Goal: Communication & Community: Answer question/provide support

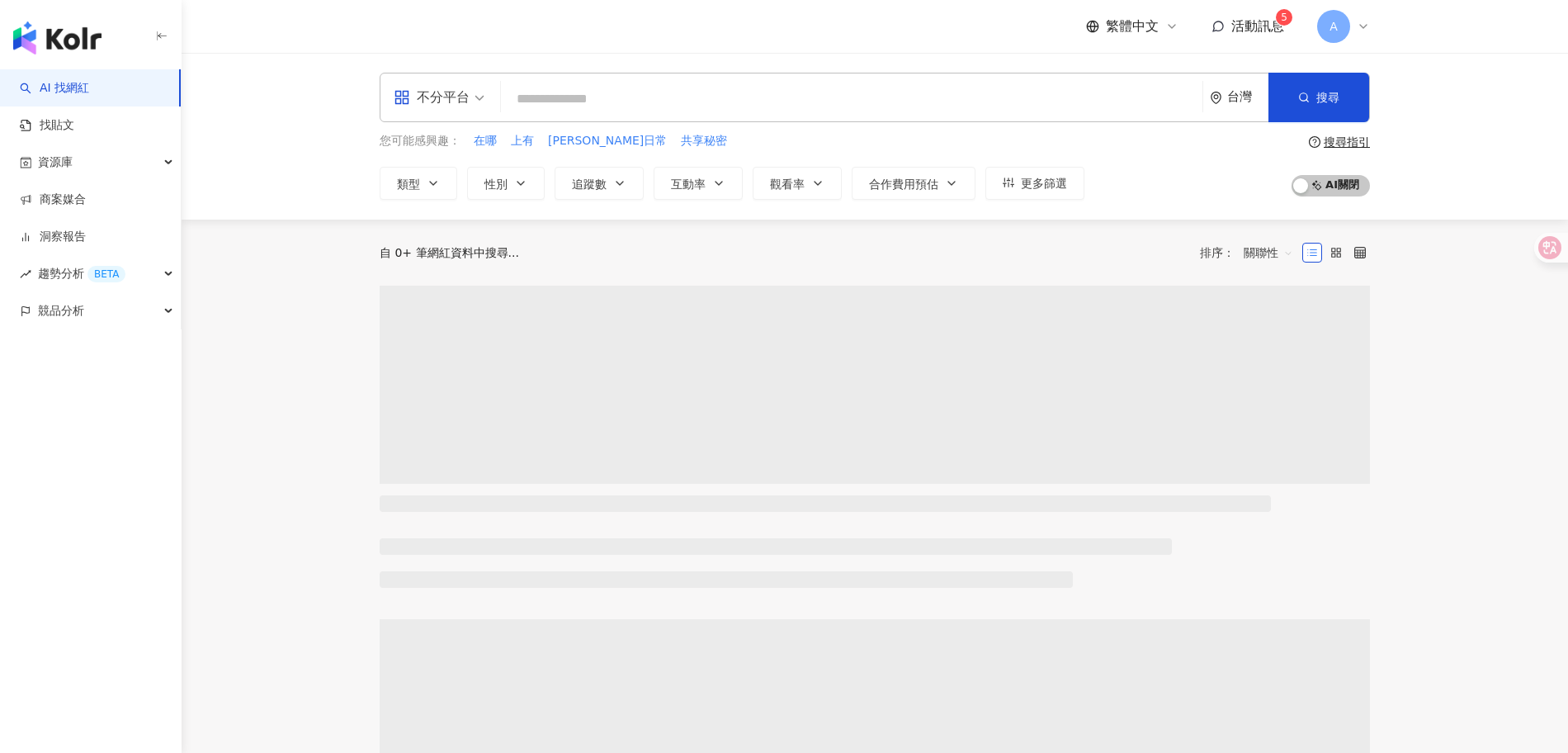
click at [1248, 29] on span "活動訊息" at bounding box center [1258, 26] width 53 height 16
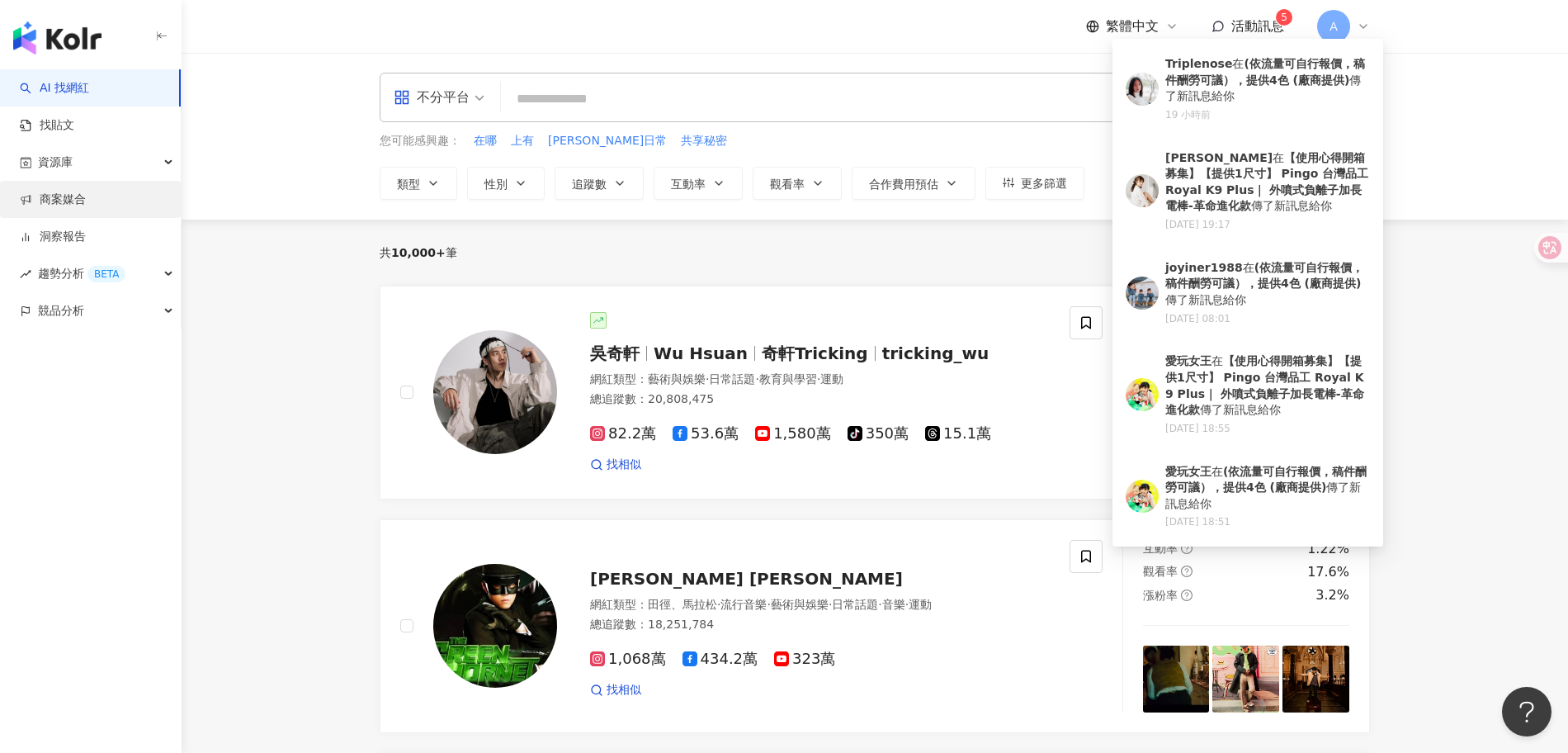
click at [86, 200] on link "商案媒合" at bounding box center [53, 200] width 66 height 17
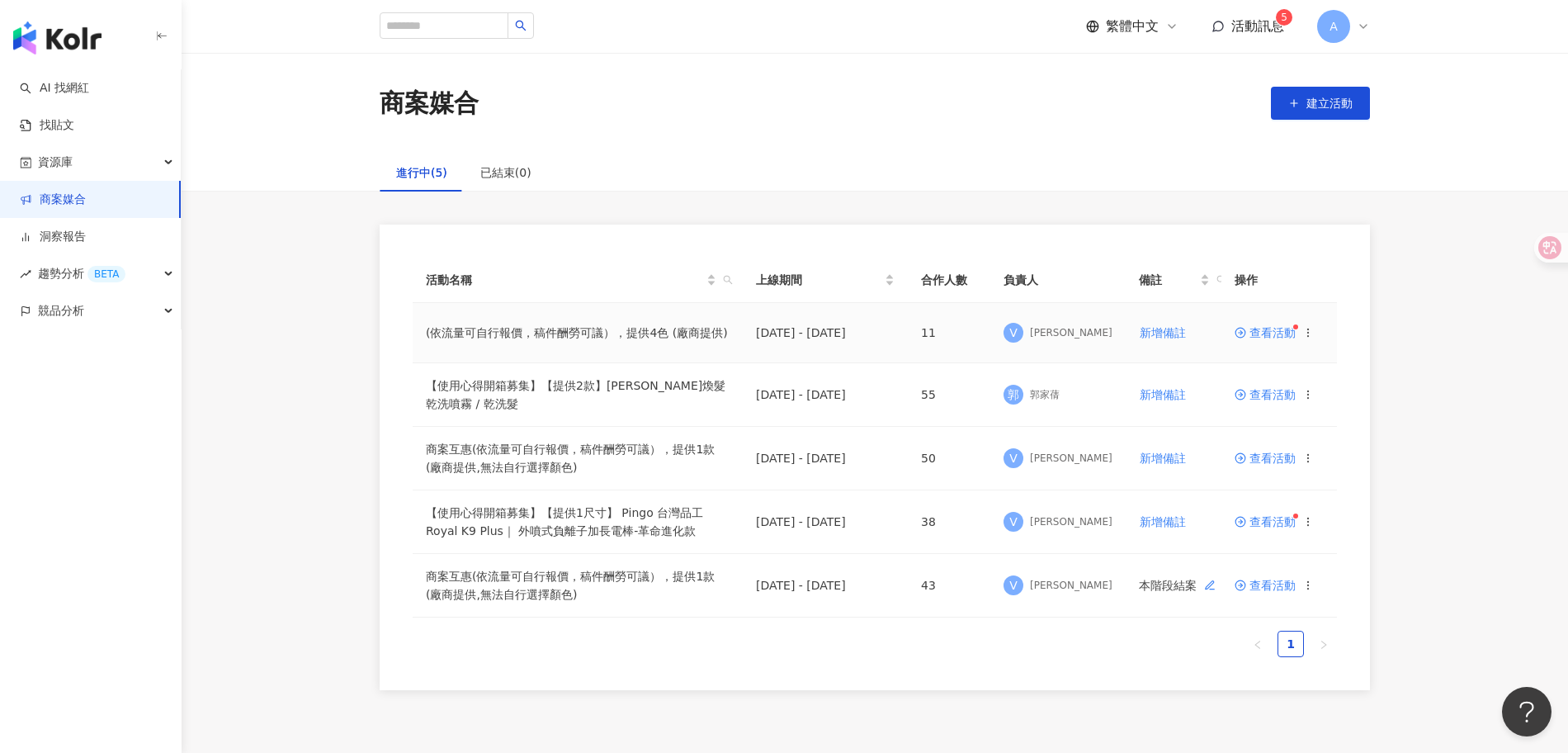
click at [1272, 335] on span "查看活動" at bounding box center [1265, 333] width 61 height 12
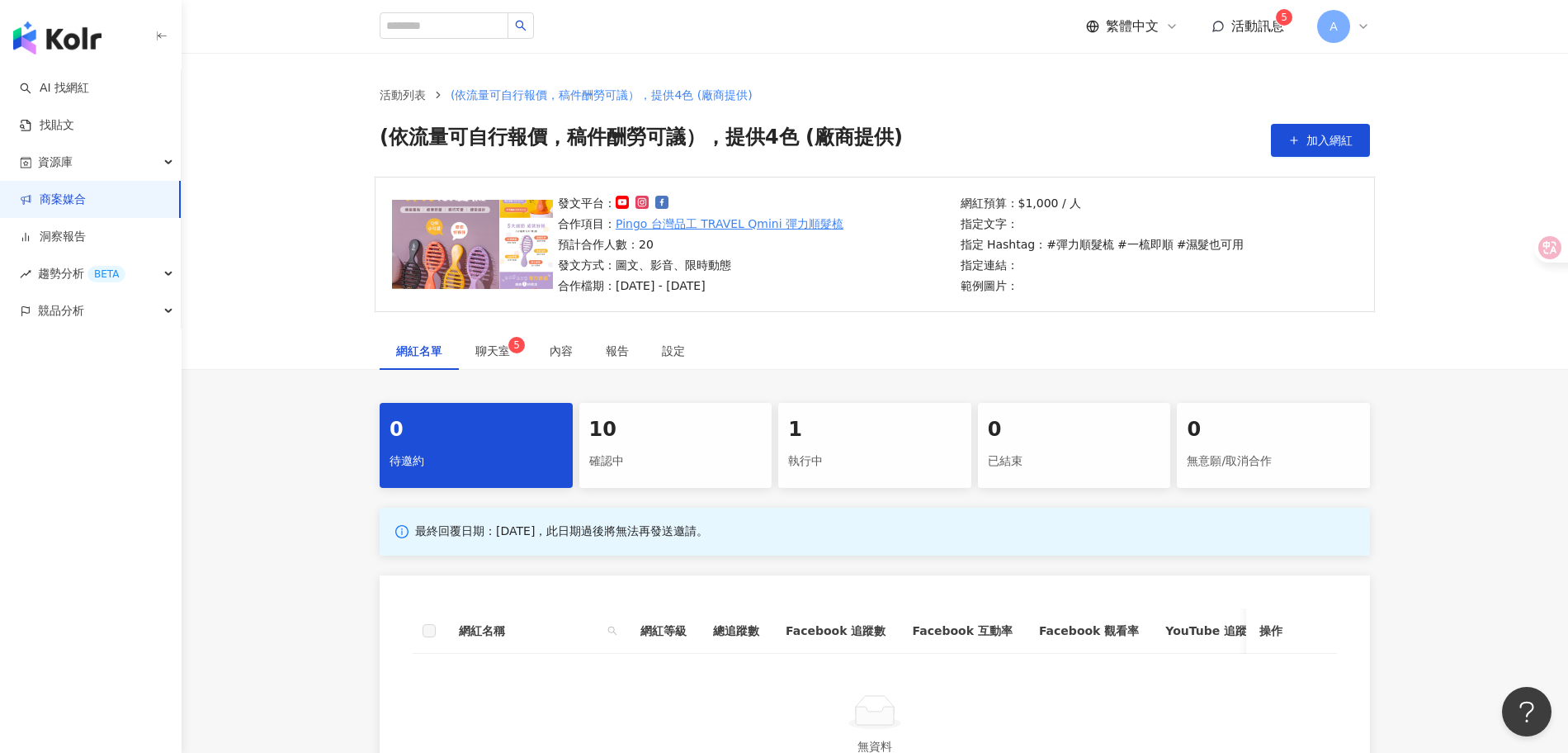
click at [74, 195] on link "商案媒合" at bounding box center [53, 200] width 66 height 17
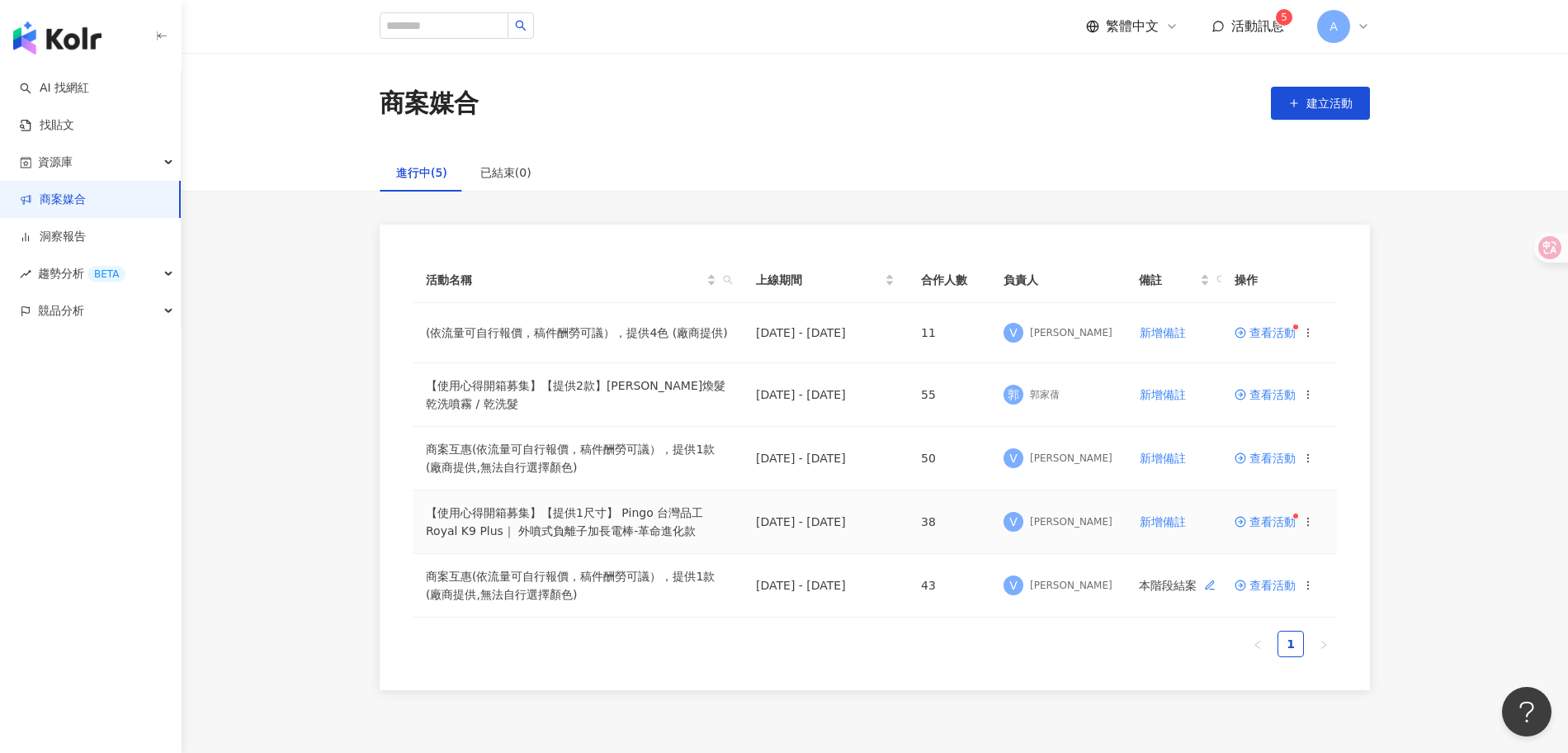
click at [1276, 522] on span "查看活動" at bounding box center [1265, 522] width 61 height 12
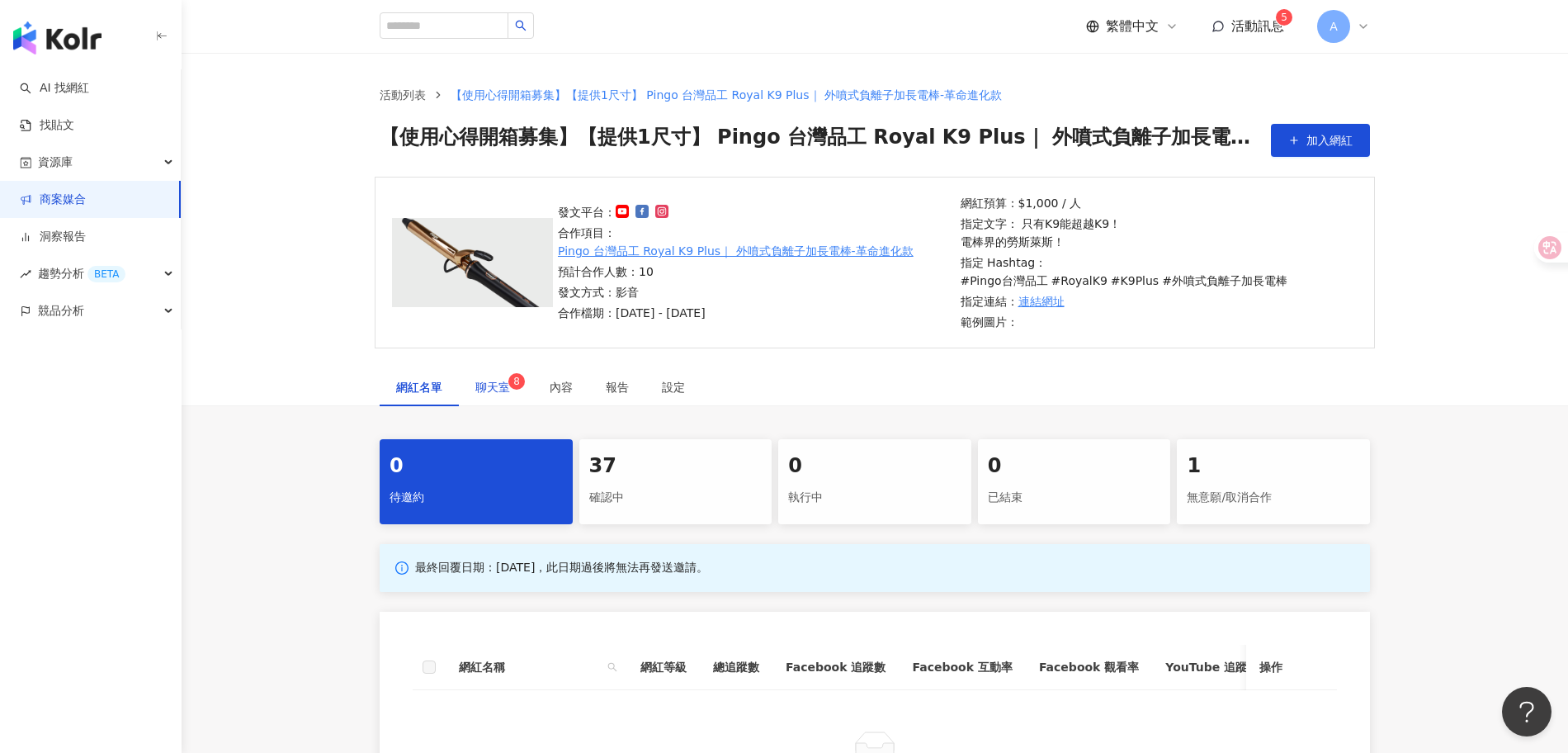
click at [512, 374] on sup "8" at bounding box center [517, 382] width 17 height 17
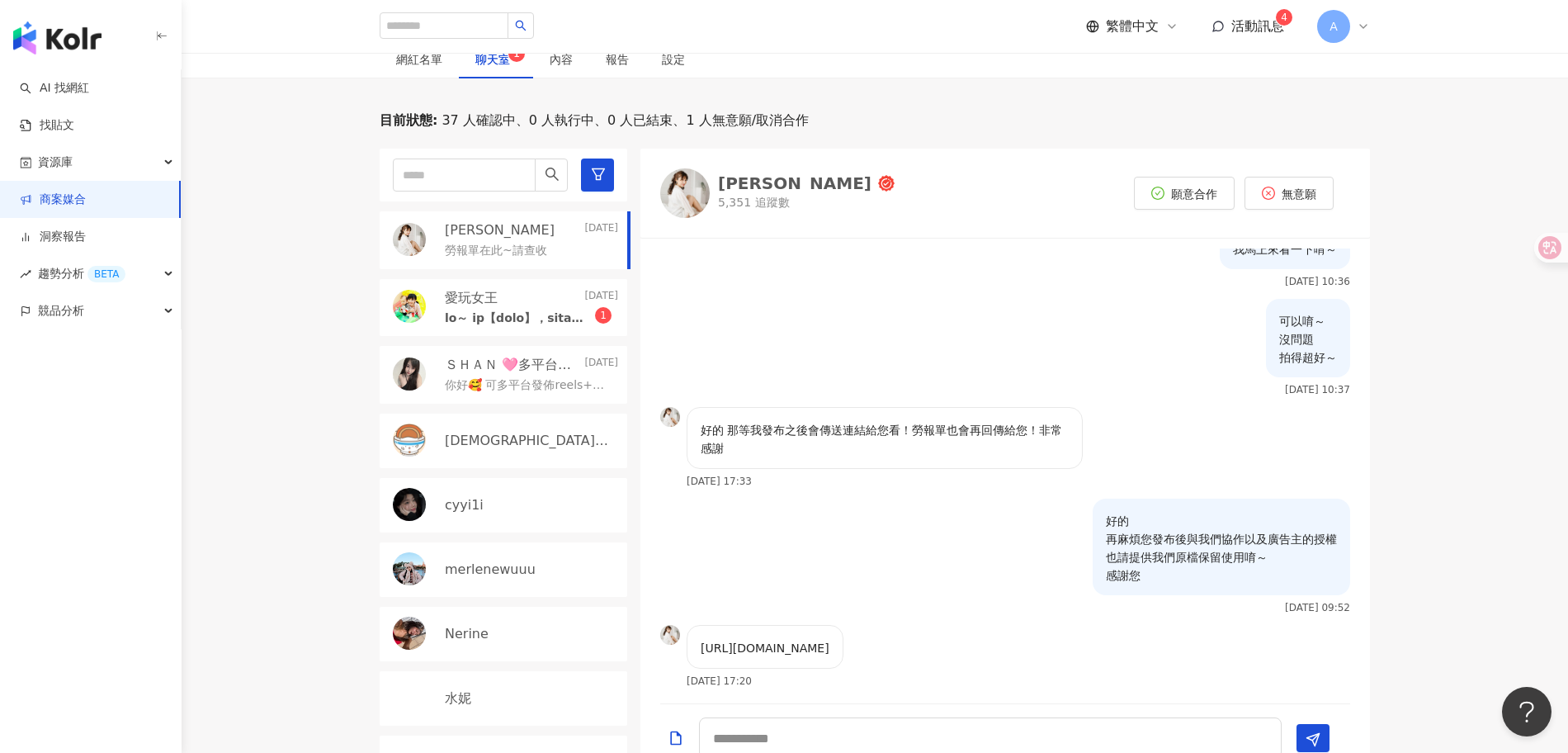
scroll to position [1750, 0]
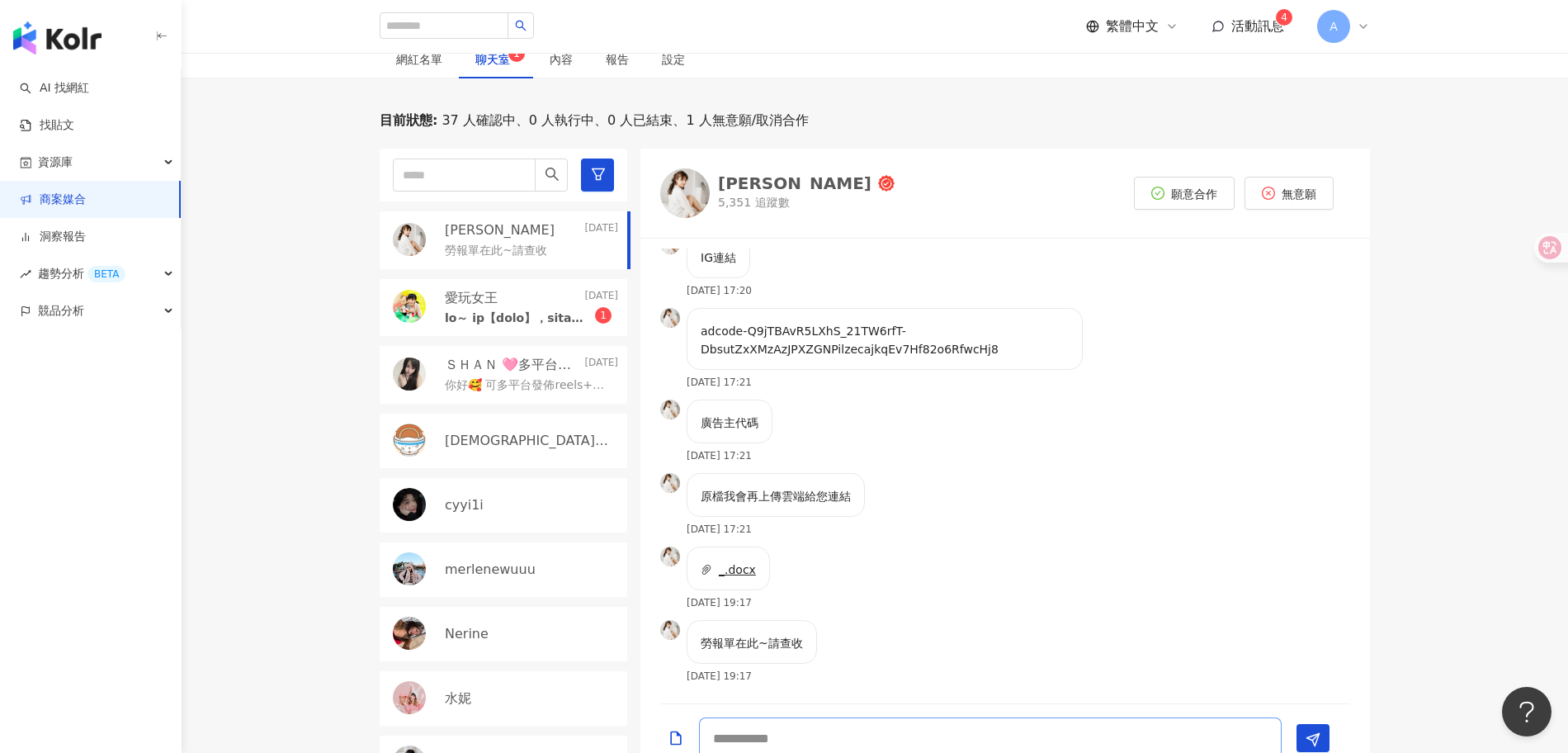
click at [767, 717] on textarea at bounding box center [990, 738] width 583 height 41
click at [782, 735] on textarea at bounding box center [990, 738] width 583 height 41
click at [837, 729] on textarea at bounding box center [990, 738] width 583 height 41
type textarea "*"
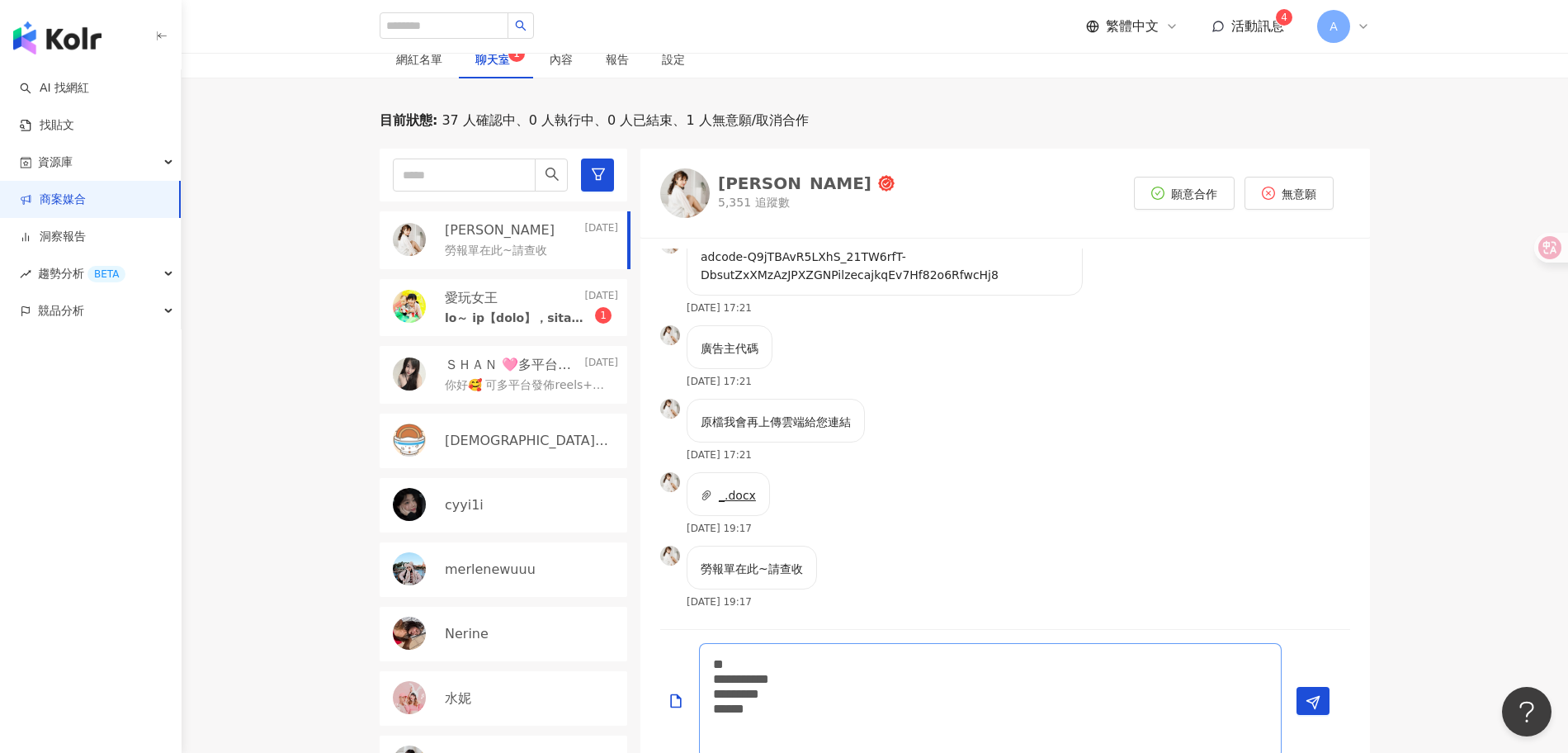
scroll to position [0, 0]
type textarea "**********"
type textarea "*"
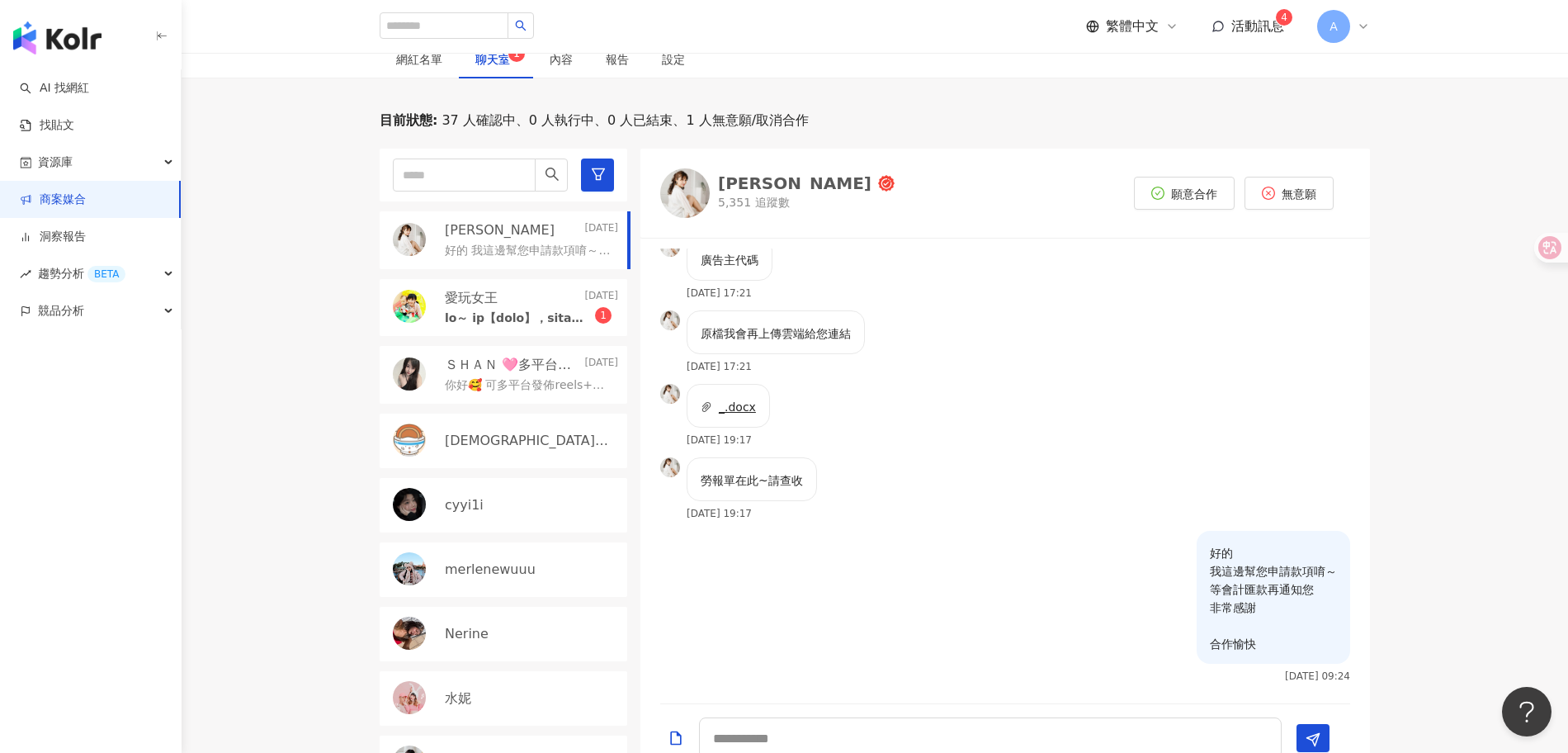
click at [731, 401] on span "_.docx" at bounding box center [737, 408] width 37 height 13
click at [917, 731] on textarea at bounding box center [990, 738] width 583 height 41
click at [677, 730] on icon "Add a file" at bounding box center [676, 738] width 17 height 17
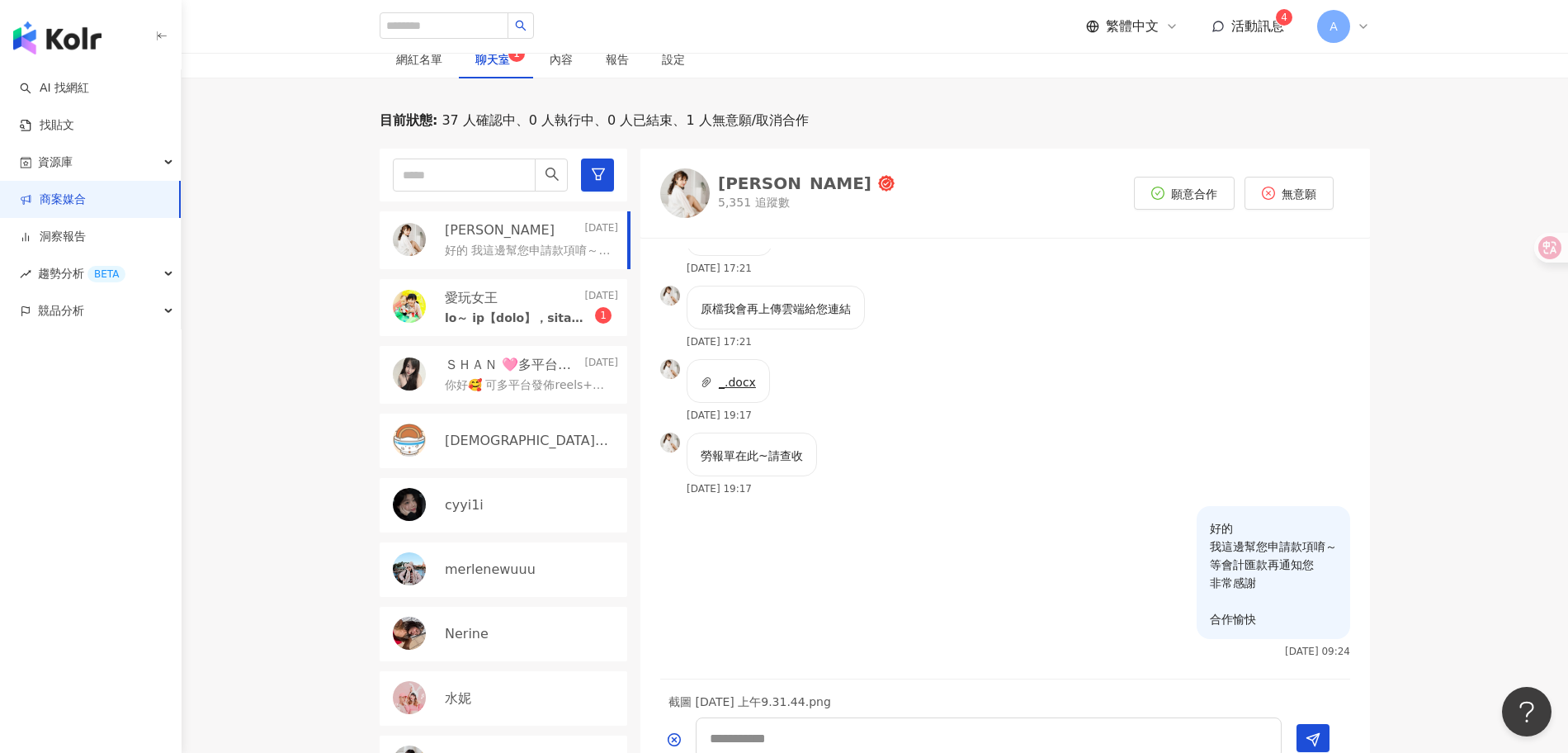
scroll to position [1938, 0]
click at [892, 717] on textarea at bounding box center [988, 738] width 586 height 41
type textarea "*"
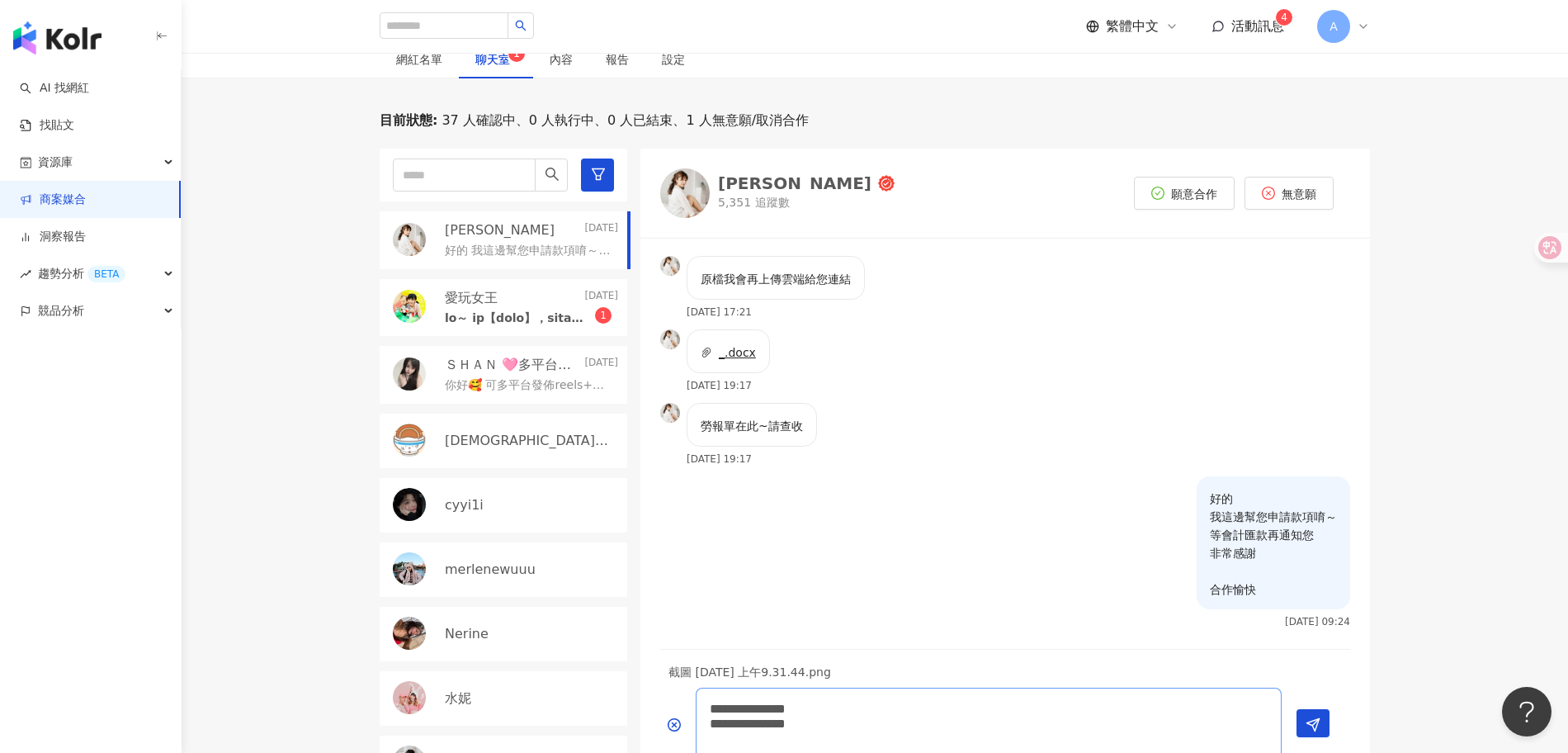
scroll to position [0, 0]
type textarea "**********"
click at [1020, 717] on textarea "**********" at bounding box center [997, 723] width 603 height 71
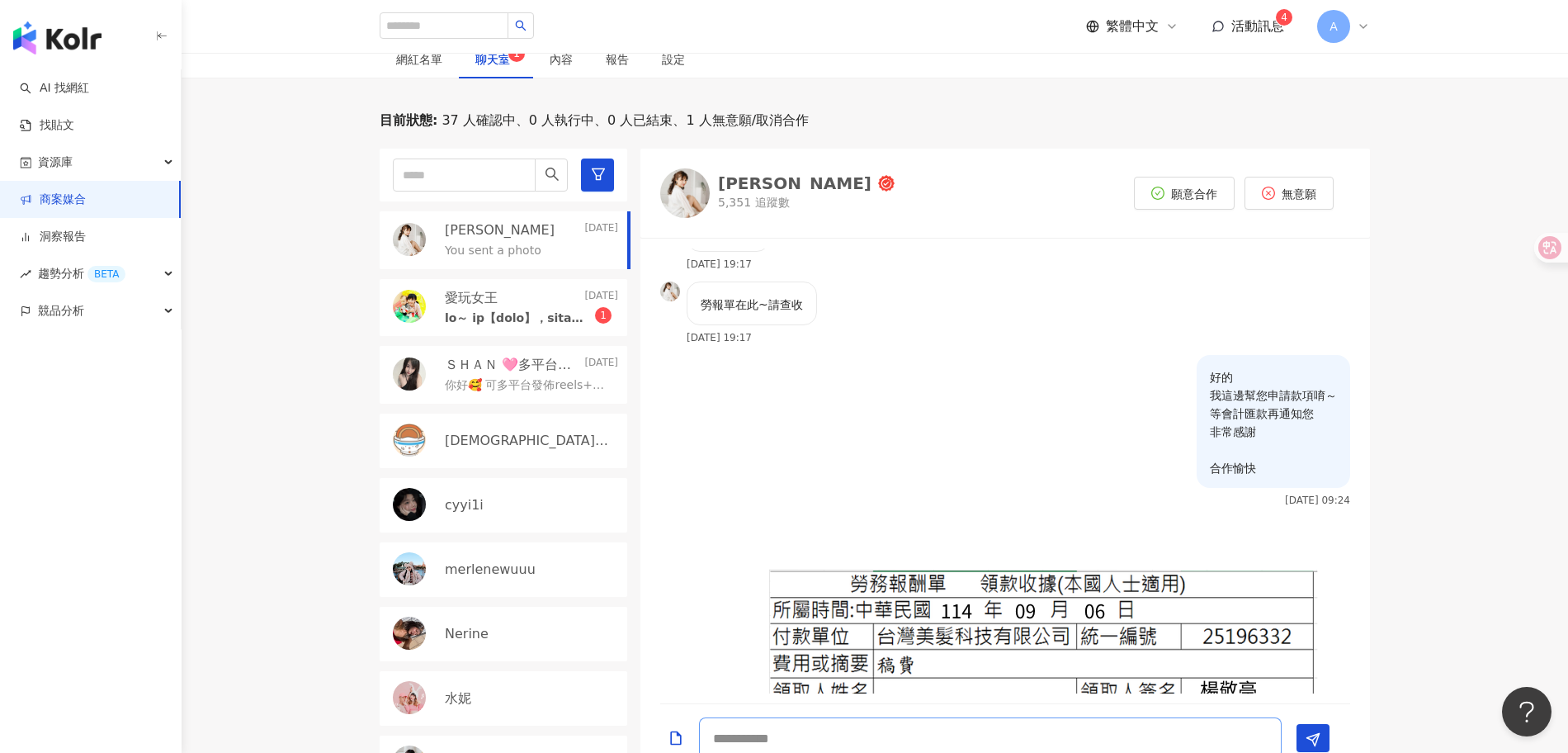
scroll to position [2213, 0]
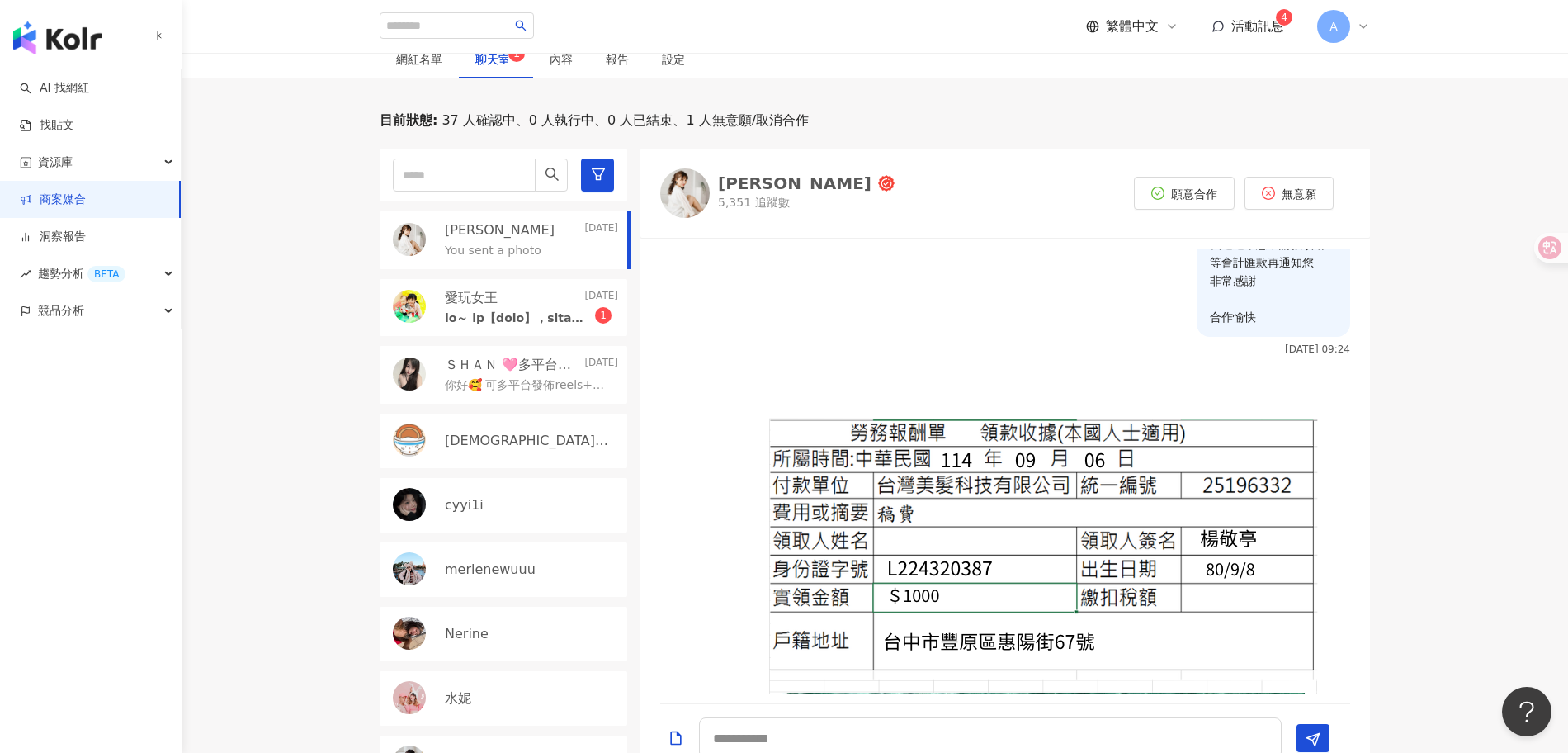
click at [937, 717] on textarea at bounding box center [990, 738] width 583 height 41
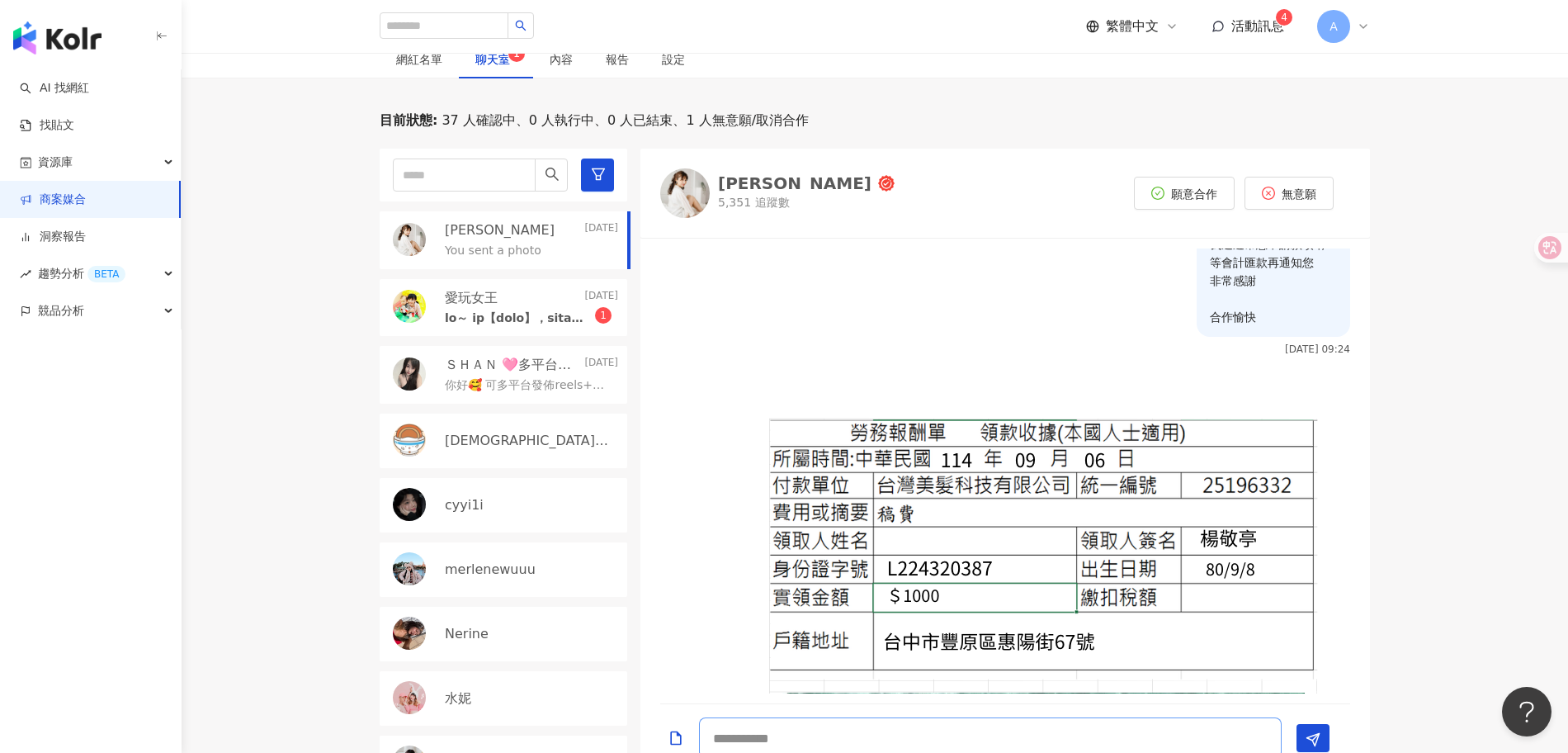
click at [926, 729] on textarea at bounding box center [990, 738] width 583 height 41
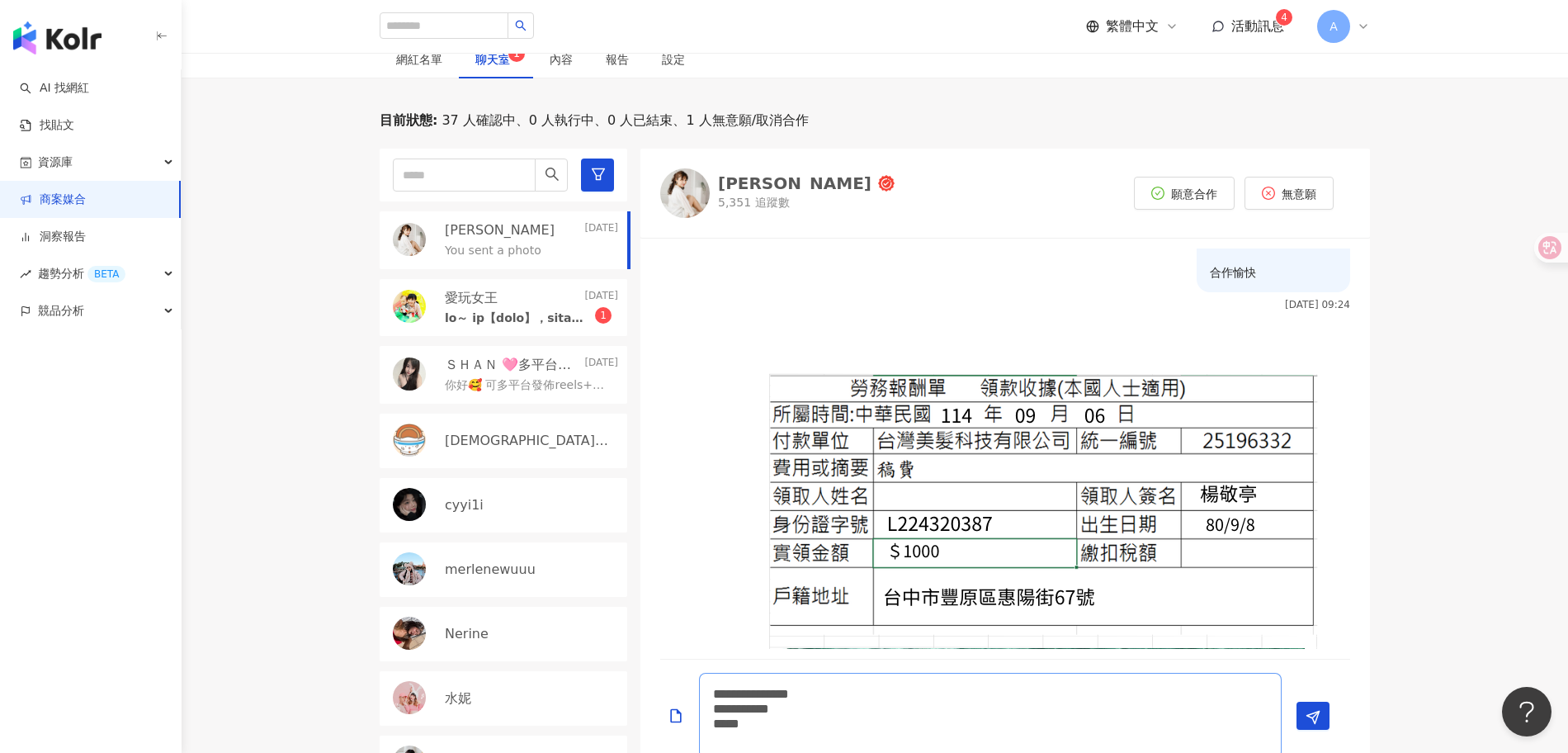
scroll to position [0, 0]
type textarea "**********"
type textarea "*"
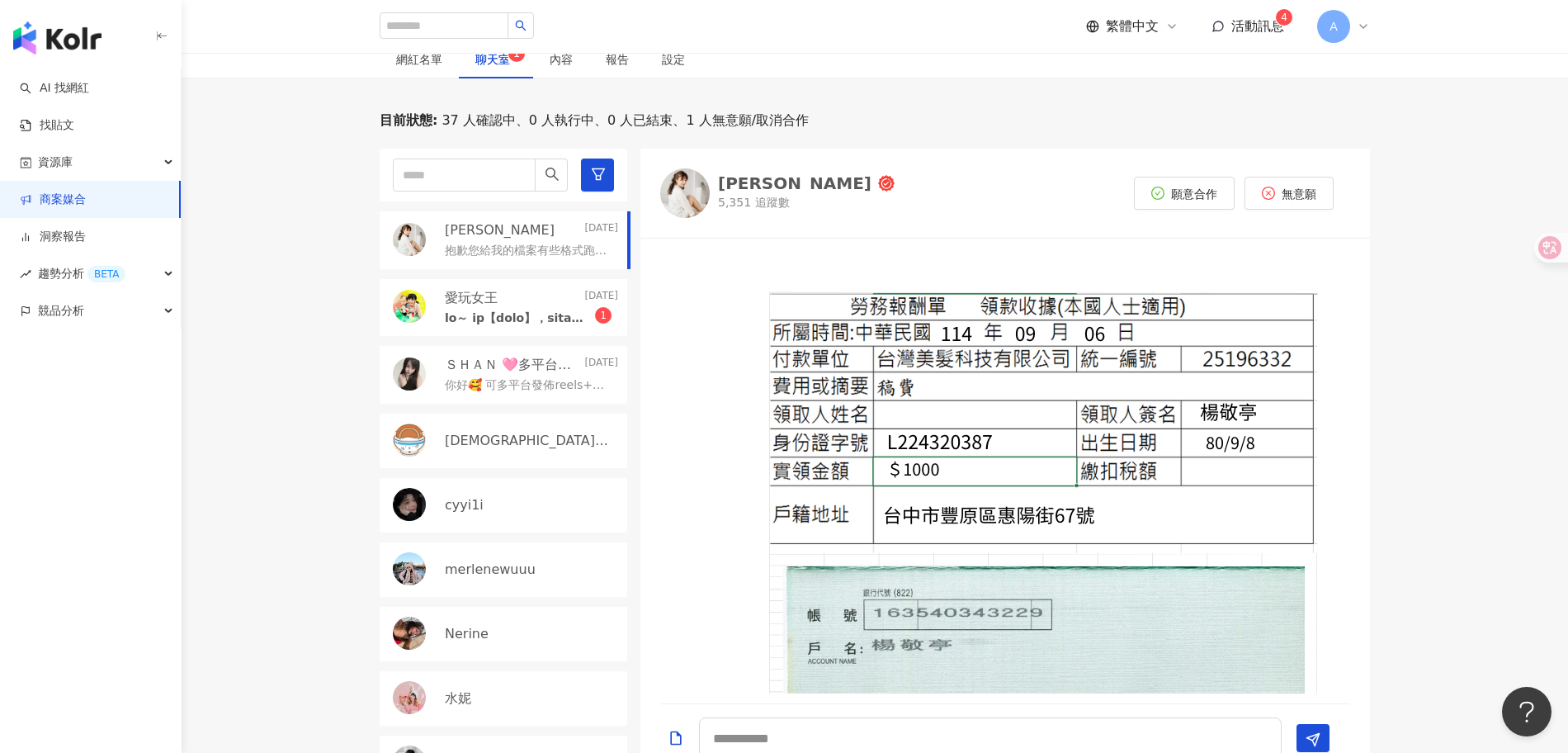
click at [989, 357] on div "2025/9/8 09:32" at bounding box center [1005, 673] width 729 height 867
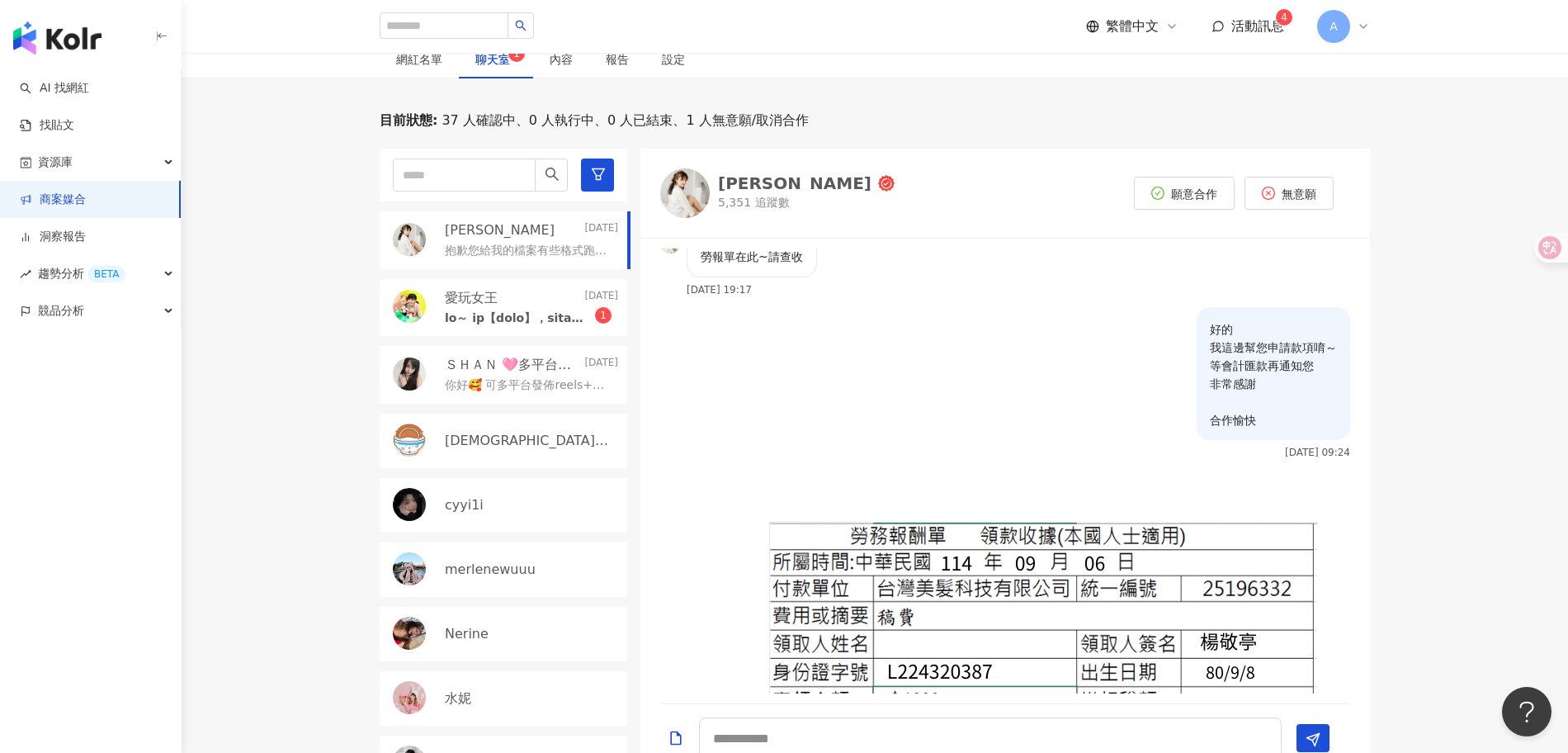
scroll to position [1854, 0]
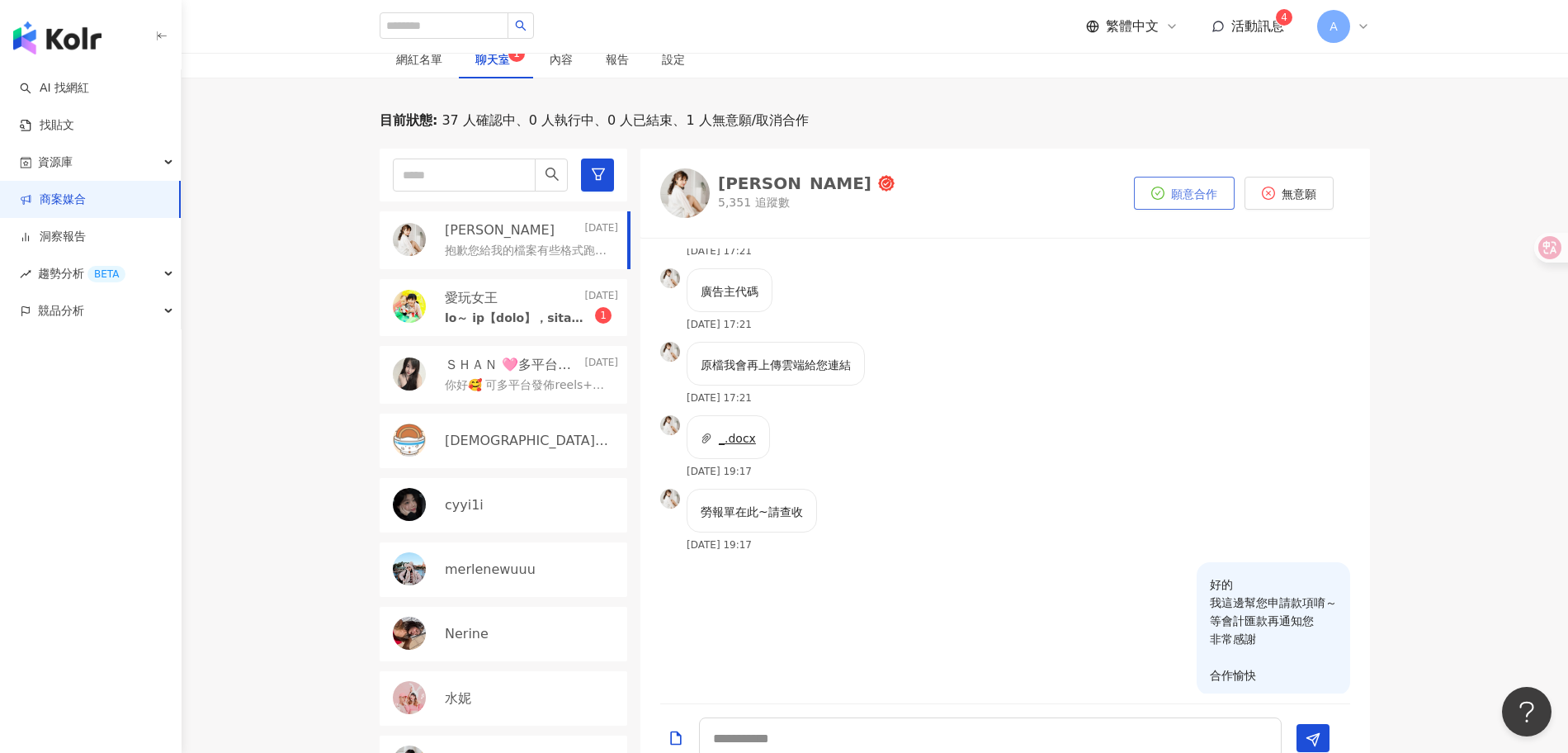
click at [1191, 182] on button "願意合作" at bounding box center [1185, 193] width 101 height 33
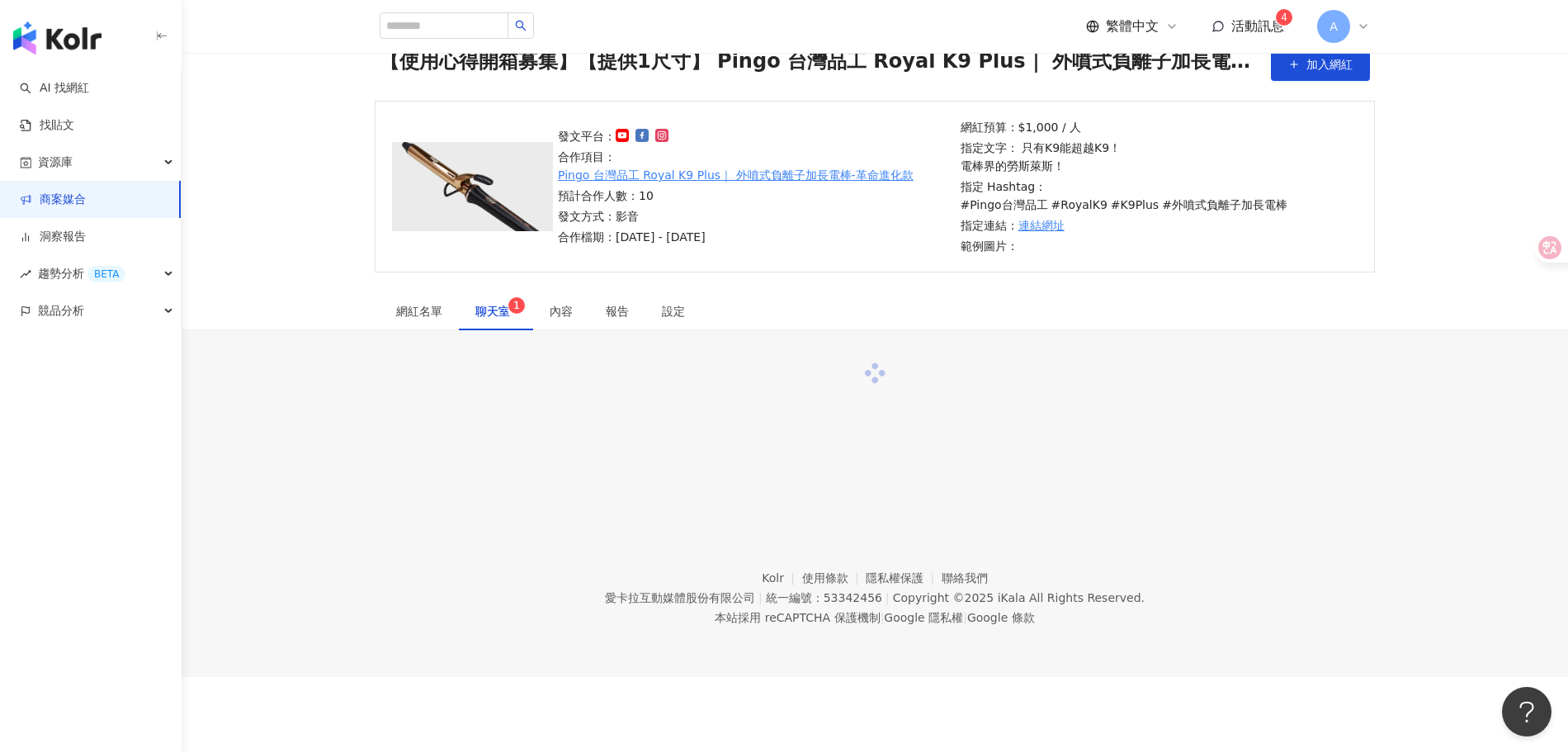
click at [492, 310] on div "聊天室 1" at bounding box center [496, 311] width 75 height 38
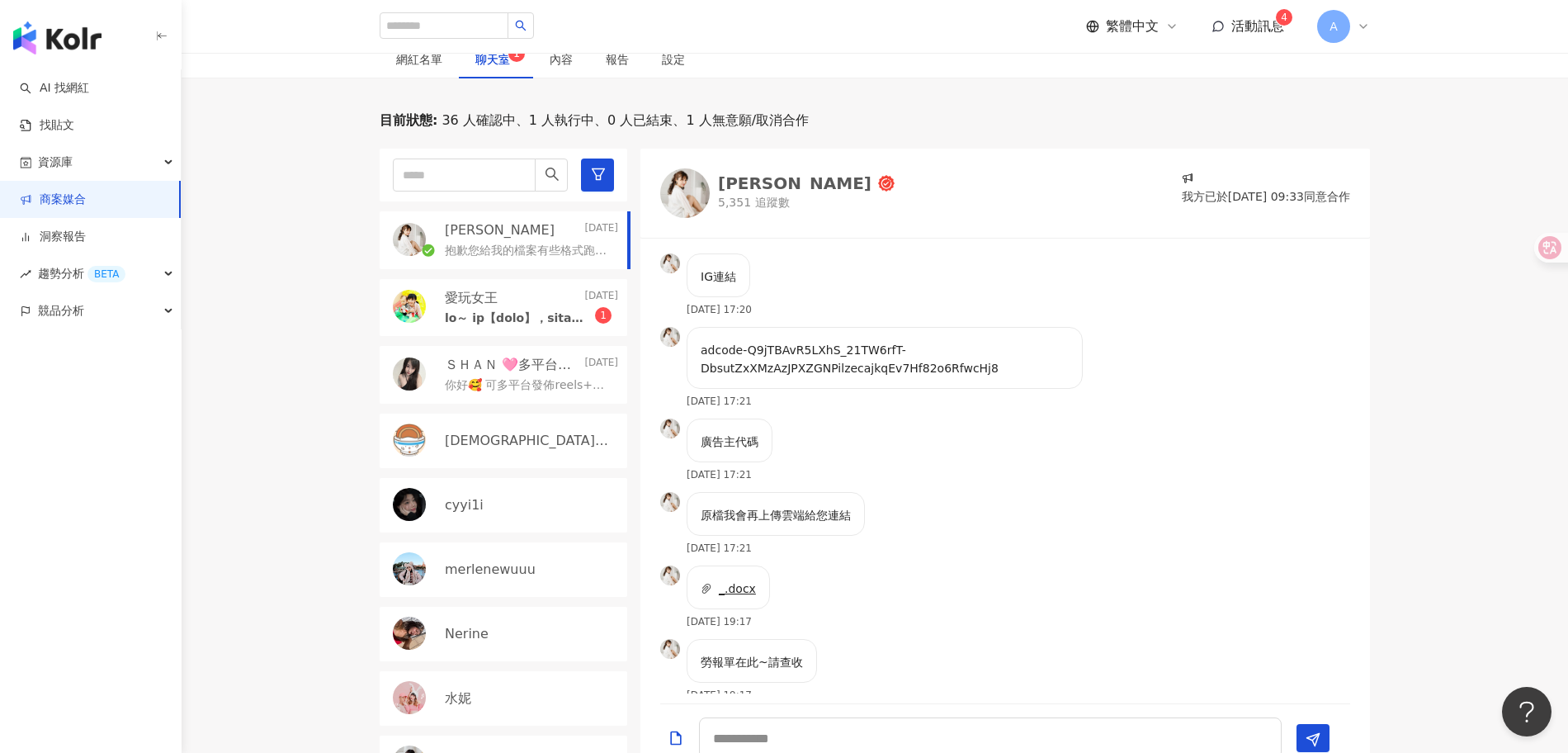
scroll to position [1285, 0]
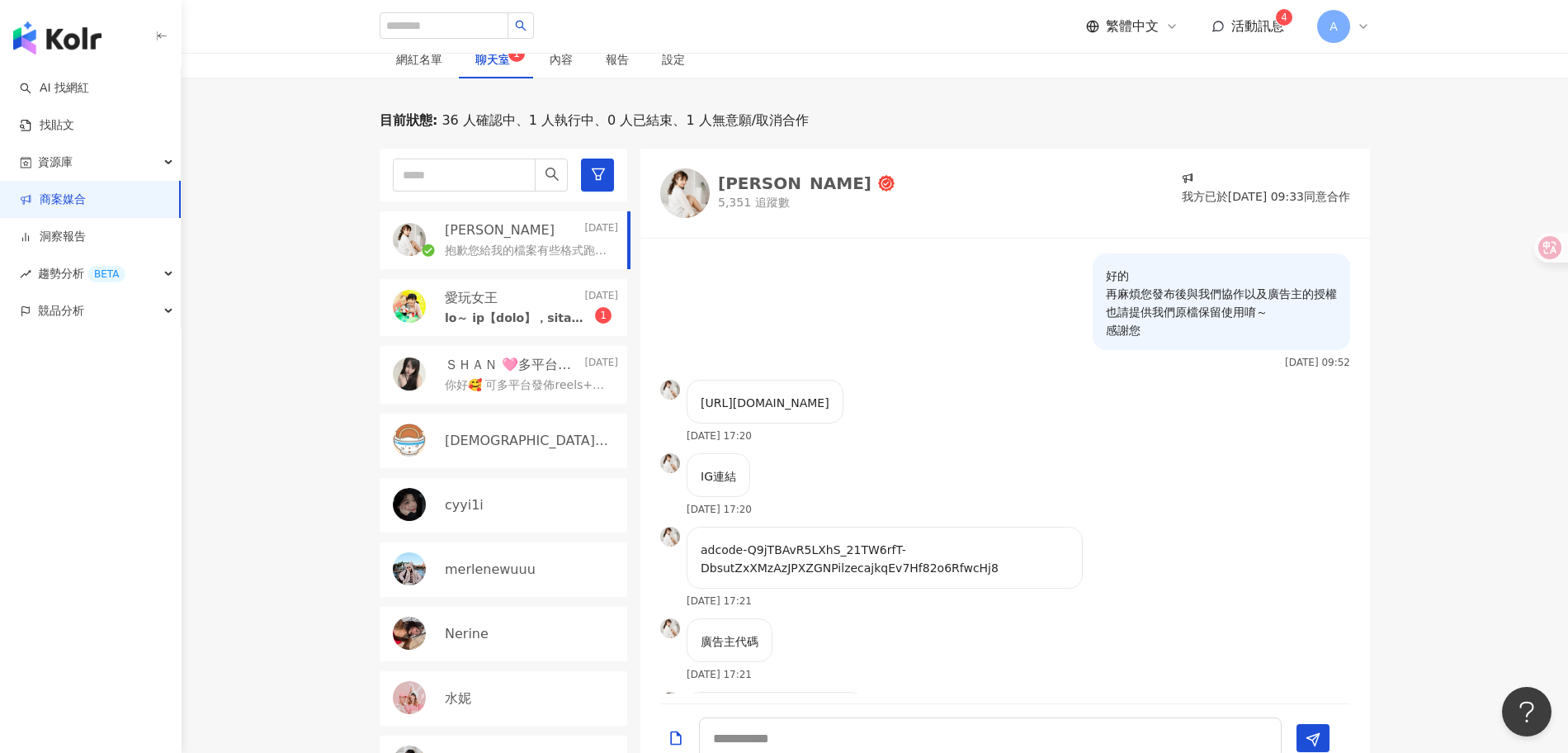
drag, startPoint x: 842, startPoint y: 413, endPoint x: 699, endPoint y: 396, distance: 144.0
click at [699, 396] on div "https://www.instagram.com/reel/DONwvmPkmS4/?igsh=c2lxZmp6MHI3Y2Jt" at bounding box center [764, 402] width 156 height 44
copy p "https://www.instagram.com/reel/DONwvmPkmS4/?igsh=c2lxZmp6MHI3Y2Jt"
click at [1029, 553] on p "adcode-Q9jTBAvR5LXhS_21TW6rfT-DbsutZxXMzAzJPXZGNPilzecajkqEv7Hf82o6RfwcHj8" at bounding box center [884, 559] width 368 height 36
drag, startPoint x: 843, startPoint y: 411, endPoint x: 645, endPoint y: 396, distance: 198.6
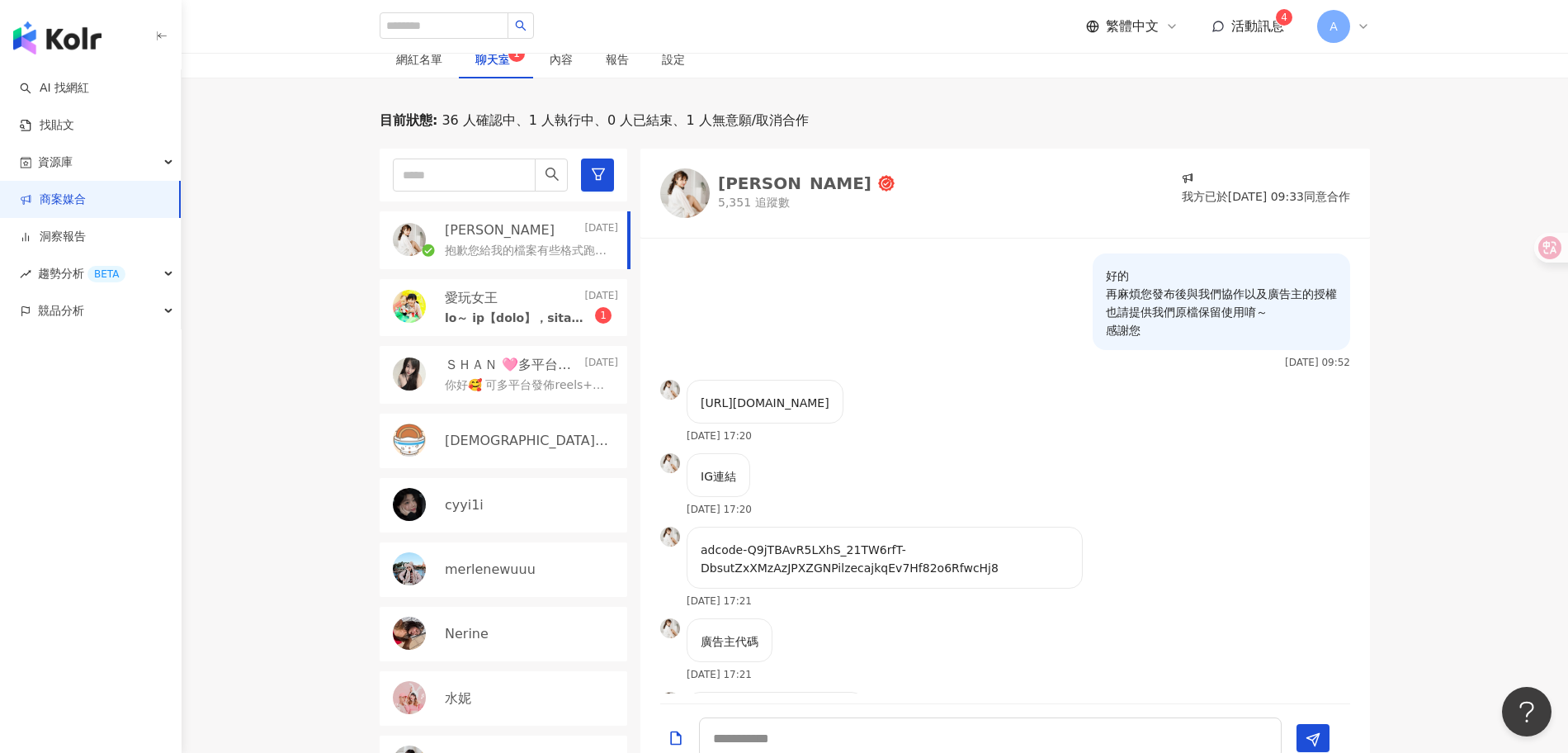
click at [645, 396] on div "https://www.instagram.com/reel/DONwvmPkmS4/?igsh=c2lxZmp6MHI3Y2Jt 2025/9/5 17:20" at bounding box center [1005, 417] width 729 height 74
drag, startPoint x: 645, startPoint y: 396, endPoint x: 753, endPoint y: 411, distance: 109.0
click at [654, 397] on div "https://www.instagram.com/reel/DONwvmPkmS4/?igsh=c2lxZmp6MHI3Y2Jt 2025/9/5 17:20" at bounding box center [1005, 417] width 729 height 74
drag, startPoint x: 878, startPoint y: 416, endPoint x: 699, endPoint y: 392, distance: 180.6
click at [699, 392] on div "https://www.instagram.com/reel/DONwvmPkmS4/?igsh=c2lxZmp6MHI3Y2Jt" at bounding box center [764, 402] width 156 height 44
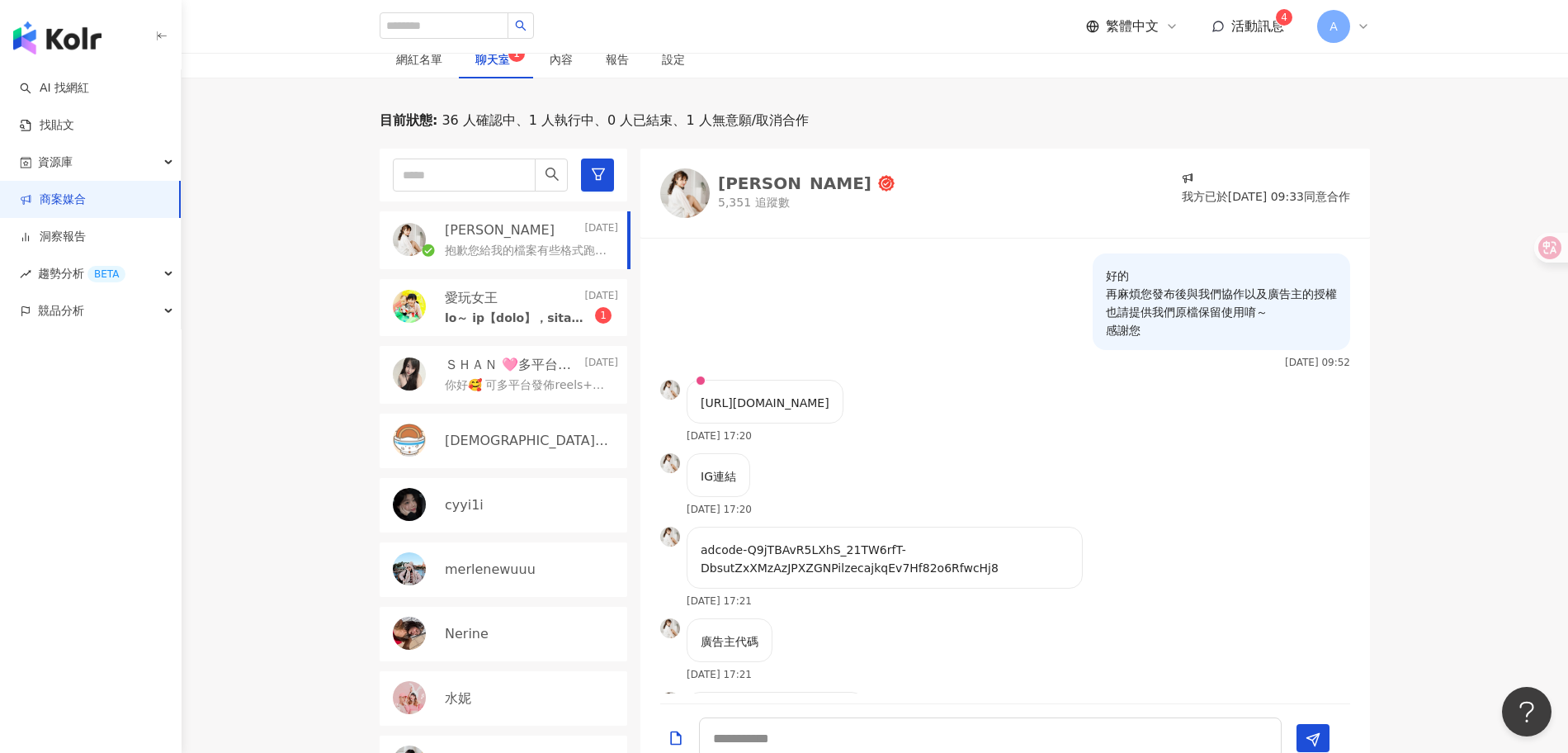
copy p "https://www.instagram.com/reel/DONwvmPkmS4/?igsh=c2lxZmp6MHI3Y2Jt"
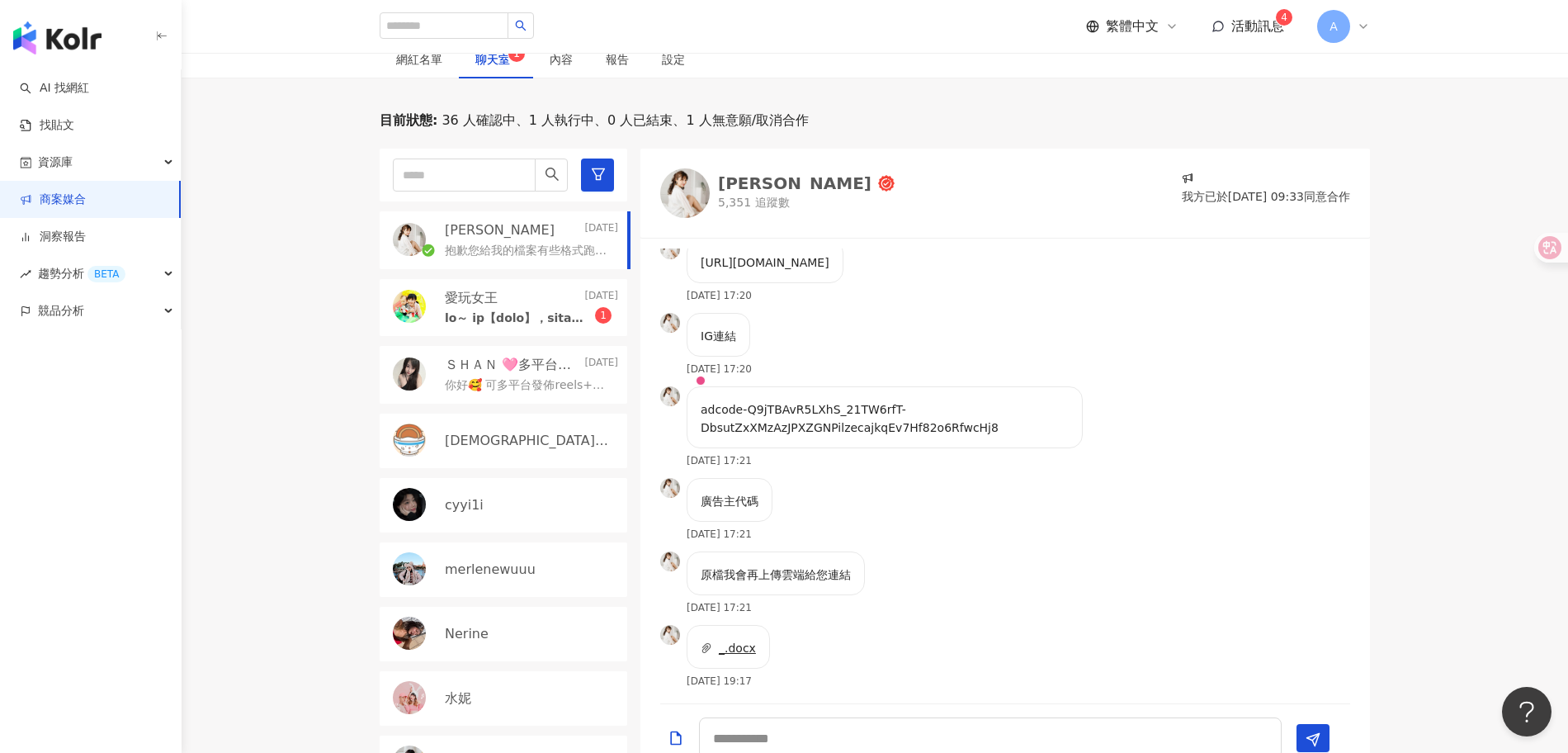
scroll to position [1446, 0]
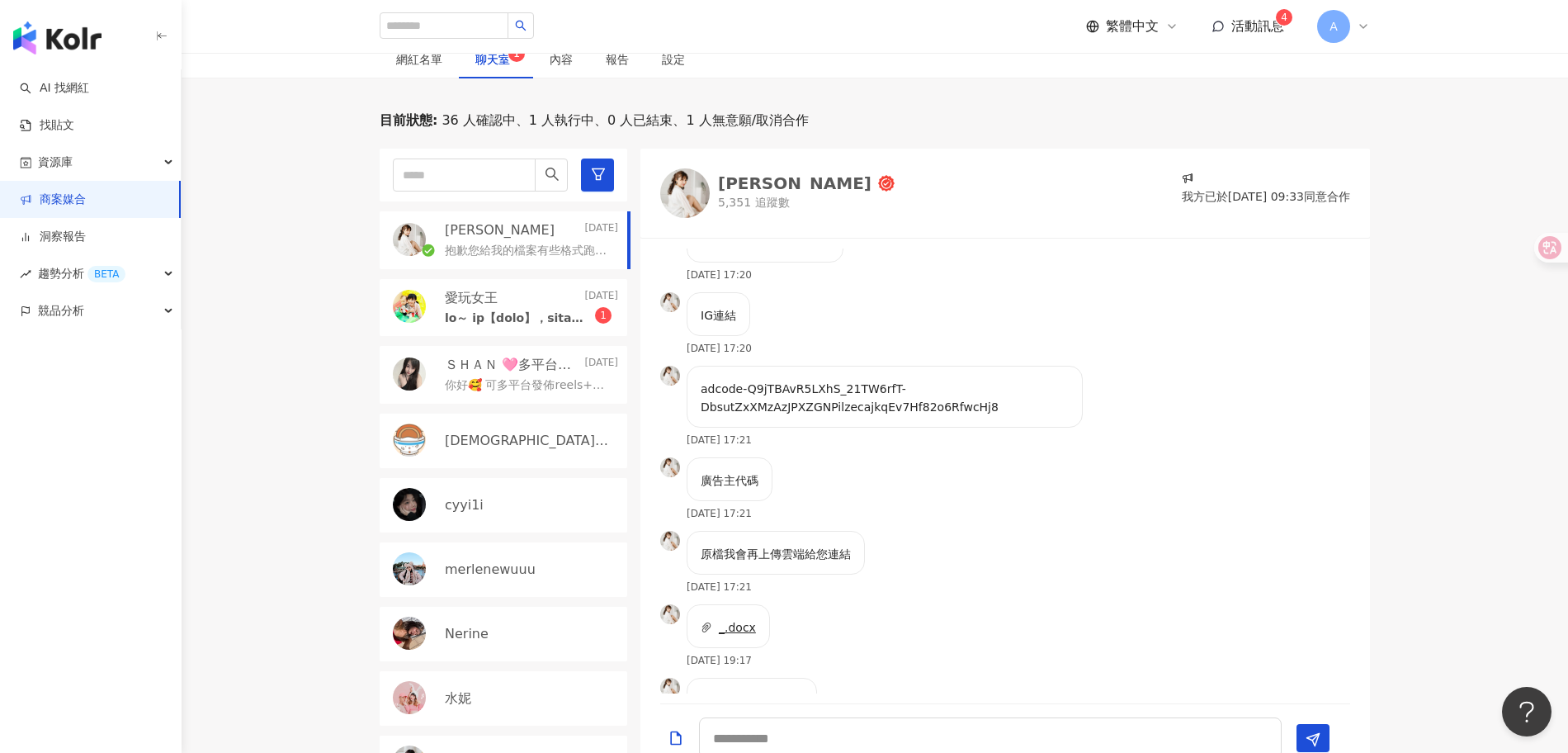
click at [997, 416] on p "adcode-Q9jTBAvR5LXhS_21TW6rfT-DbsutZxXMzAzJPXZGNPilzecajkqEv7Hf82o6RfwcHj8" at bounding box center [884, 398] width 368 height 36
drag, startPoint x: 981, startPoint y: 422, endPoint x: 681, endPoint y: 395, distance: 301.2
click at [681, 395] on div "adcode-Q9jTBAvR5LXhS_21TW6rfT-DbsutZxXMzAzJPXZGNPilzecajkqEv7Hf82o6RfwcHj8 2025…" at bounding box center [940, 412] width 558 height 92
click at [1011, 403] on p "adcode-Q9jTBAvR5LXhS_21TW6rfT-DbsutZxXMzAzJPXZGNPilzecajkqEv7Hf82o6RfwcHj8" at bounding box center [884, 398] width 368 height 36
drag, startPoint x: 1002, startPoint y: 418, endPoint x: 691, endPoint y: 395, distance: 311.8
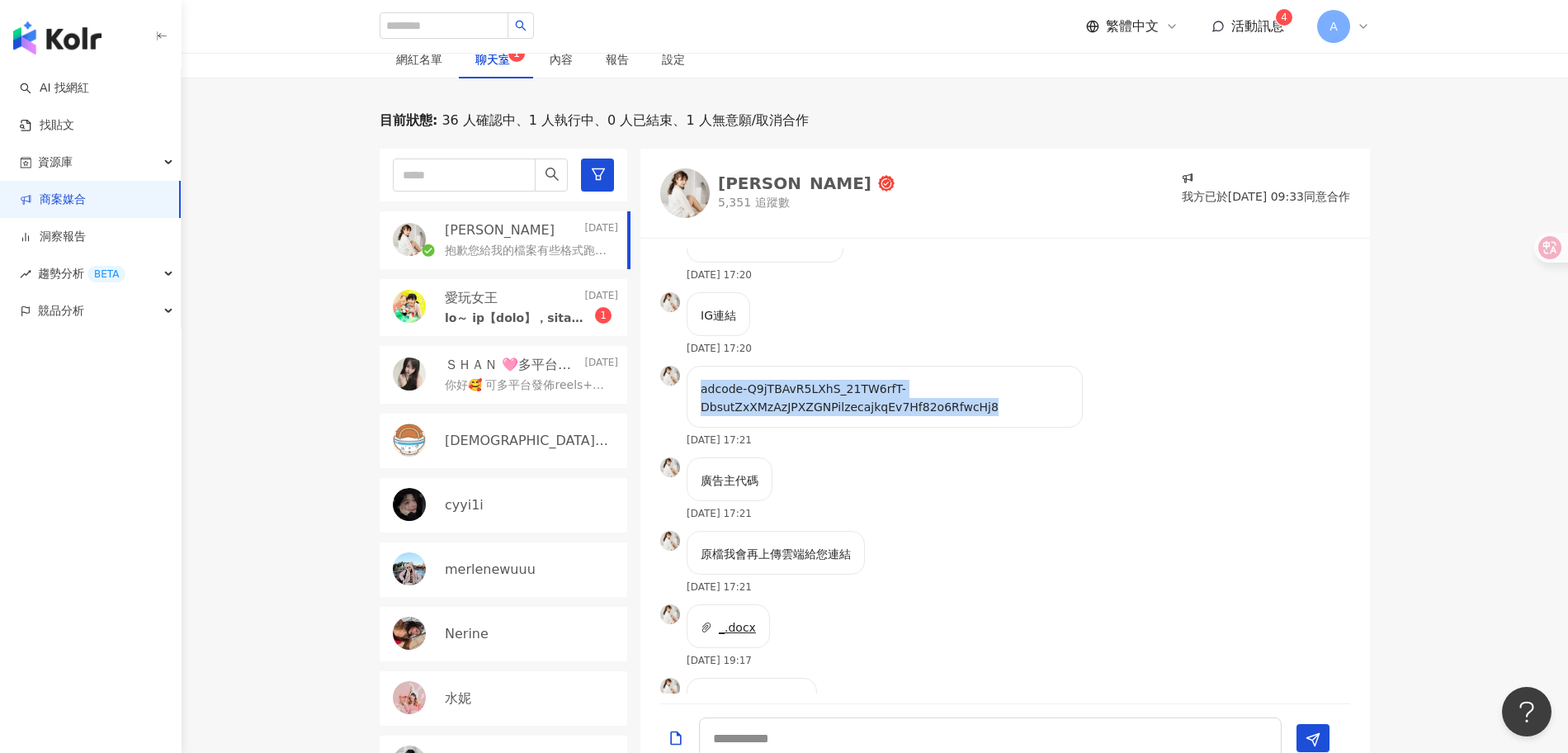
click at [691, 395] on div "adcode-Q9jTBAvR5LXhS_21TW6rfT-DbsutZxXMzAzJPXZGNPilzecajkqEv7Hf82o6RfwcHj8" at bounding box center [884, 397] width 397 height 62
click at [810, 495] on div "廣告主代碼 2025/9/5 17:21" at bounding box center [1005, 494] width 729 height 74
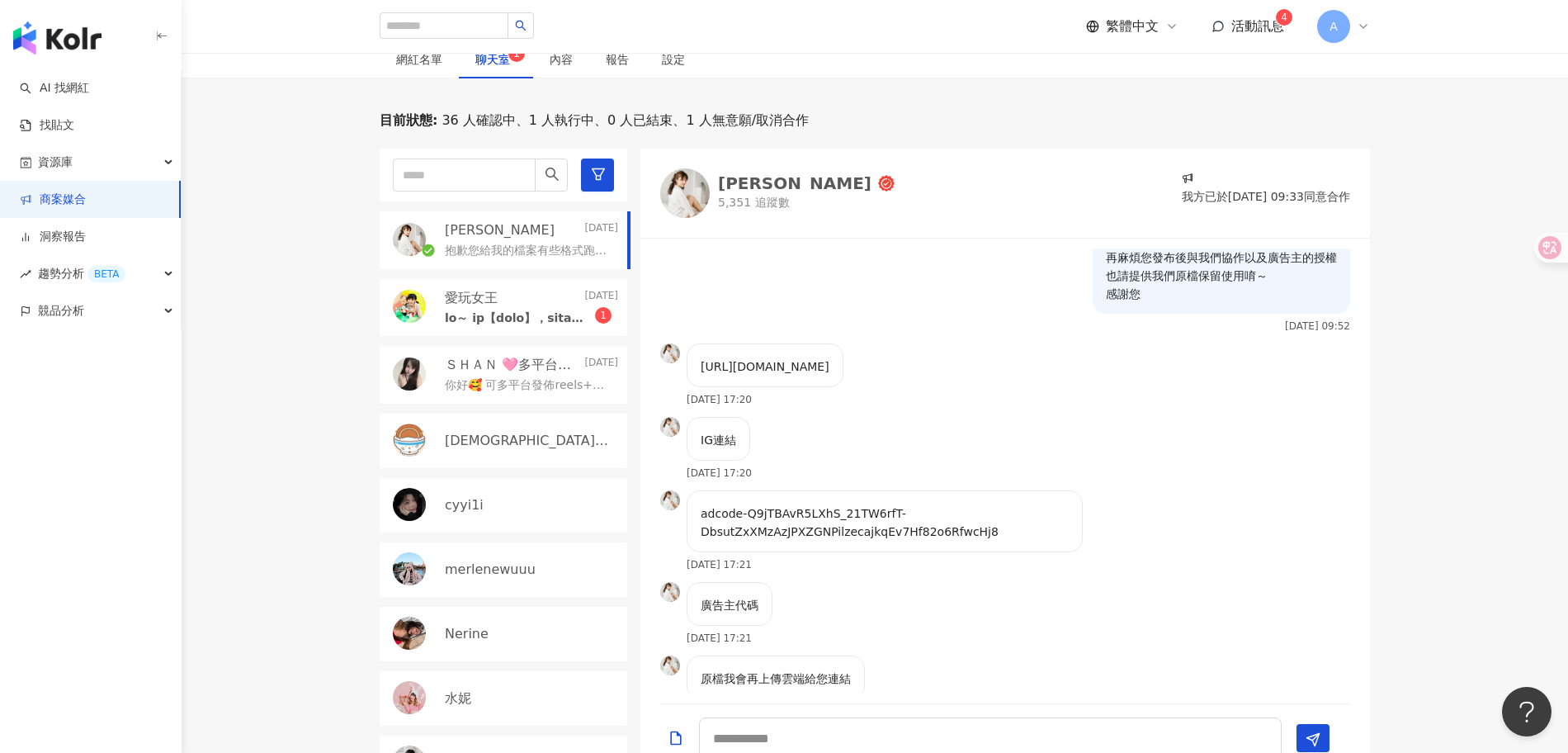
scroll to position [1436, 0]
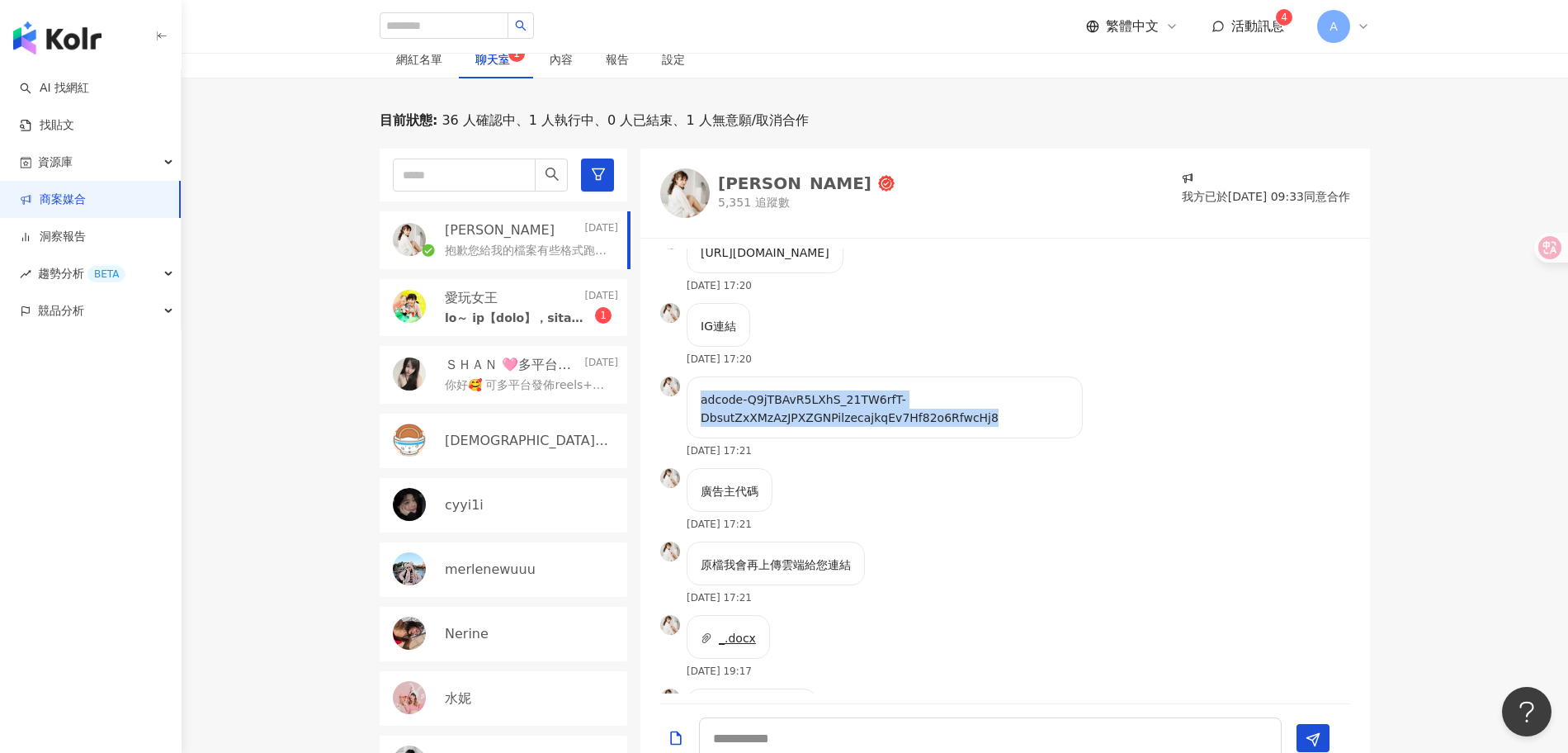
drag, startPoint x: 981, startPoint y: 426, endPoint x: 696, endPoint y: 410, distance: 285.4
click at [696, 410] on div "adcode-Q9jTBAvR5LXhS_21TW6rfT-DbsutZxXMzAzJPXZGNPilzecajkqEv7Hf82o6RfwcHj8" at bounding box center [884, 408] width 397 height 62
copy p "adcode-Q9jTBAvR5LXhS_21TW6rfT-DbsutZxXMzAzJPXZGNPilzecajkqEv7Hf82o6RfwcHj8"
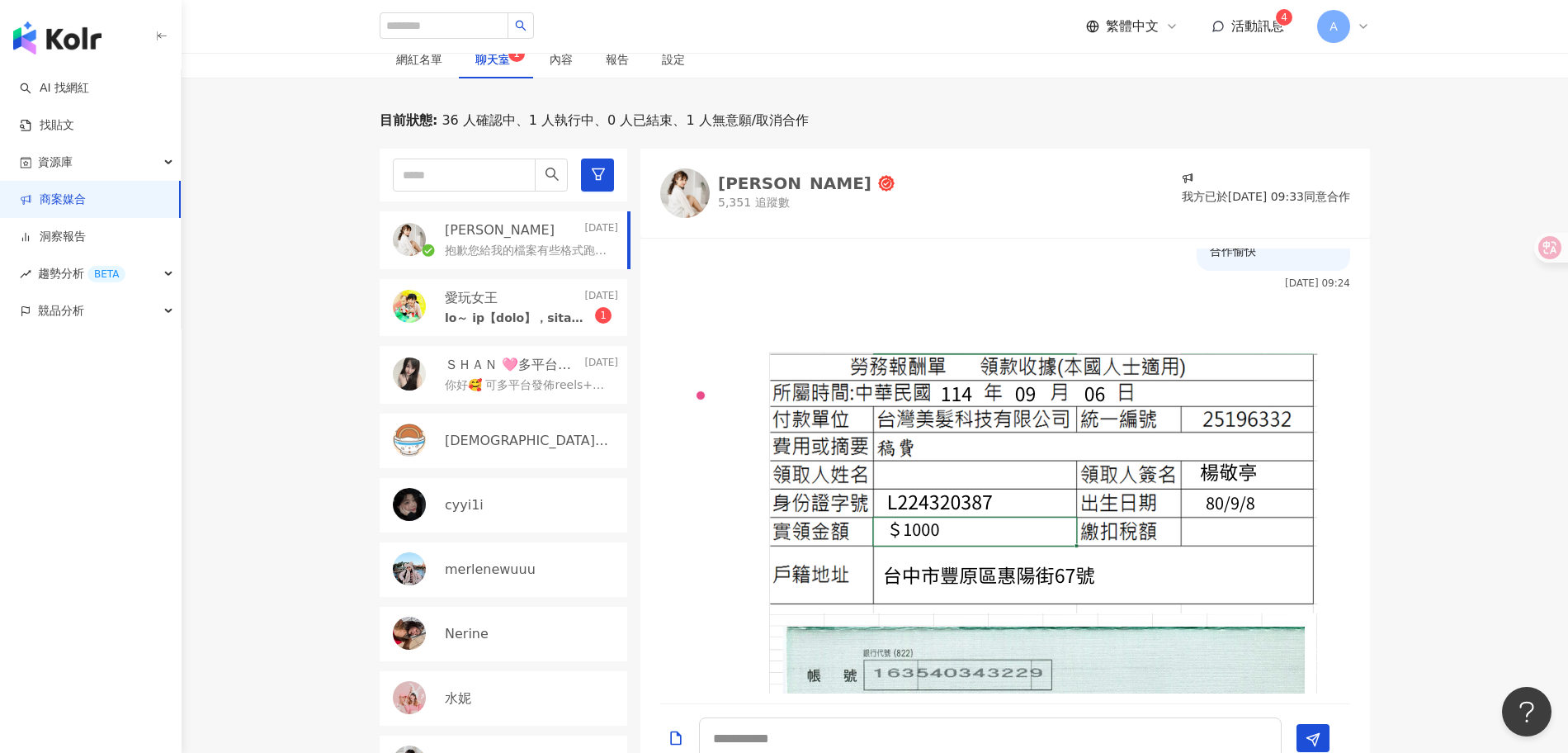
scroll to position [2121, 0]
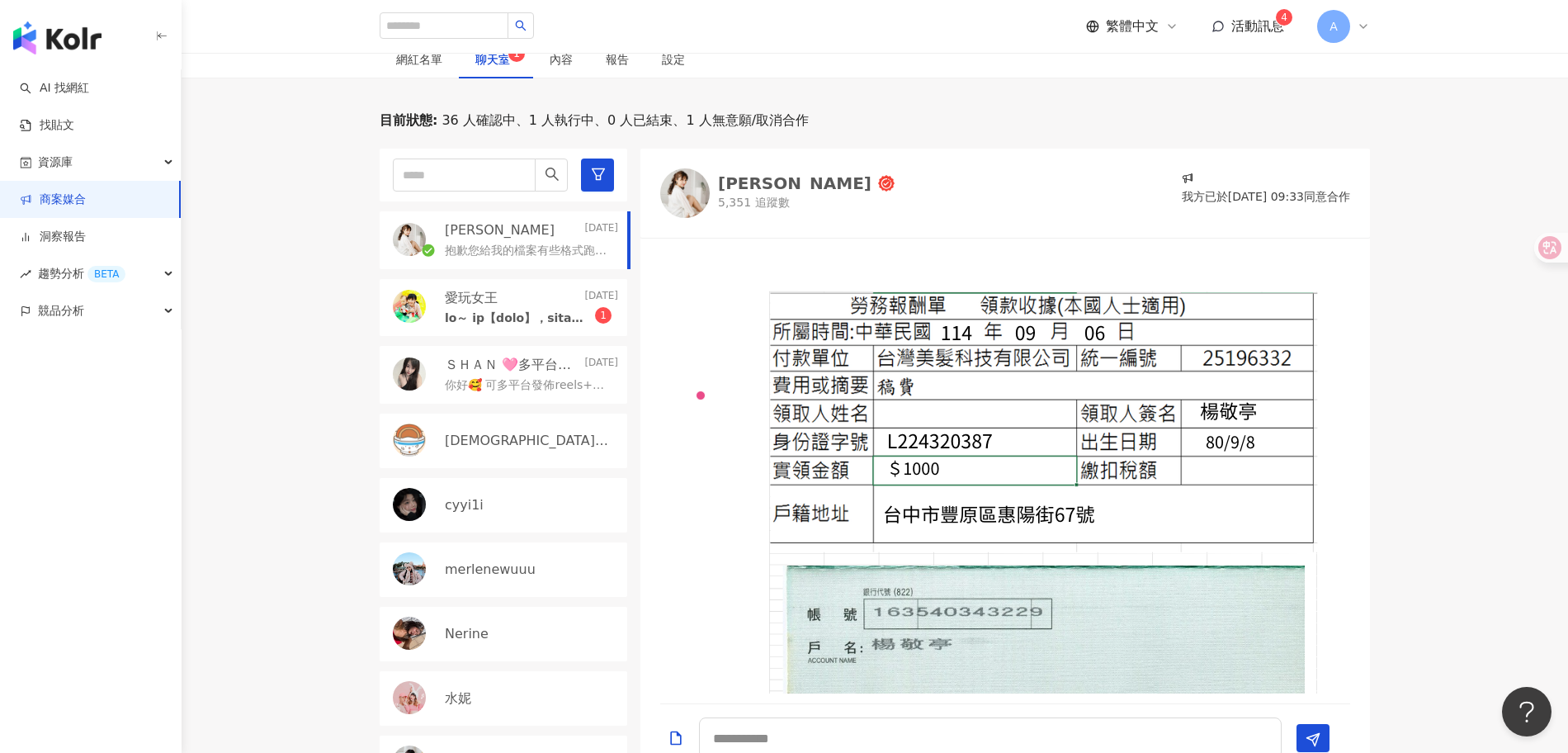
click at [551, 289] on div "愛玩女王 2025/9/5" at bounding box center [531, 298] width 173 height 18
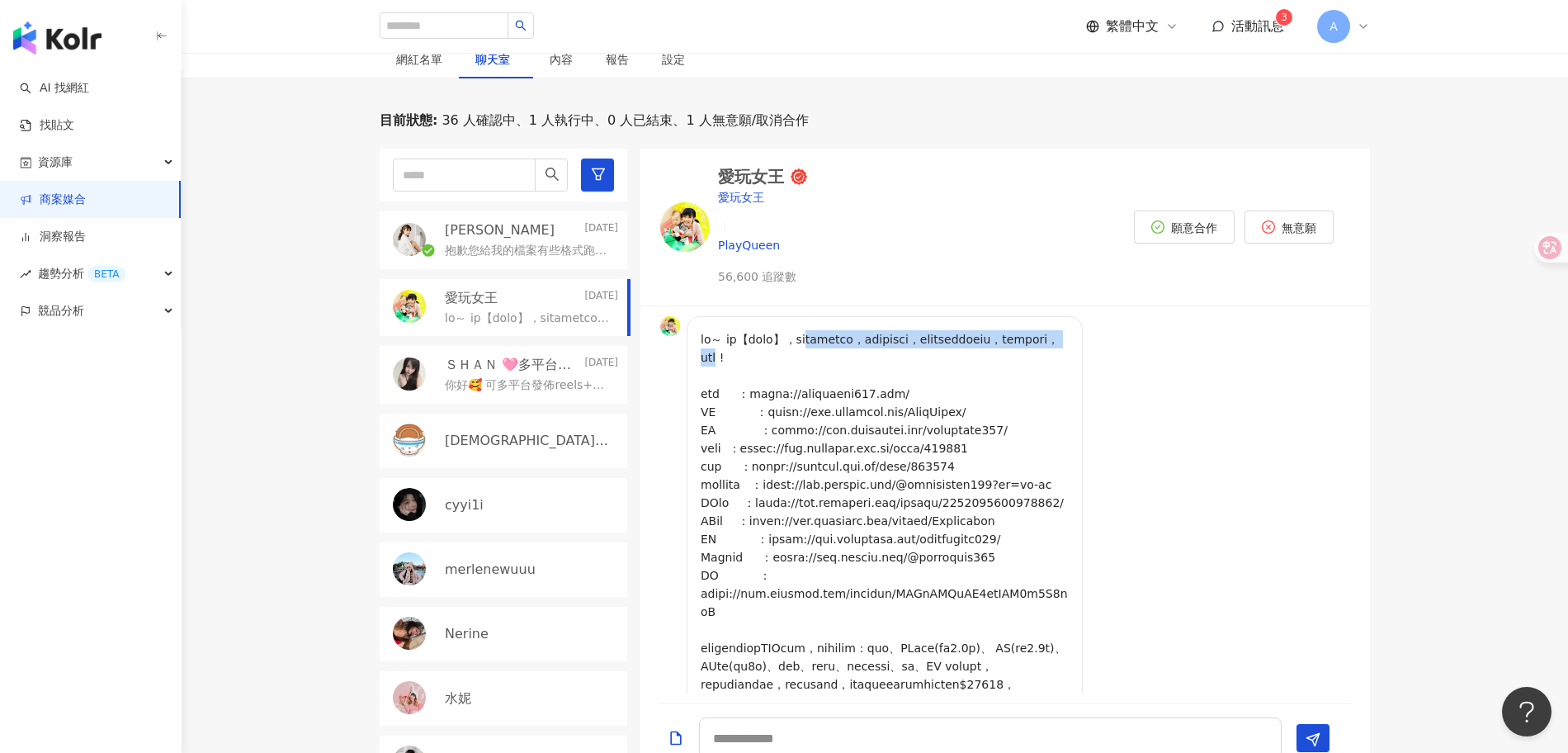
drag, startPoint x: 854, startPoint y: 259, endPoint x: 962, endPoint y: 285, distance: 111.1
click at [962, 331] on p at bounding box center [884, 757] width 368 height 854
click at [1027, 338] on p at bounding box center [884, 757] width 368 height 854
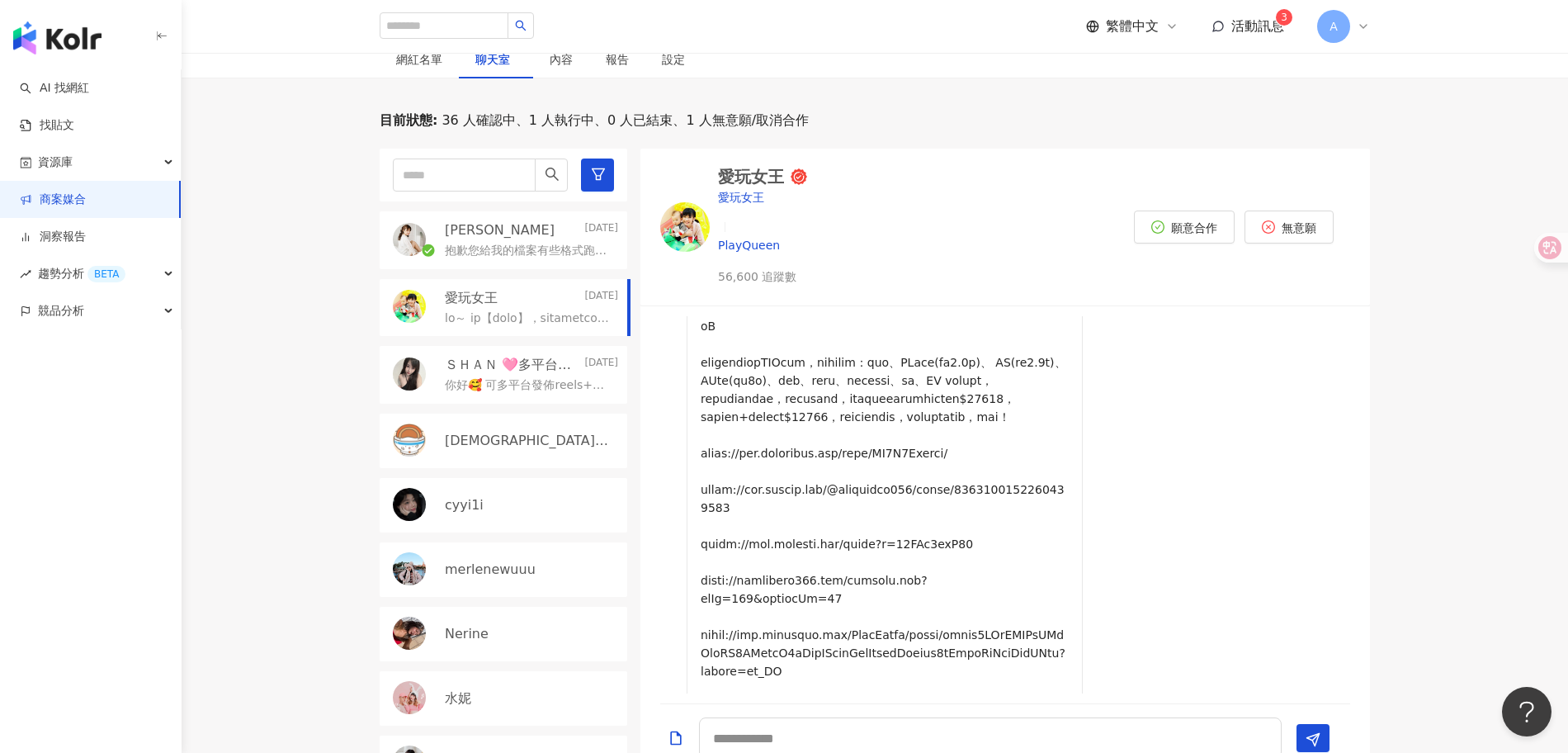
scroll to position [258, 0]
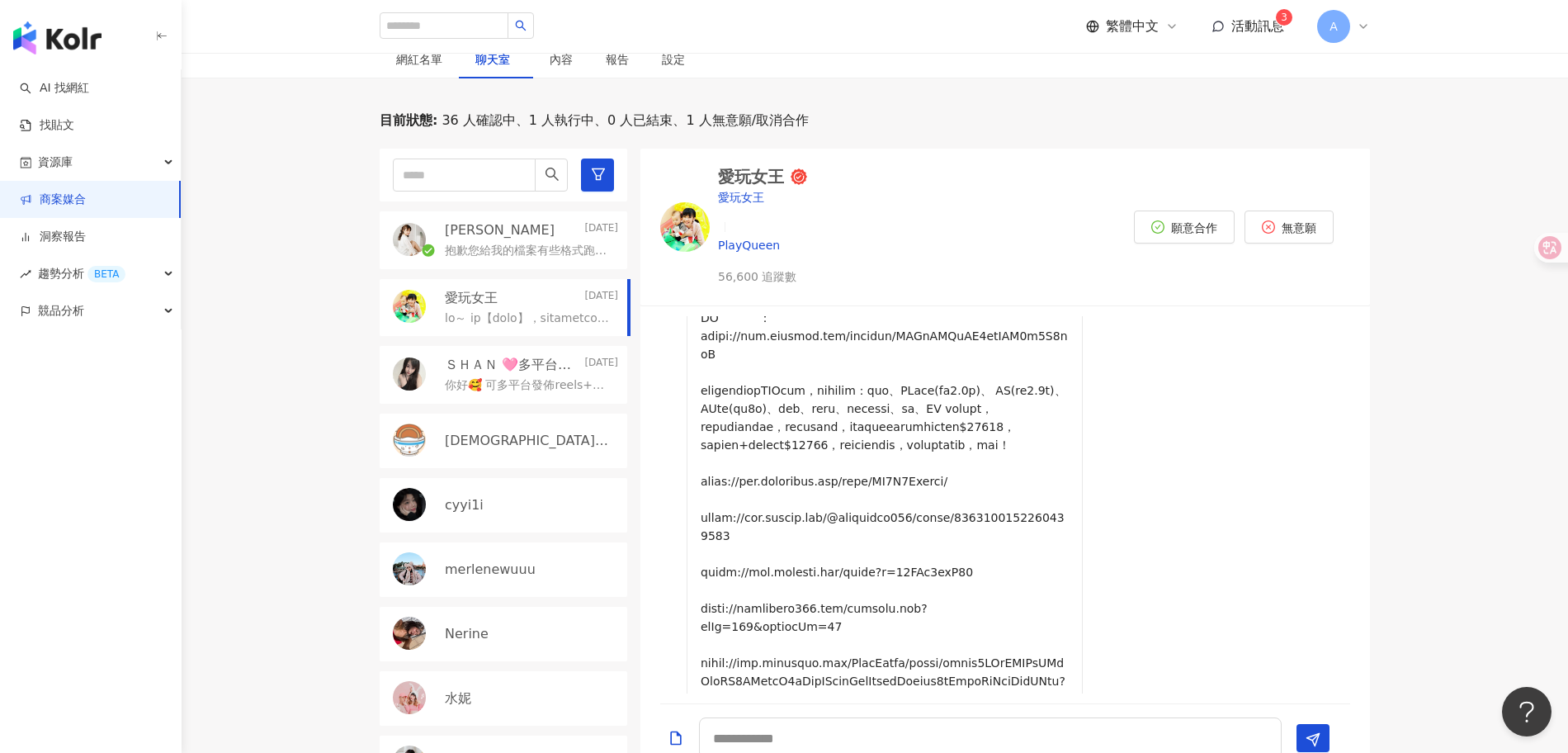
click at [1037, 385] on p at bounding box center [884, 500] width 368 height 854
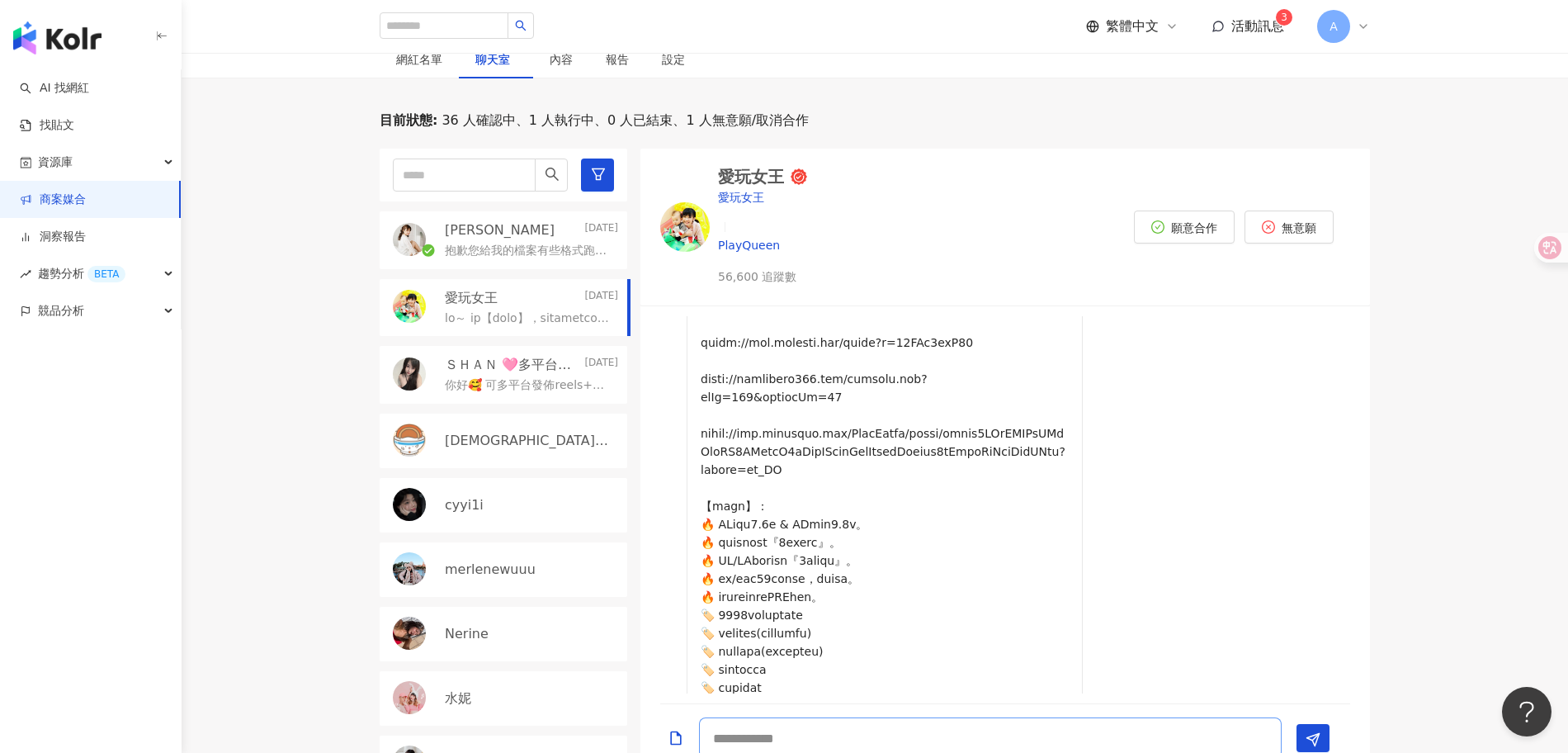
click at [803, 719] on textarea at bounding box center [990, 738] width 583 height 41
click at [1253, 29] on span "活動訊息" at bounding box center [1258, 26] width 53 height 16
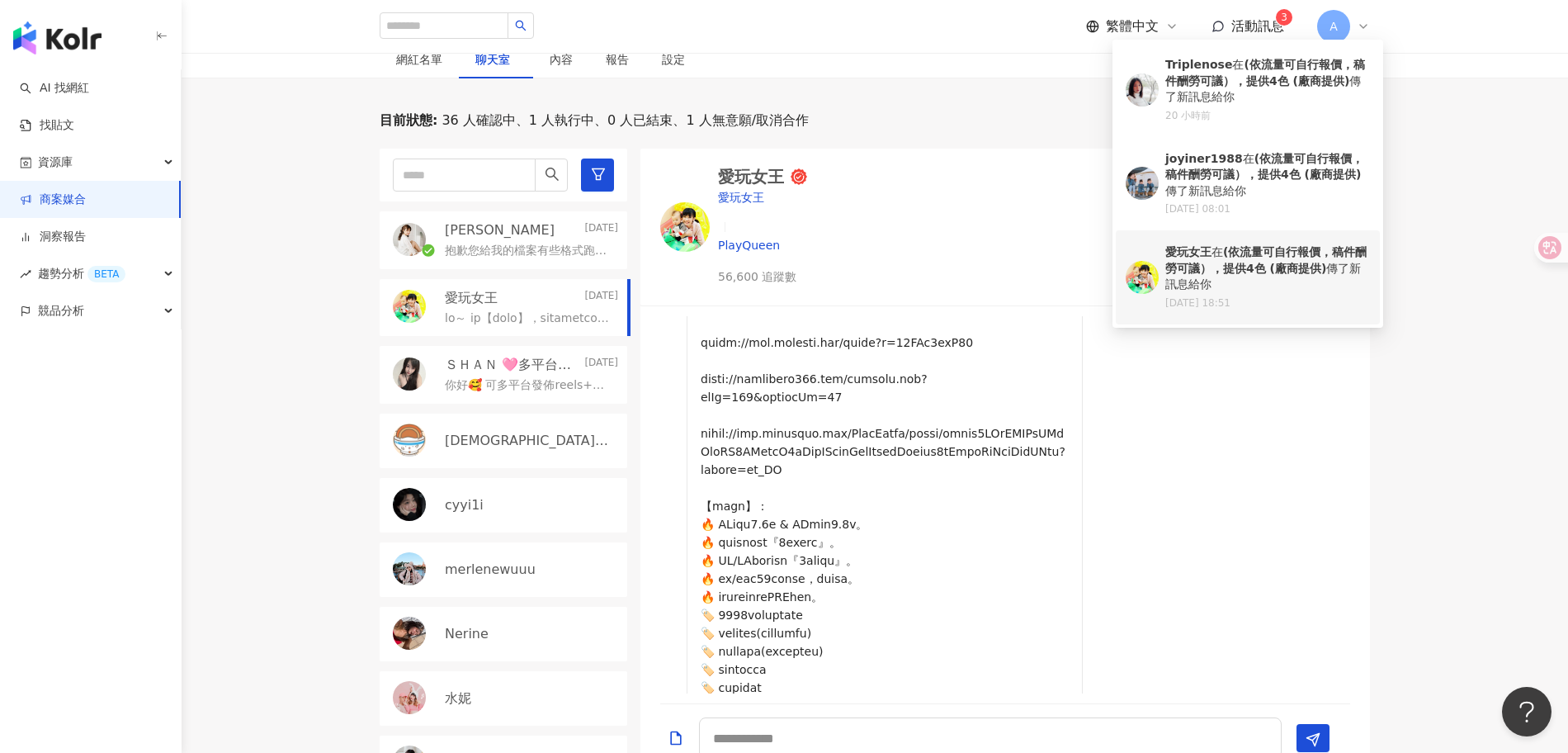
click at [1195, 268] on b "(依流量可自行報價，稿件酬勞可議），提供4色 (廠商提供)" at bounding box center [1266, 260] width 201 height 30
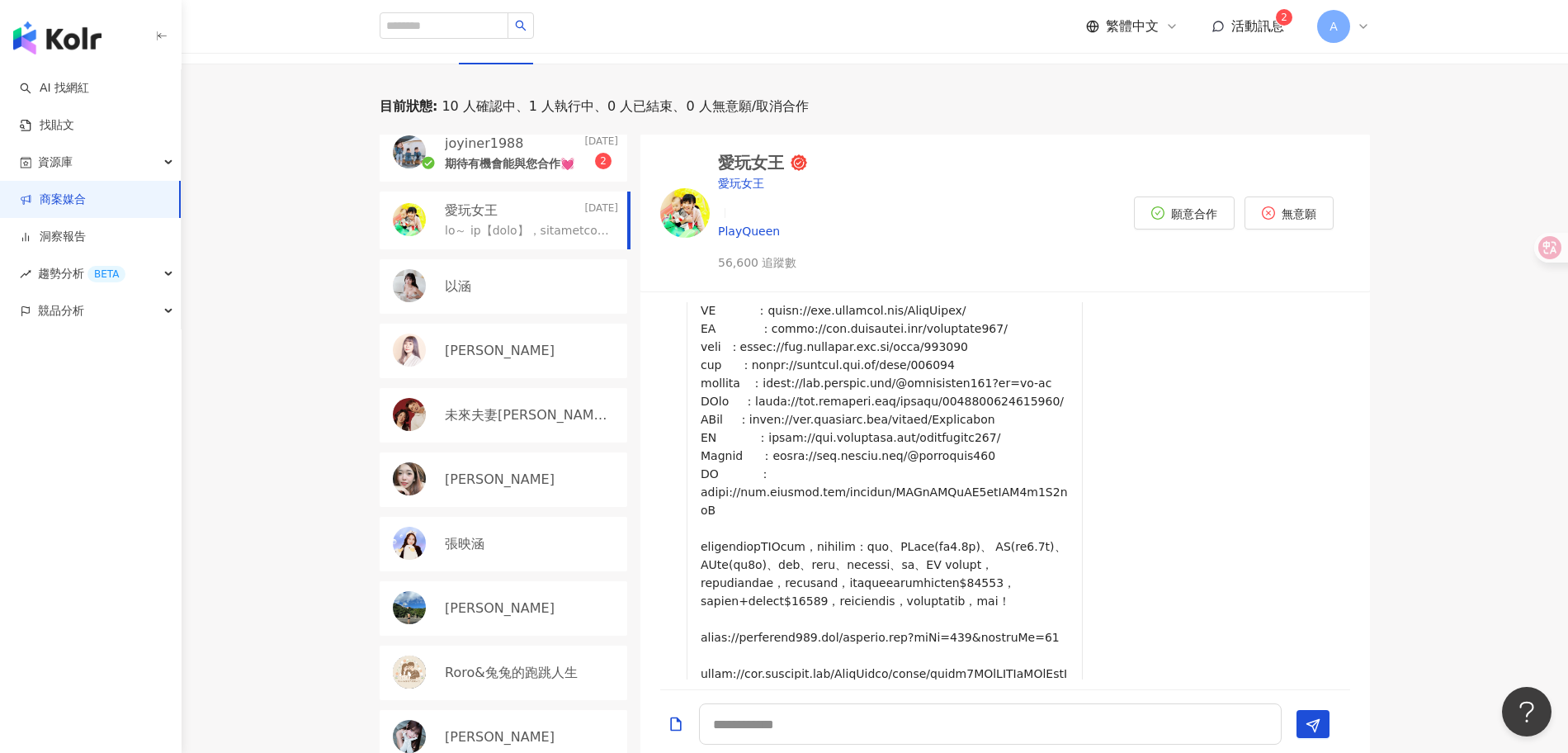
scroll to position [495, 0]
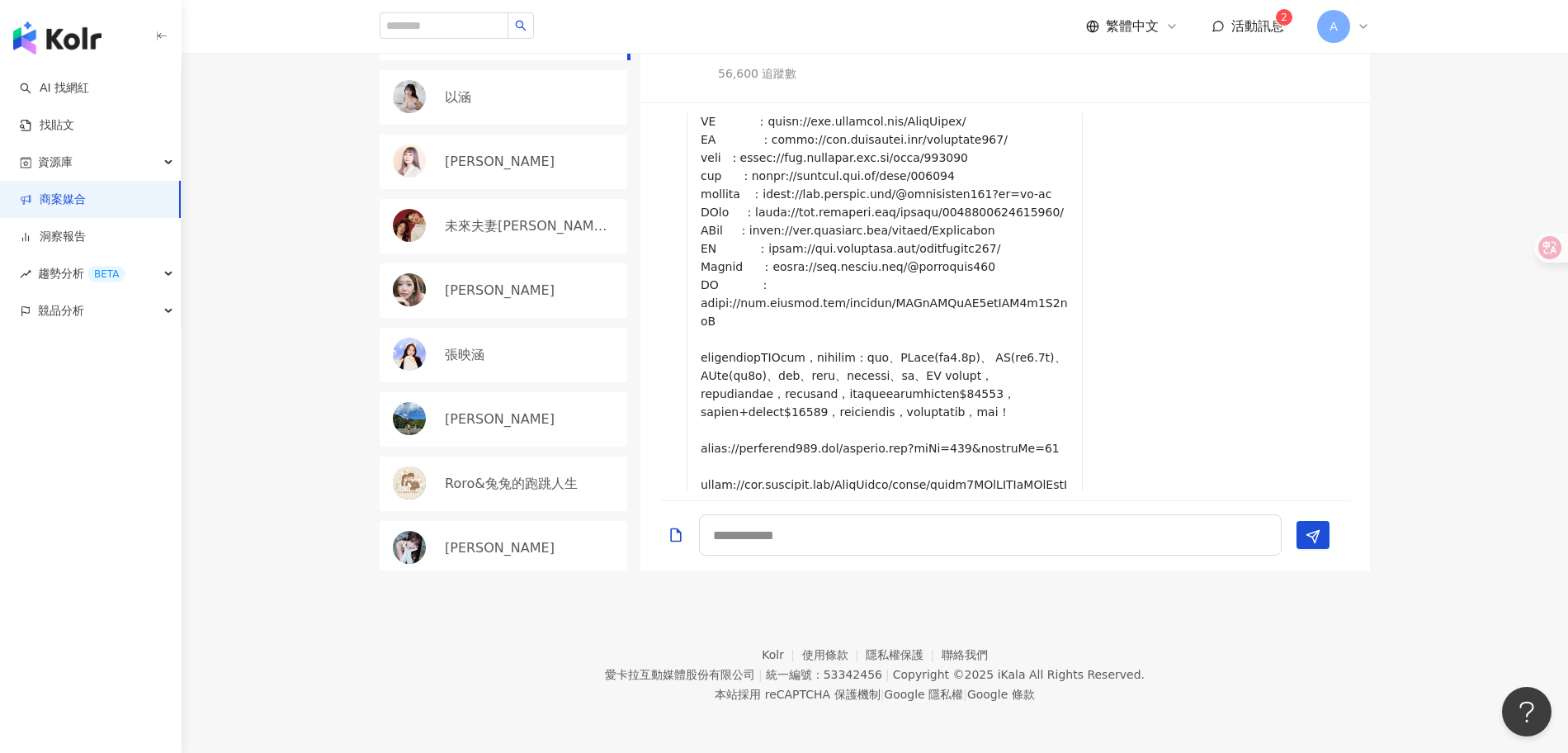
click at [514, 553] on div "小葵" at bounding box center [503, 548] width 248 height 55
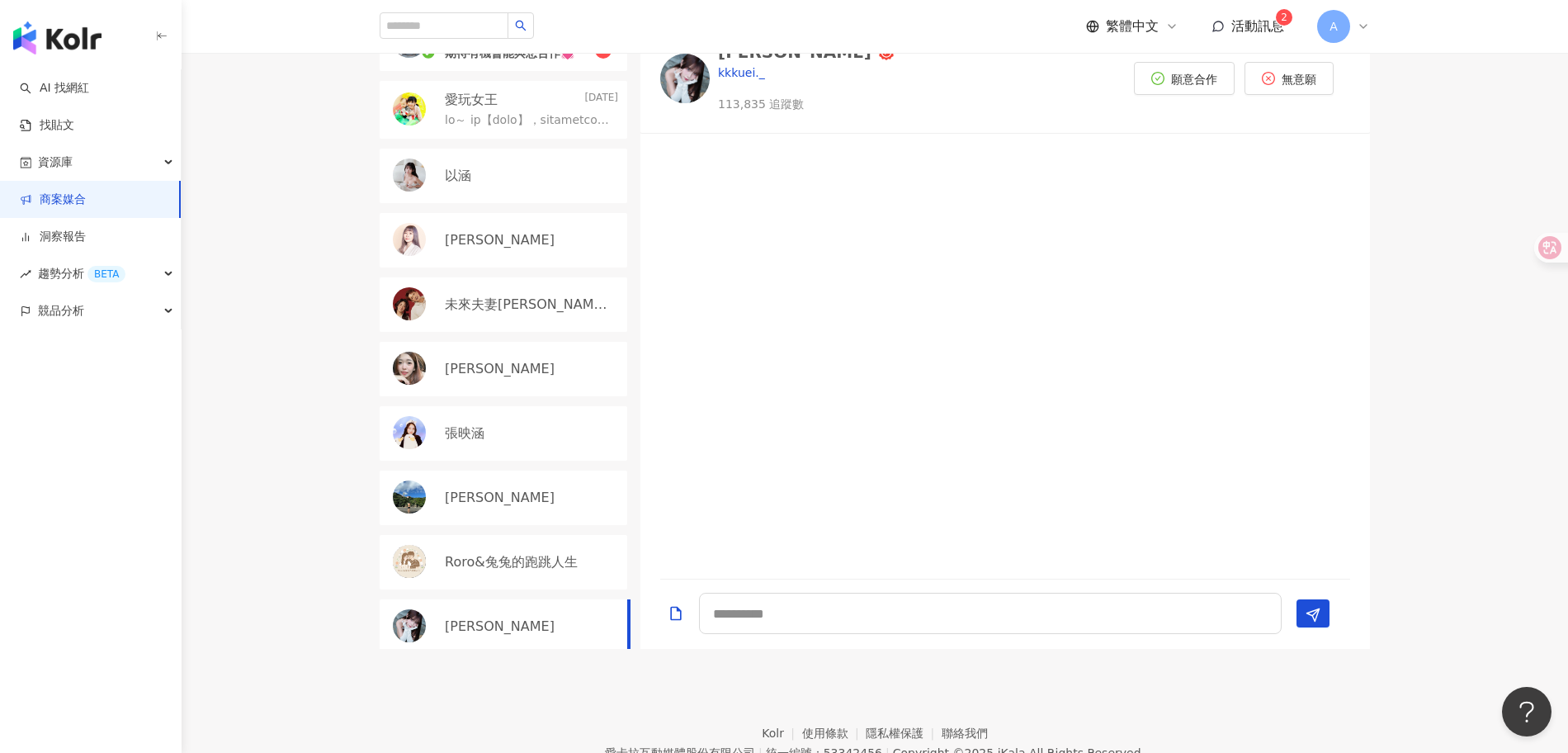
scroll to position [435, 0]
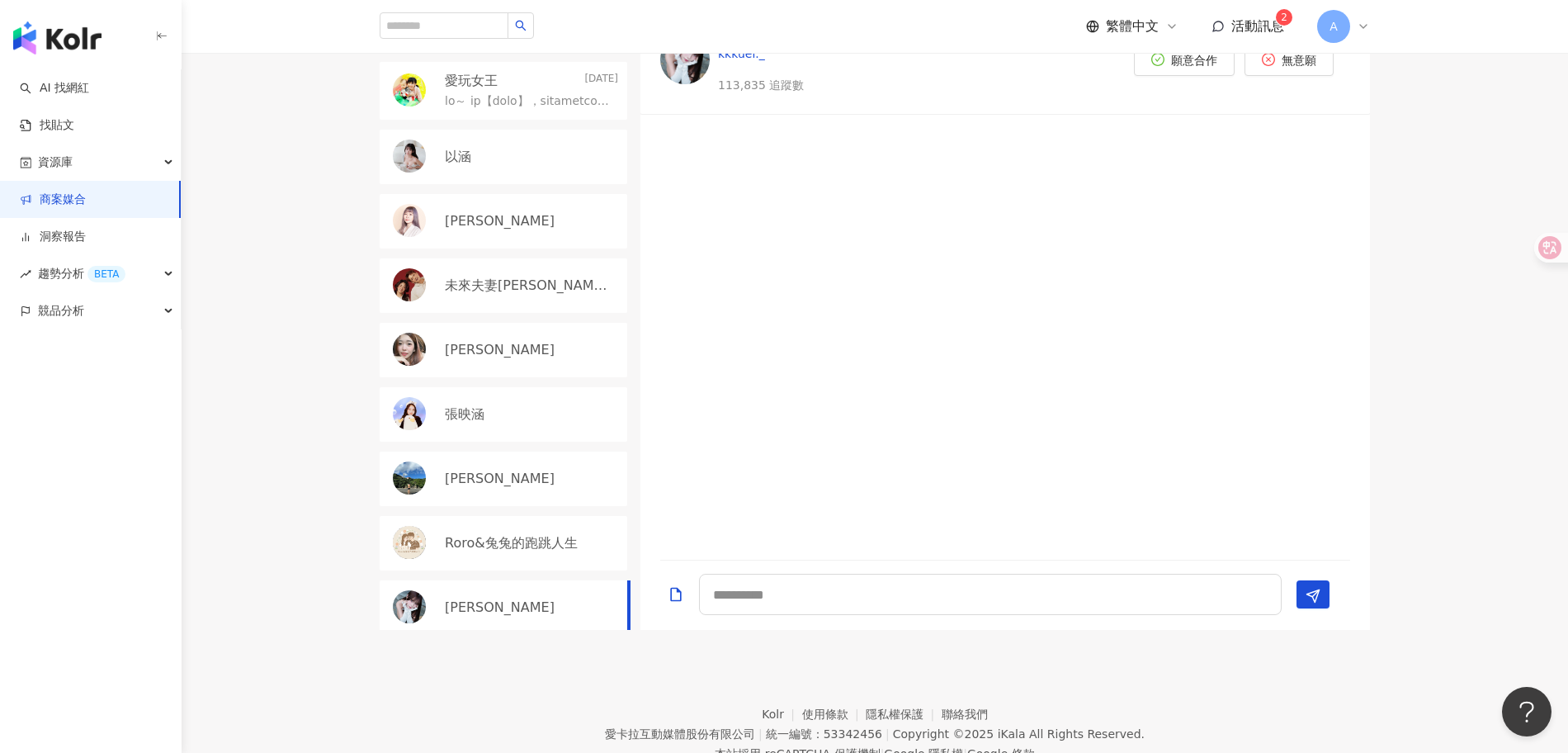
click at [499, 539] on p "Roro&兔兔的跑跳人生" at bounding box center [511, 543] width 133 height 18
click at [500, 604] on div "小葵" at bounding box center [531, 608] width 173 height 18
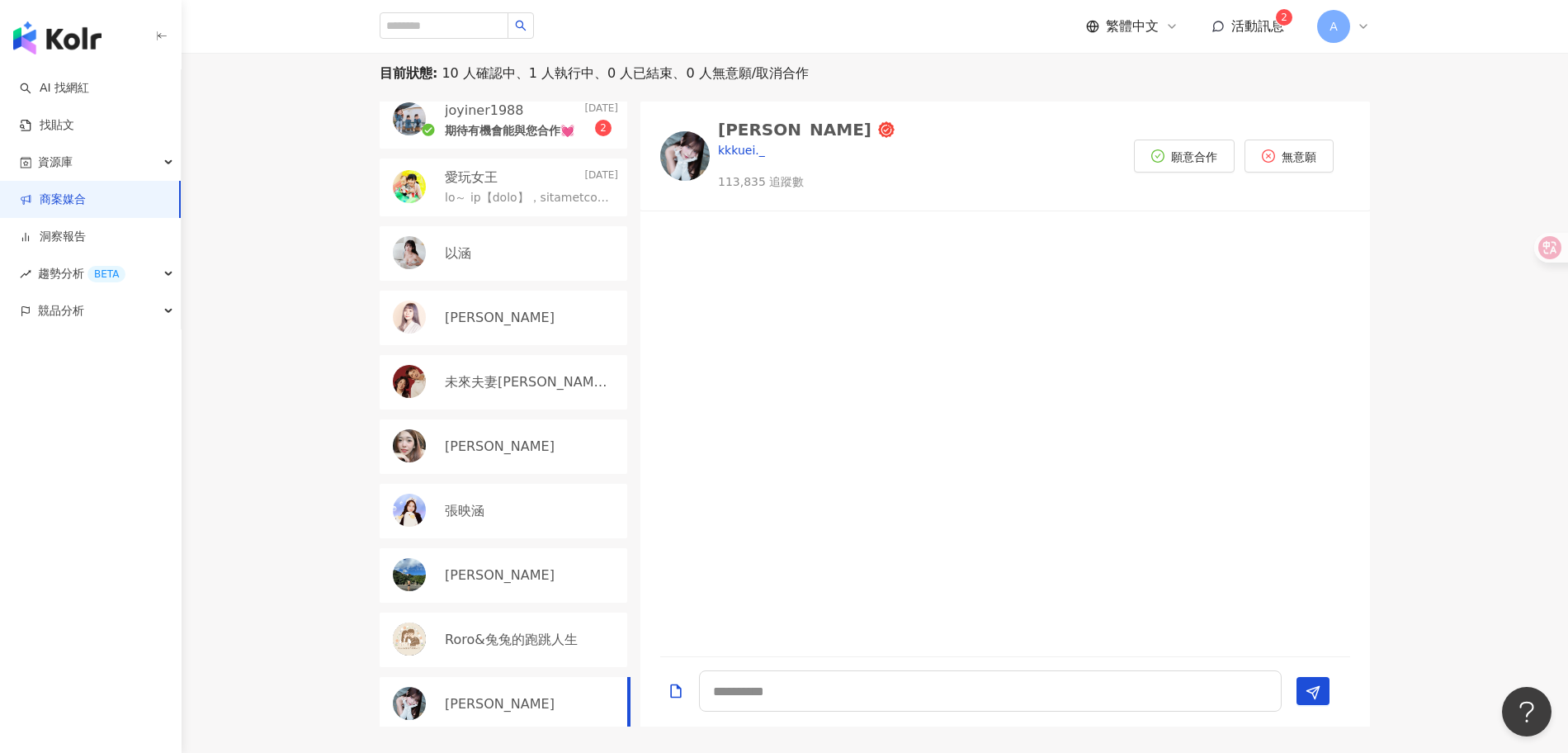
scroll to position [340, 0]
click at [494, 548] on div "陳昱誠" at bounding box center [503, 575] width 248 height 55
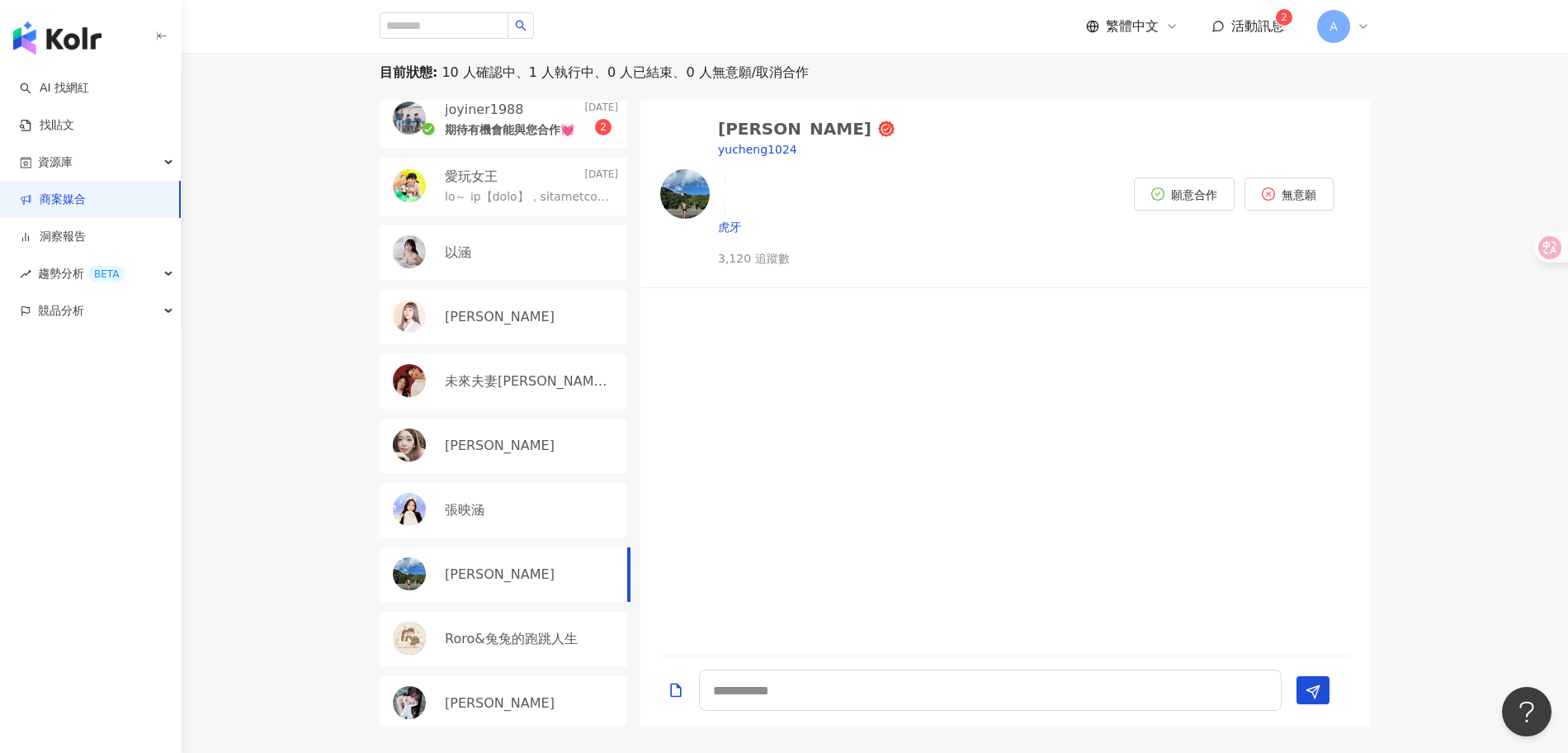
click at [505, 502] on div "張映涵" at bounding box center [531, 510] width 173 height 18
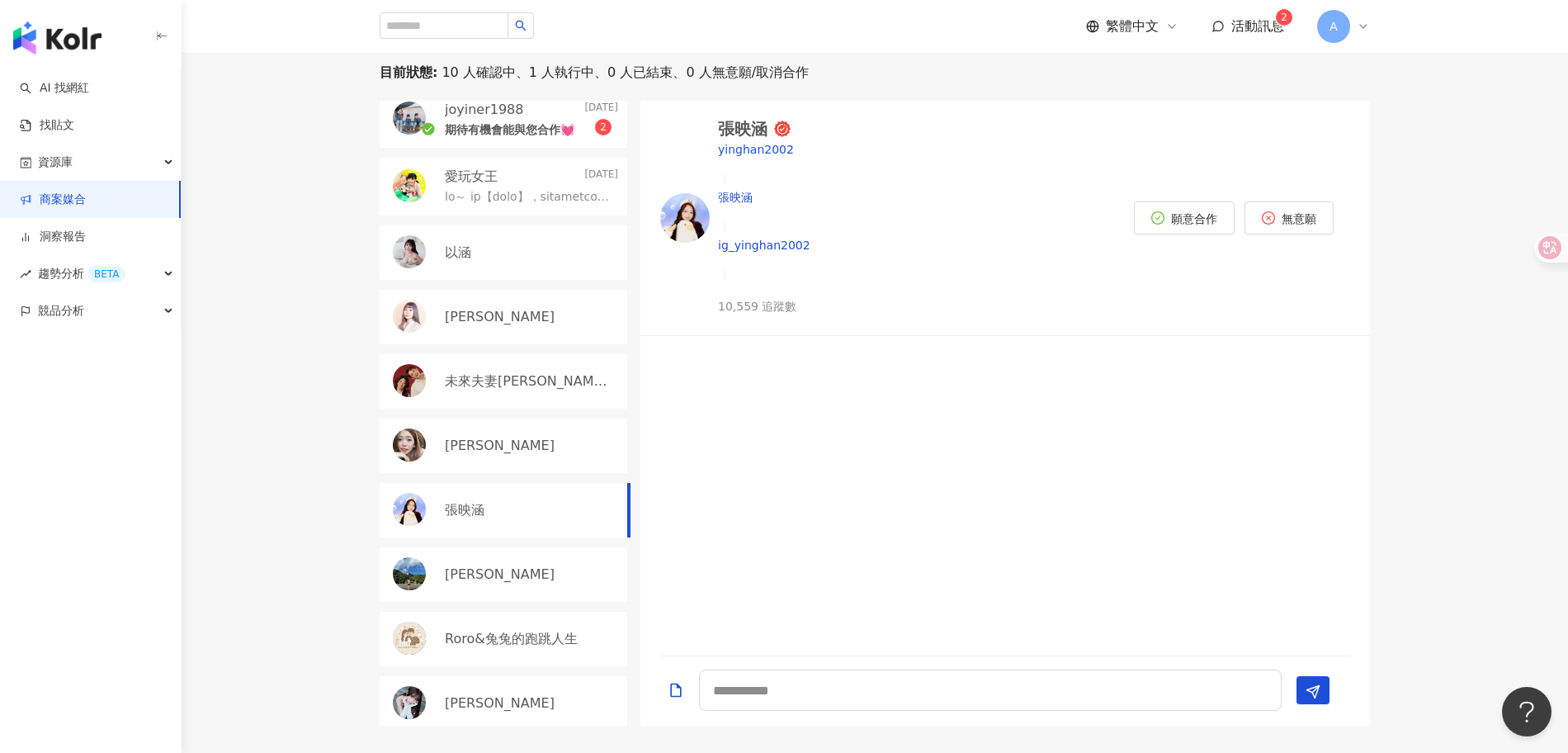
click at [466, 422] on div "小彤" at bounding box center [503, 446] width 248 height 55
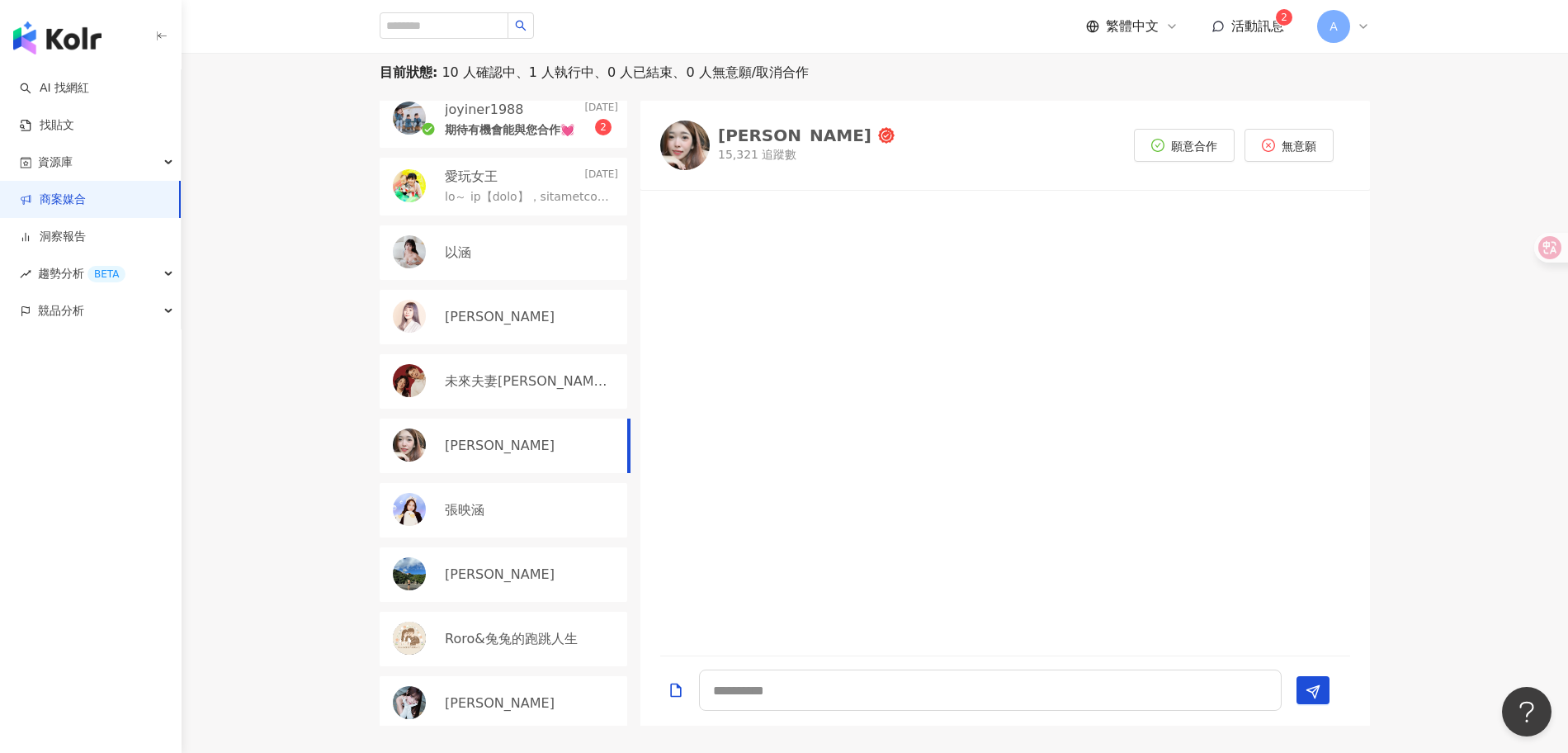
click at [523, 373] on p "未來夫妻Monica & Kim" at bounding box center [529, 382] width 170 height 18
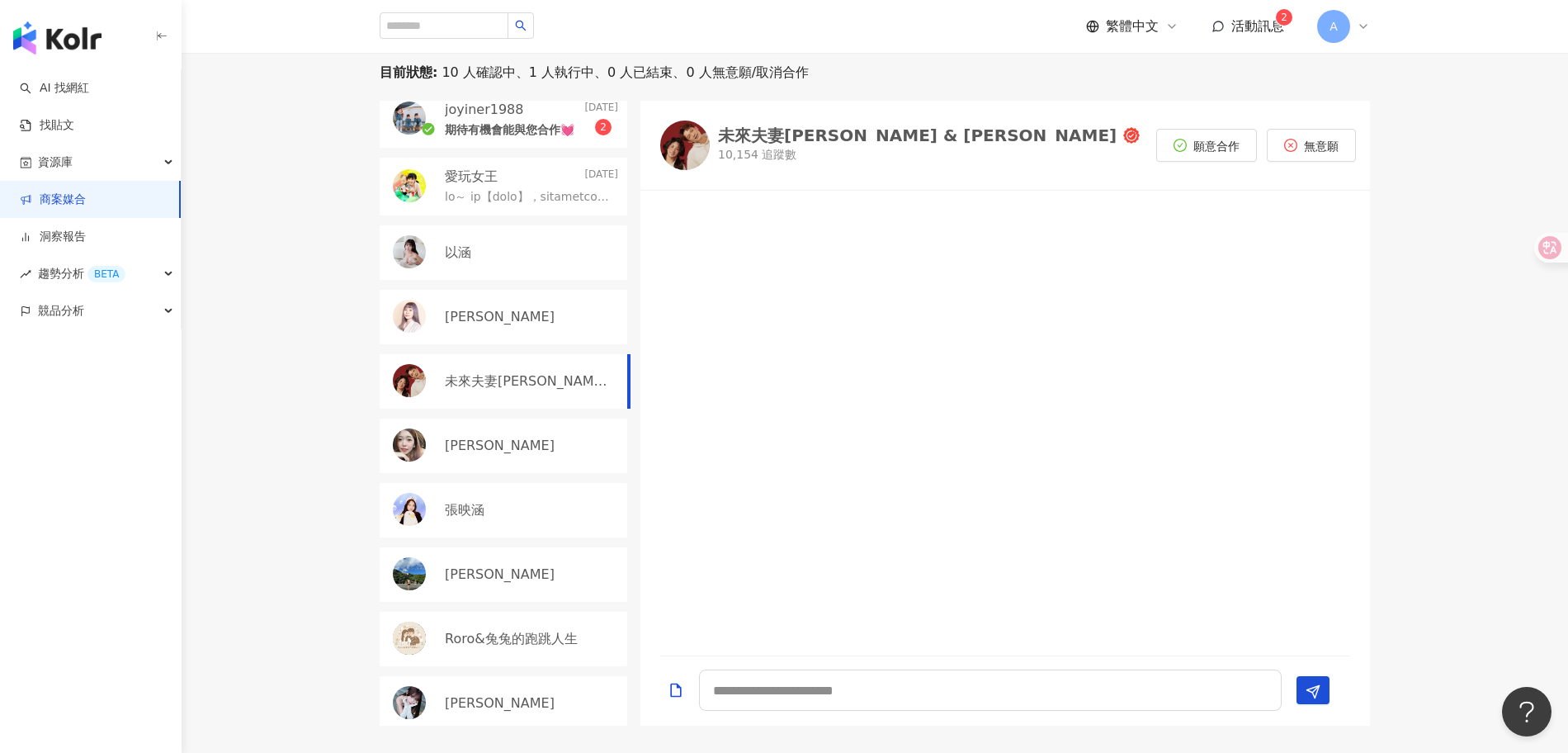
click at [550, 339] on div "黃靜靜Ivy" at bounding box center [503, 317] width 248 height 55
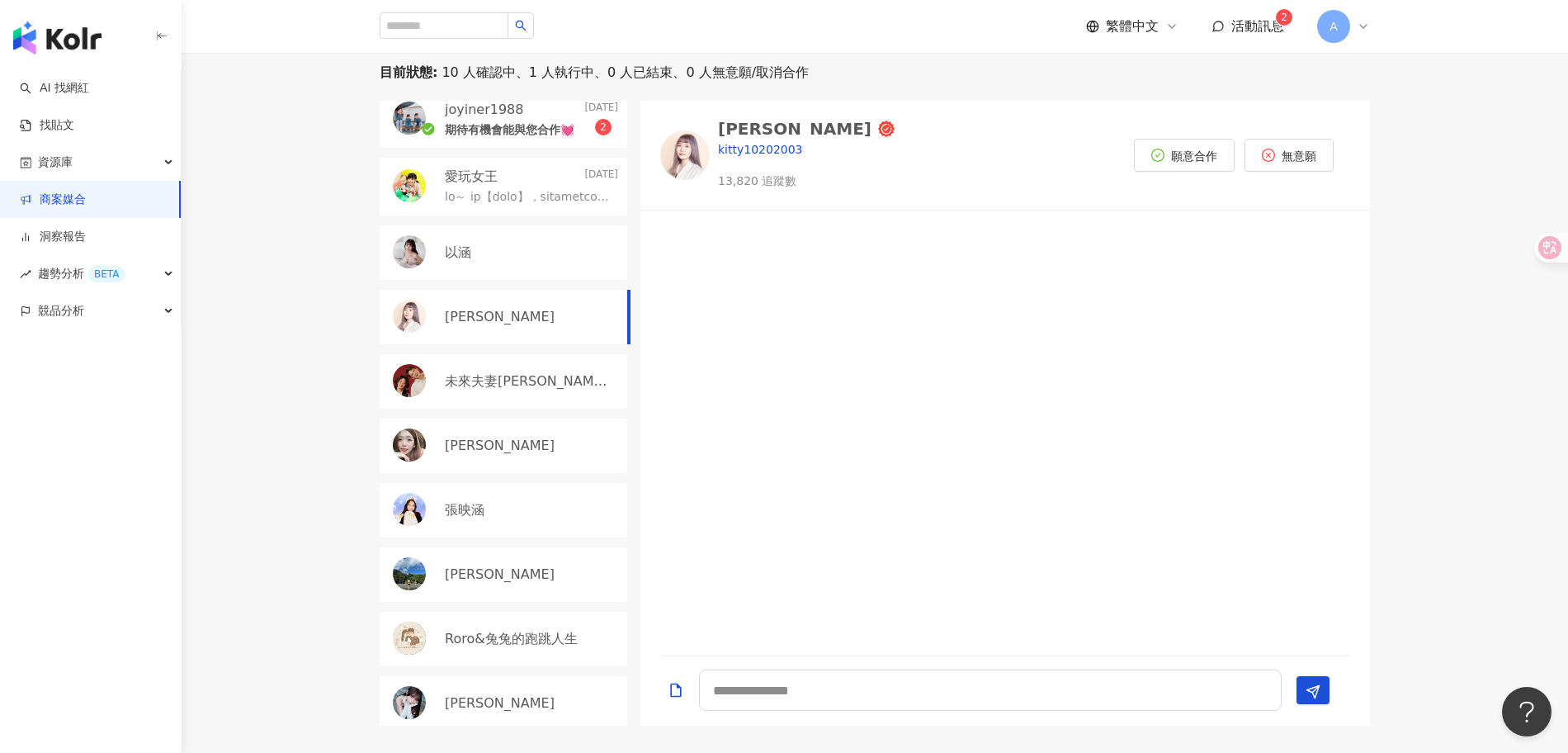
click at [507, 640] on p "Roro&兔兔的跑跳人生" at bounding box center [511, 640] width 133 height 18
click at [481, 566] on p "陳昱誠" at bounding box center [499, 575] width 110 height 18
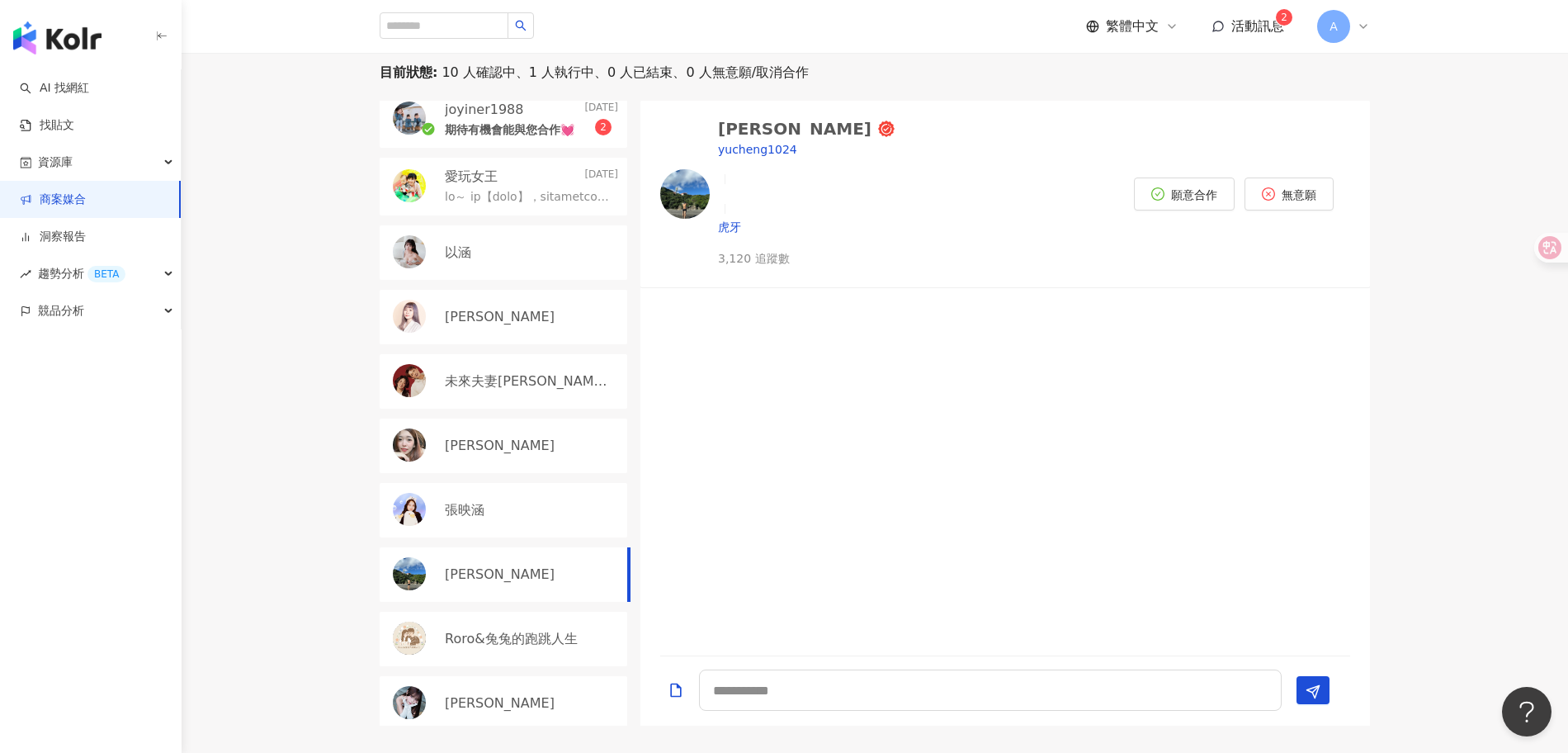
click at [469, 489] on div "張映涵" at bounding box center [503, 510] width 248 height 55
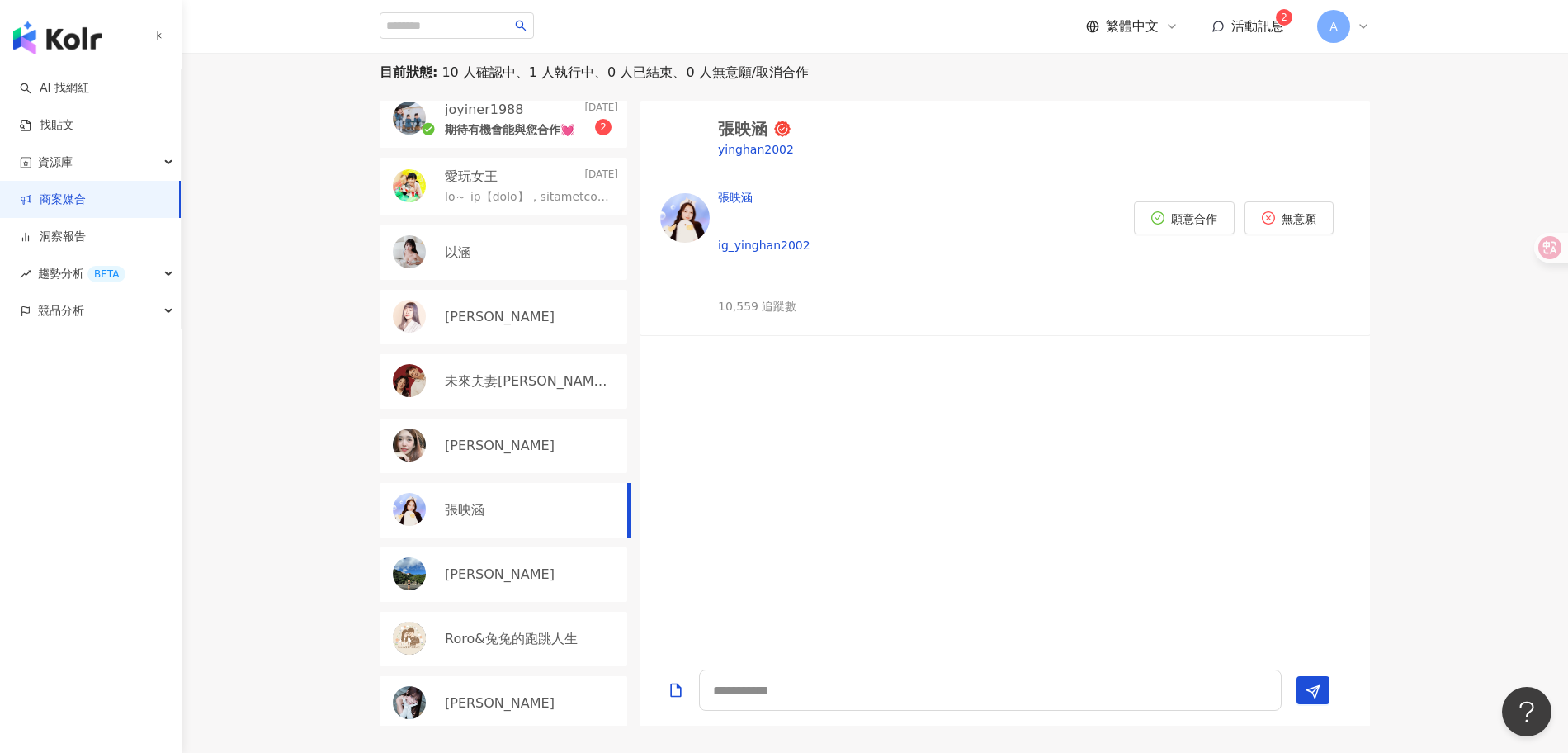
click at [472, 431] on div "小彤" at bounding box center [503, 446] width 248 height 55
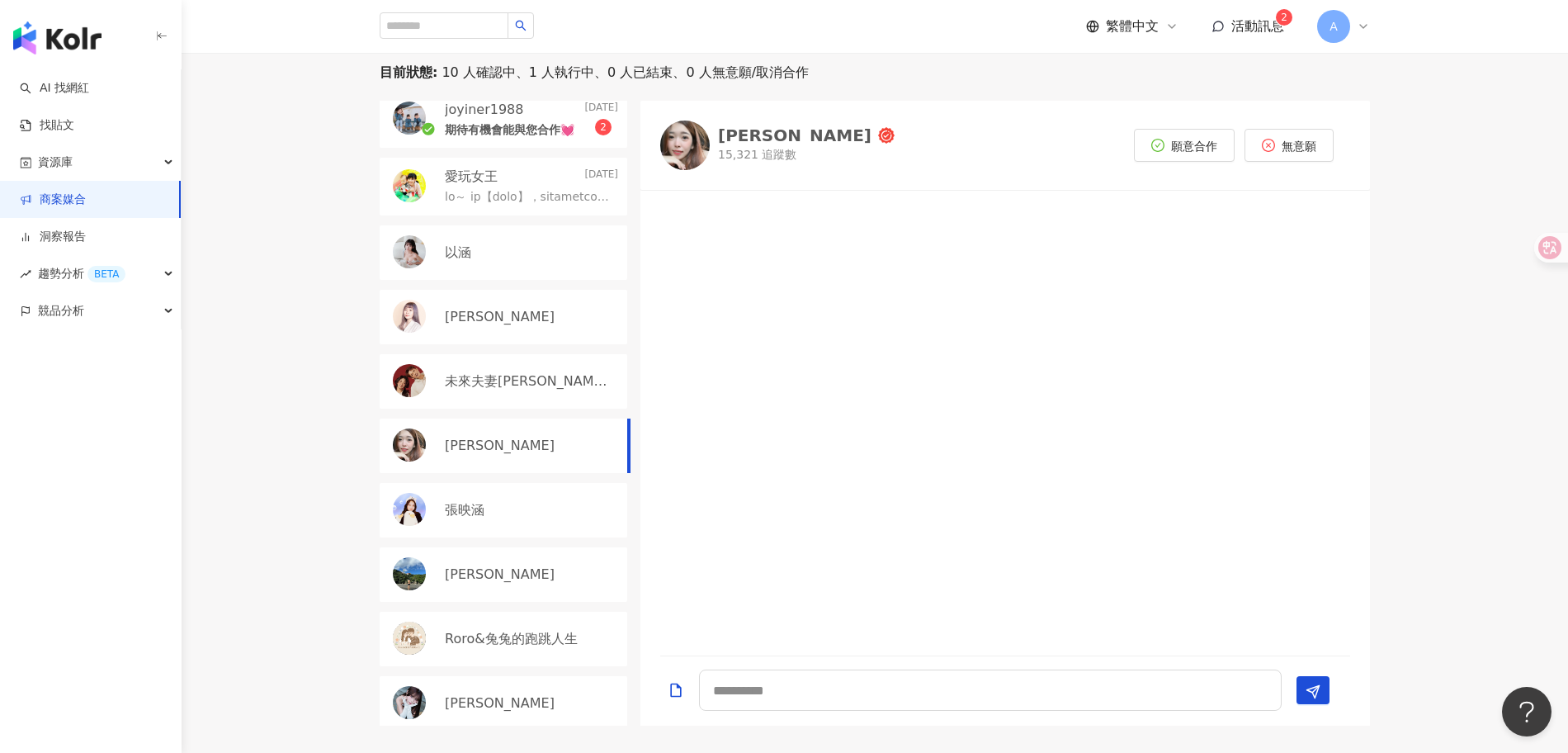
click at [546, 379] on p "未來夫妻Monica & Kim" at bounding box center [529, 382] width 170 height 18
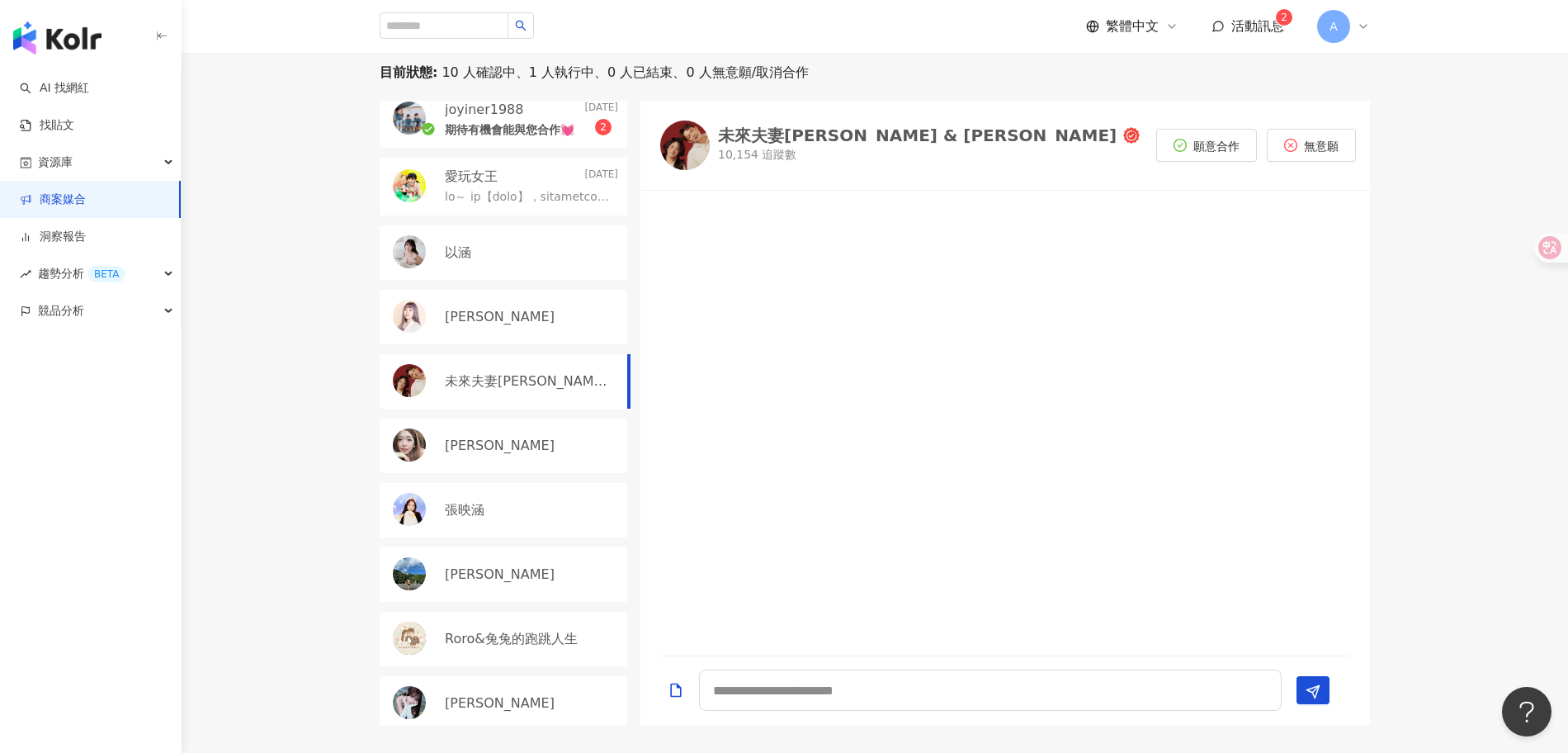
click at [486, 304] on div "黃靜靜Ivy" at bounding box center [503, 317] width 248 height 55
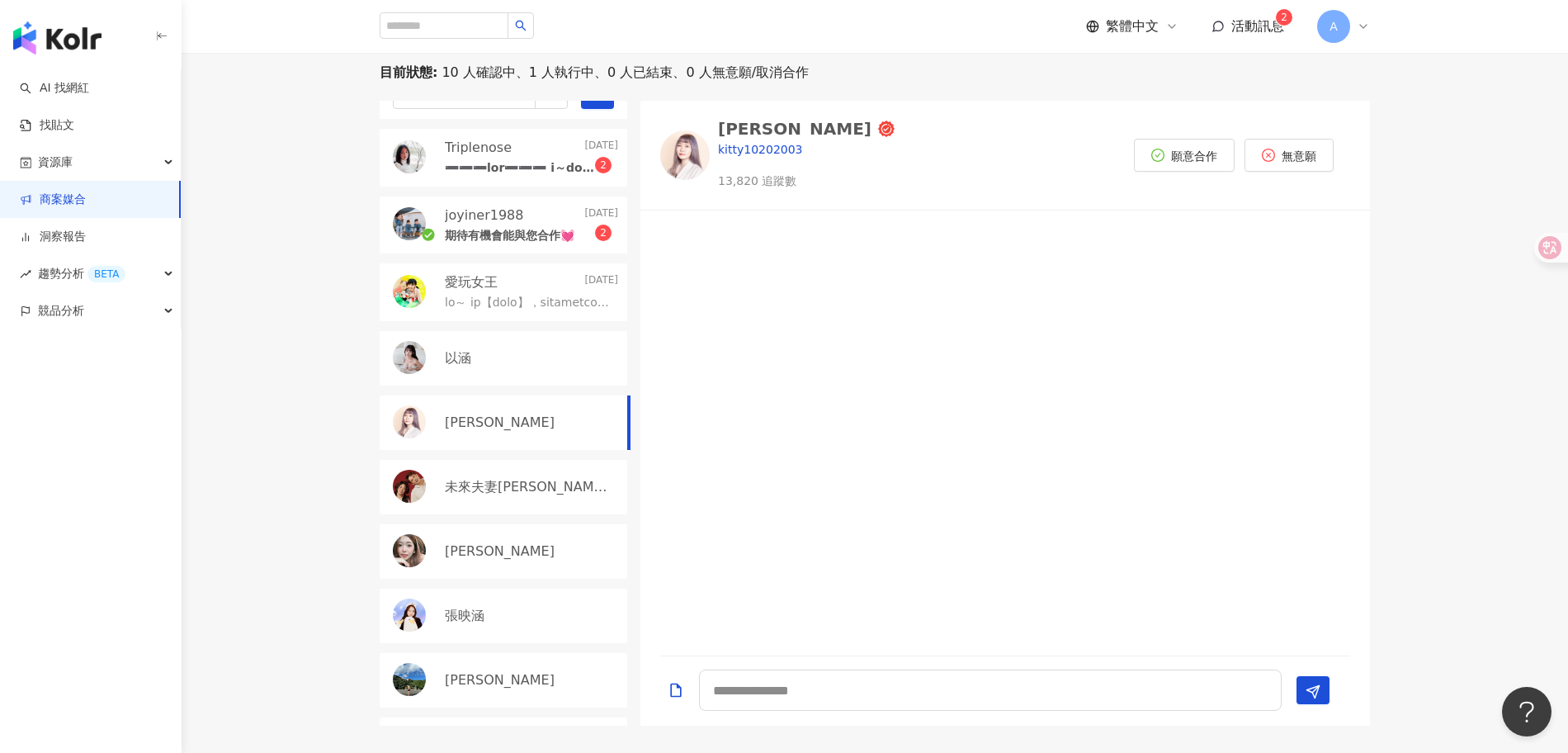
scroll to position [23, 0]
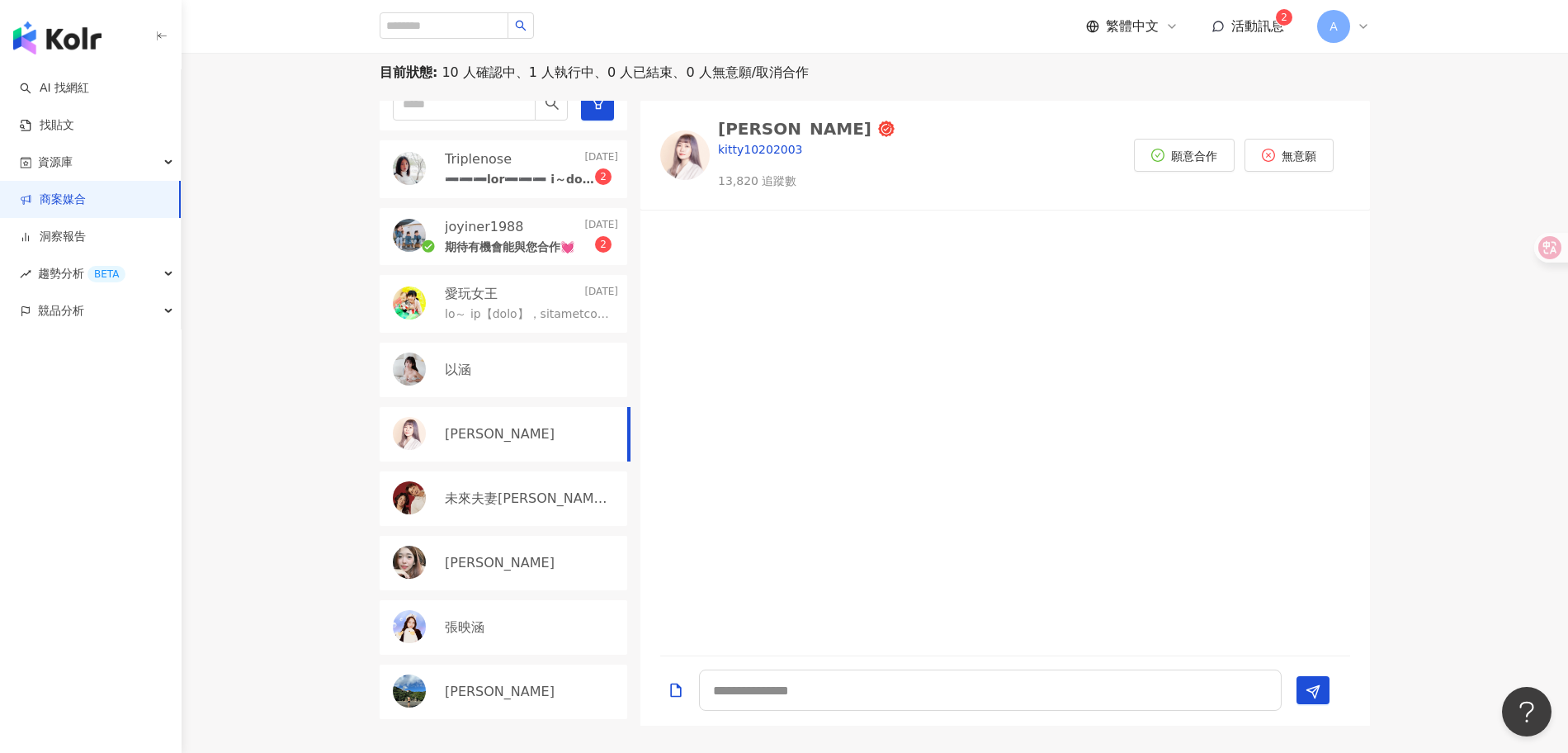
click at [488, 392] on div "以涵" at bounding box center [503, 370] width 248 height 55
click at [516, 316] on p at bounding box center [527, 315] width 166 height 17
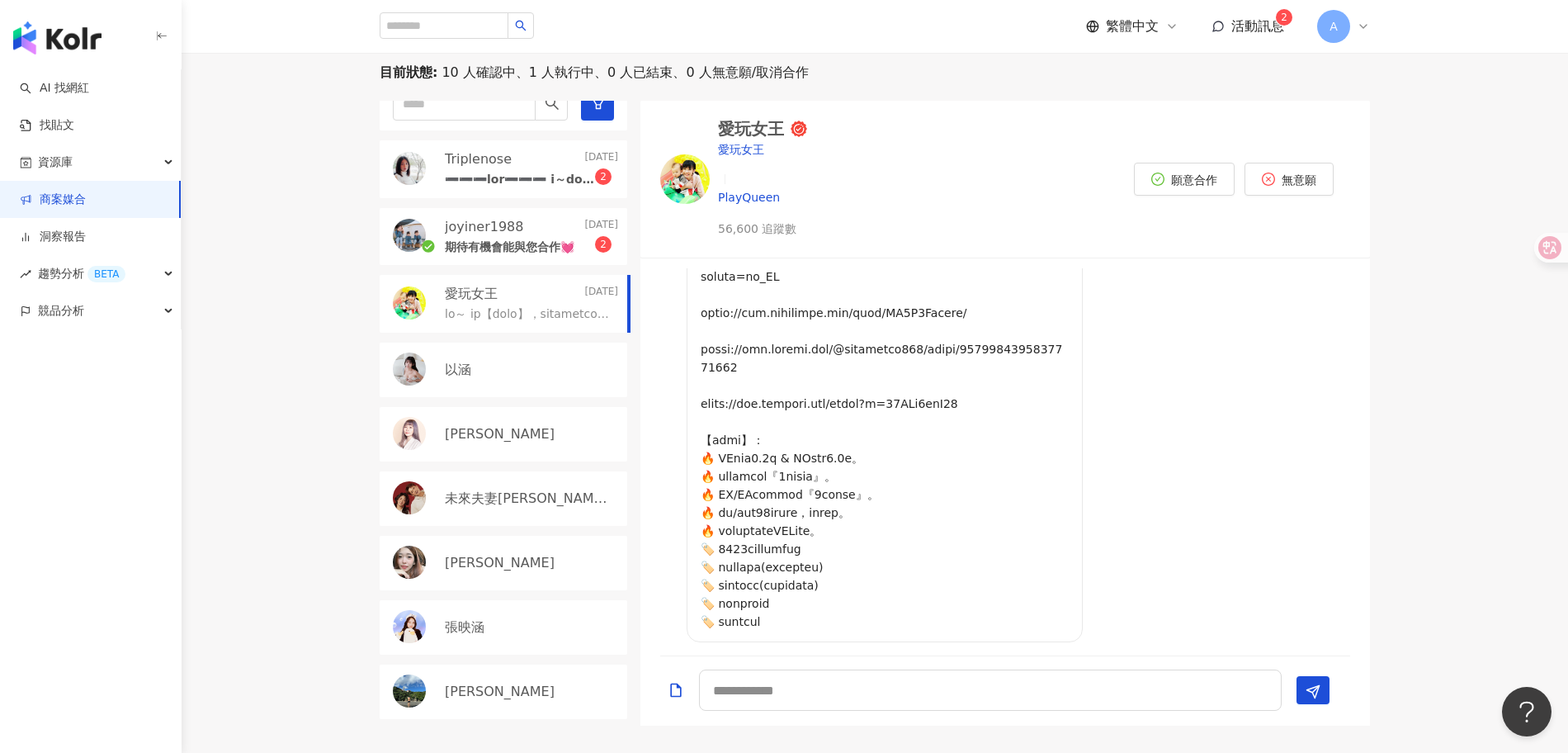
click at [498, 168] on div "2" at bounding box center [531, 178] width 173 height 20
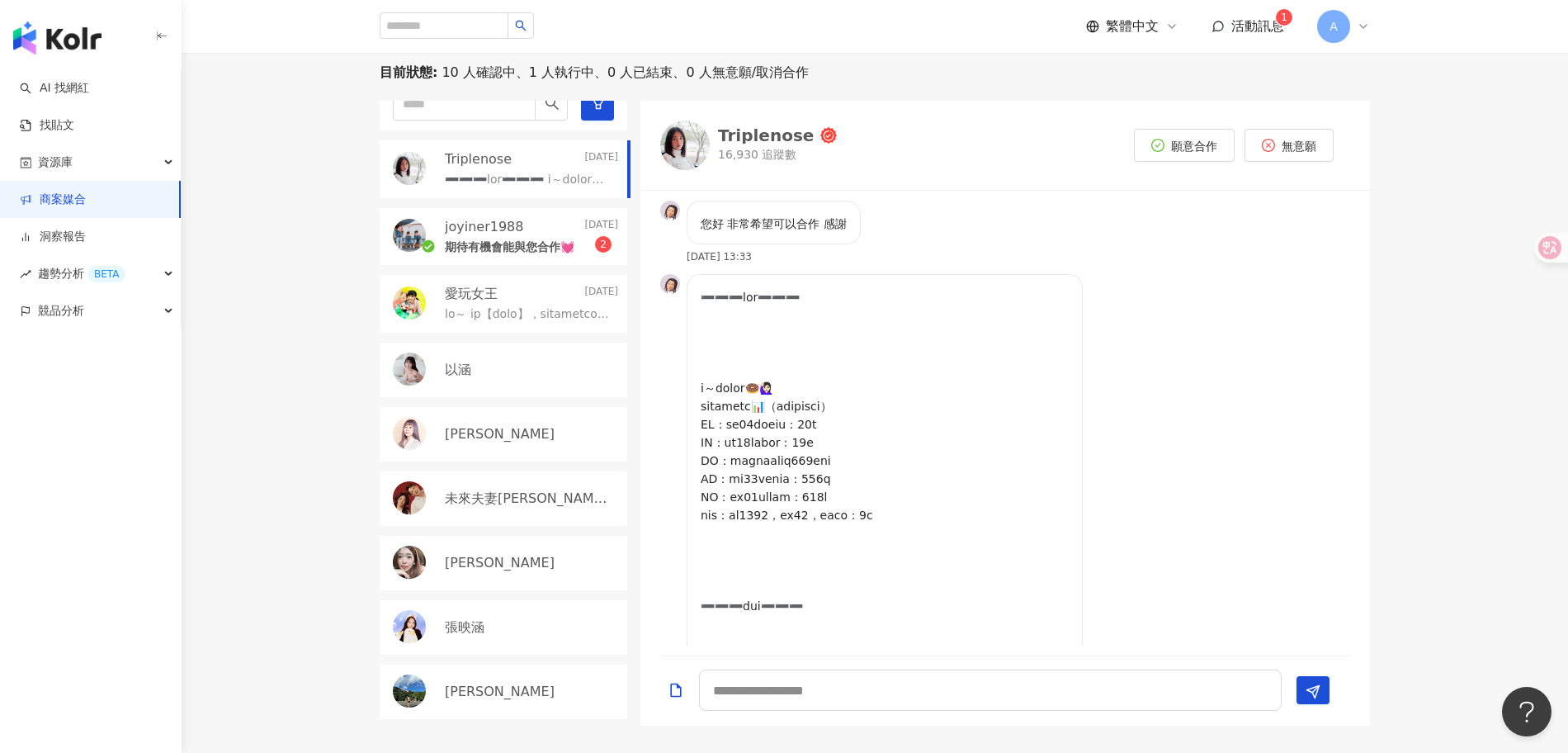
click at [512, 241] on p "期待有機會能與您合作💓" at bounding box center [509, 248] width 130 height 17
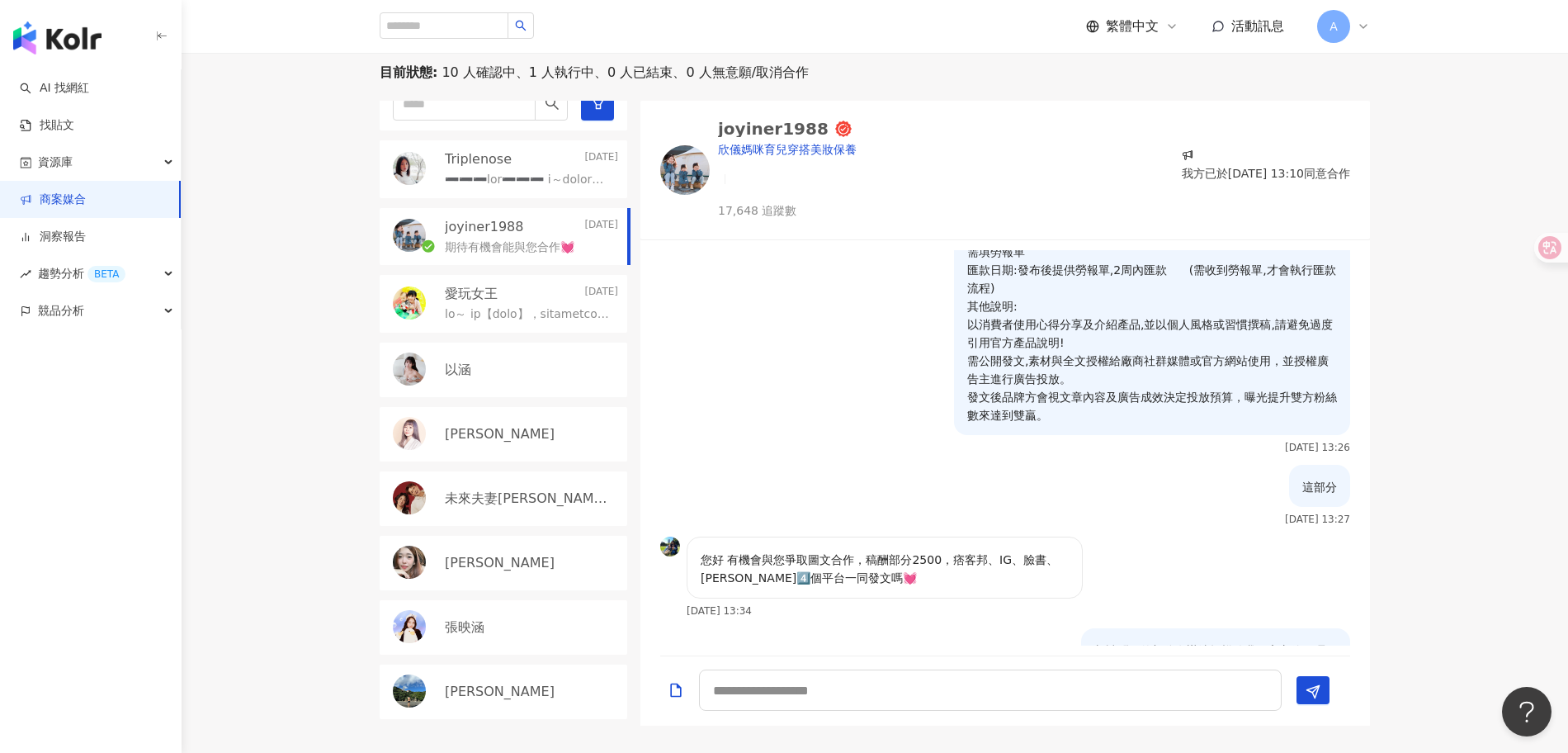
scroll to position [666, 0]
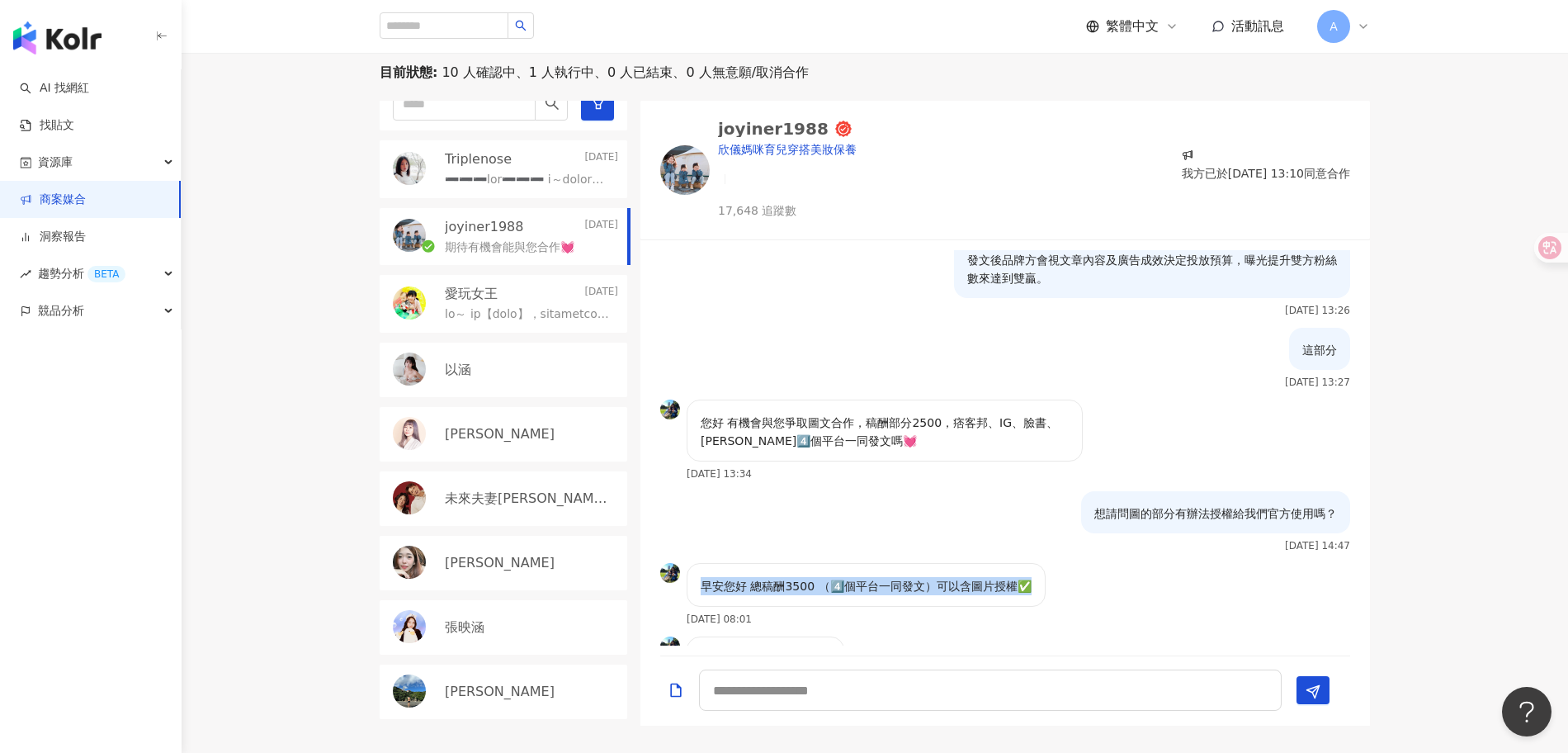
drag, startPoint x: 704, startPoint y: 525, endPoint x: 1108, endPoint y: 533, distance: 404.1
click at [1108, 563] on div "早安您好 總稿酬3500 （4️⃣個平台一同發文）可以含圖片授權✅ 2025/9/6 08:01" at bounding box center [1005, 600] width 729 height 74
drag, startPoint x: 823, startPoint y: 522, endPoint x: 1043, endPoint y: 523, distance: 220.0
click at [1043, 563] on div "早安您好 總稿酬3500 （4️⃣個平台一同發文）可以含圖片授權✅ 2025/9/6 08:01" at bounding box center [1005, 600] width 729 height 74
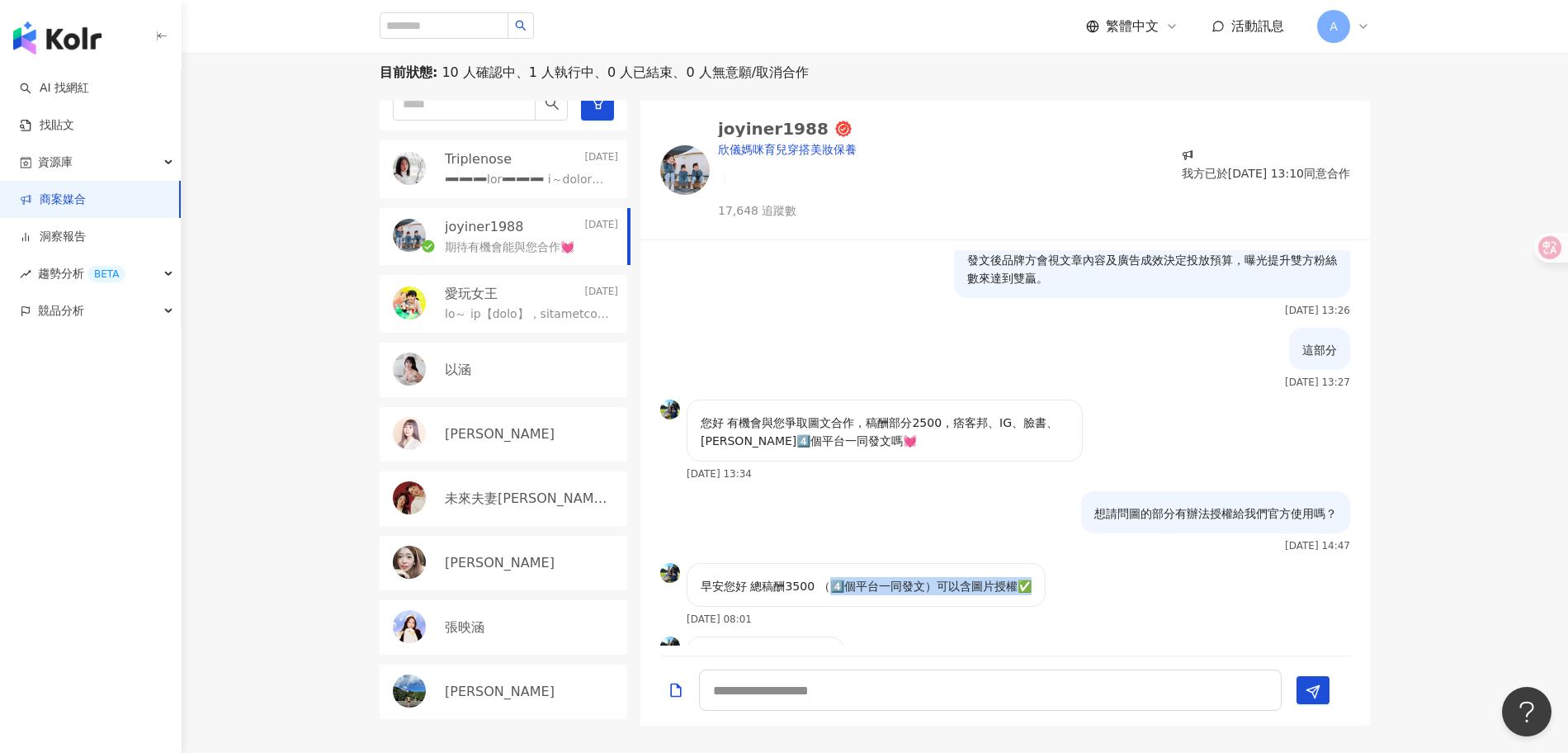
click at [1138, 563] on div "早安您好 總稿酬3500 （4️⃣個平台一同發文）可以含圖片授權✅ 2025/9/6 08:01" at bounding box center [1005, 600] width 729 height 74
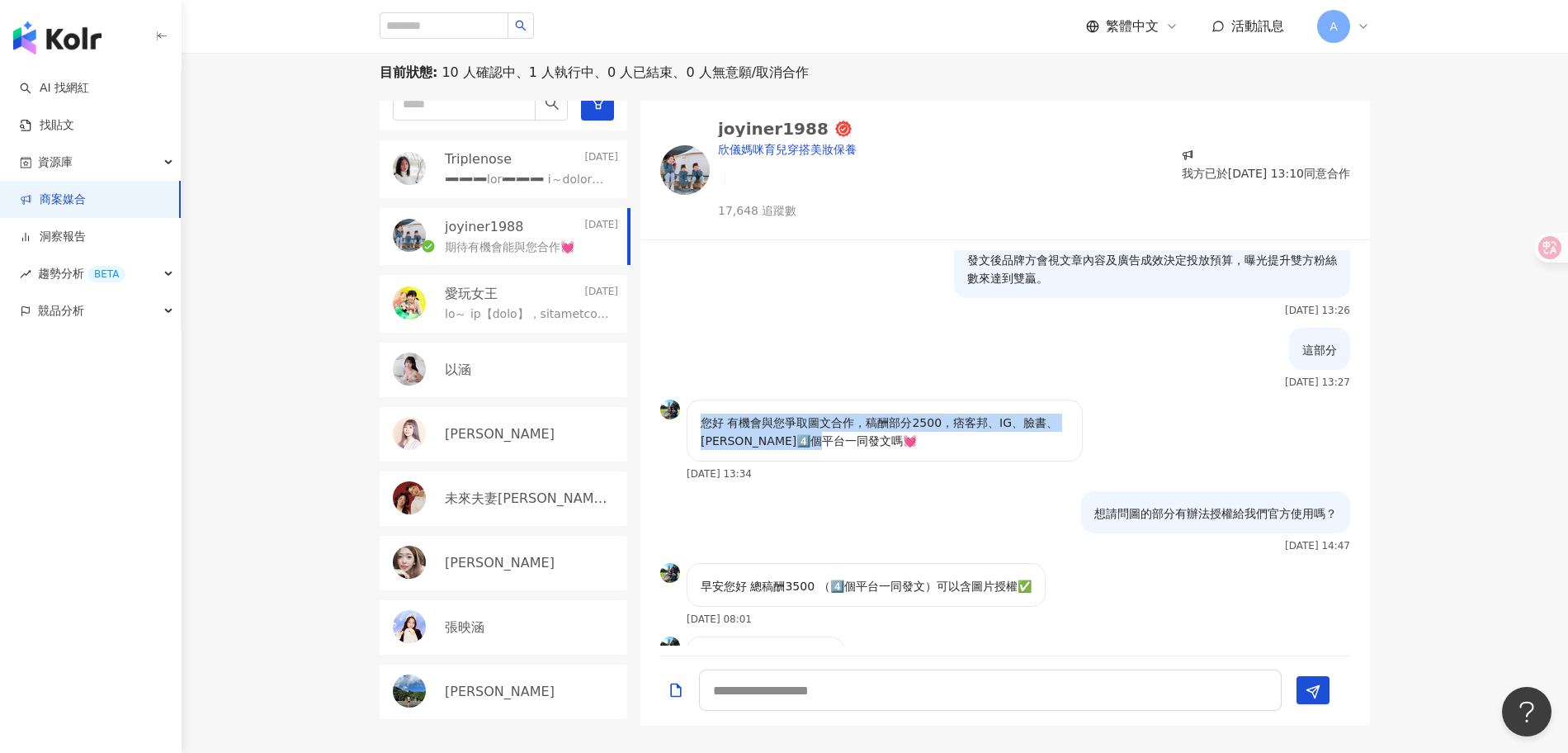
drag, startPoint x: 937, startPoint y: 376, endPoint x: 694, endPoint y: 358, distance: 243.7
click at [694, 400] on div "您好 有機會與您爭取圖文合作，稿酬部分2500，痞客邦、IG、臉書、波波黛莉4️⃣個平台一同發文嗎💓" at bounding box center [884, 431] width 397 height 62
click at [1053, 563] on div "早安您好 總稿酬3500 （4️⃣個平台一同發文）可以含圖片授權✅ 2025/9/6 08:01" at bounding box center [1005, 600] width 729 height 74
drag, startPoint x: 926, startPoint y: 528, endPoint x: 1128, endPoint y: 529, distance: 202.0
click at [1128, 563] on div "早安您好 總稿酬3500 （4️⃣個平台一同發文）可以含圖片授權✅ 2025/9/6 08:01" at bounding box center [1005, 600] width 729 height 74
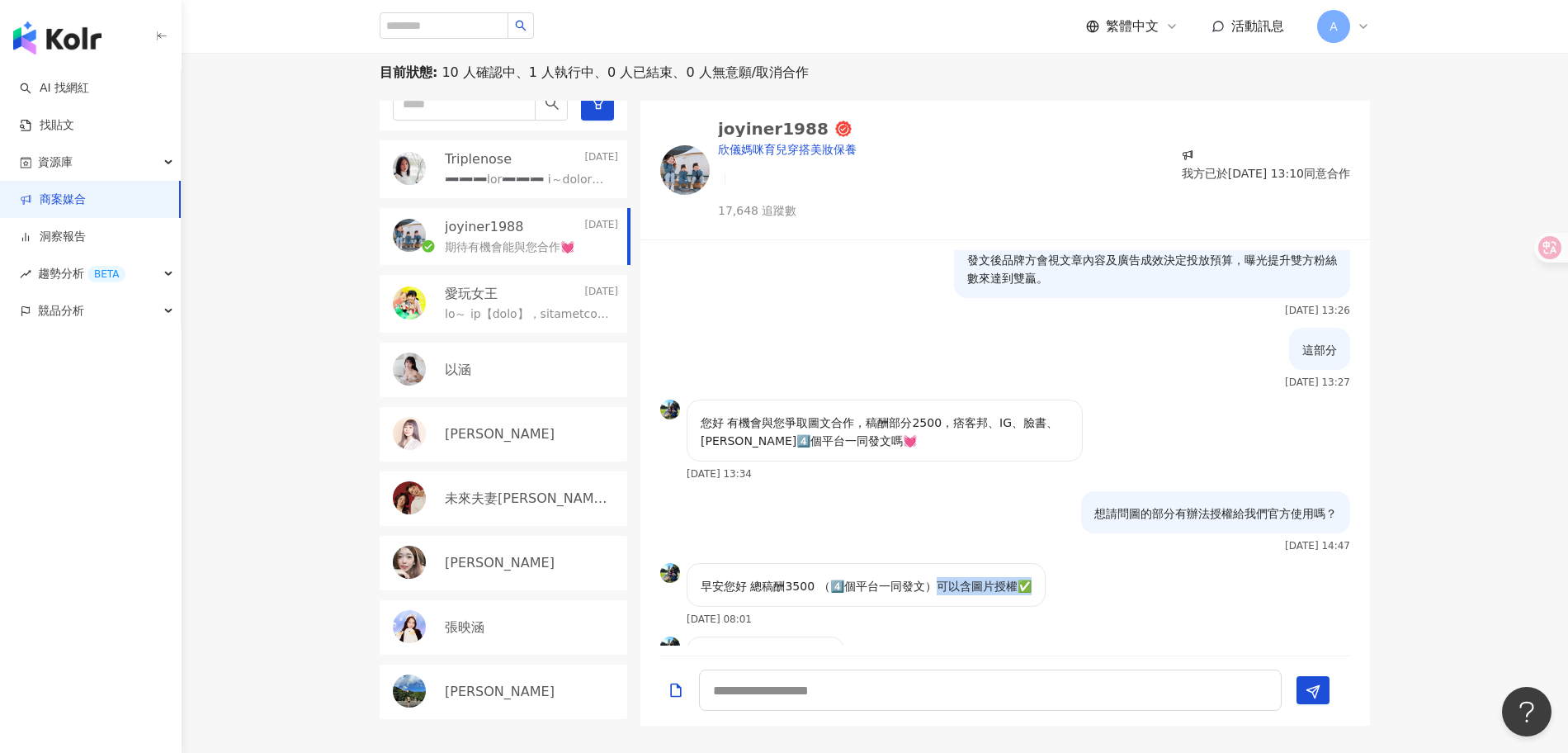
click at [1128, 563] on div "早安您好 總稿酬3500 （4️⃣個平台一同發文）可以含圖片授權✅ 2025/9/6 08:01" at bounding box center [1005, 600] width 729 height 74
click at [950, 690] on textarea at bounding box center [990, 691] width 583 height 41
click at [945, 693] on textarea at bounding box center [990, 691] width 583 height 41
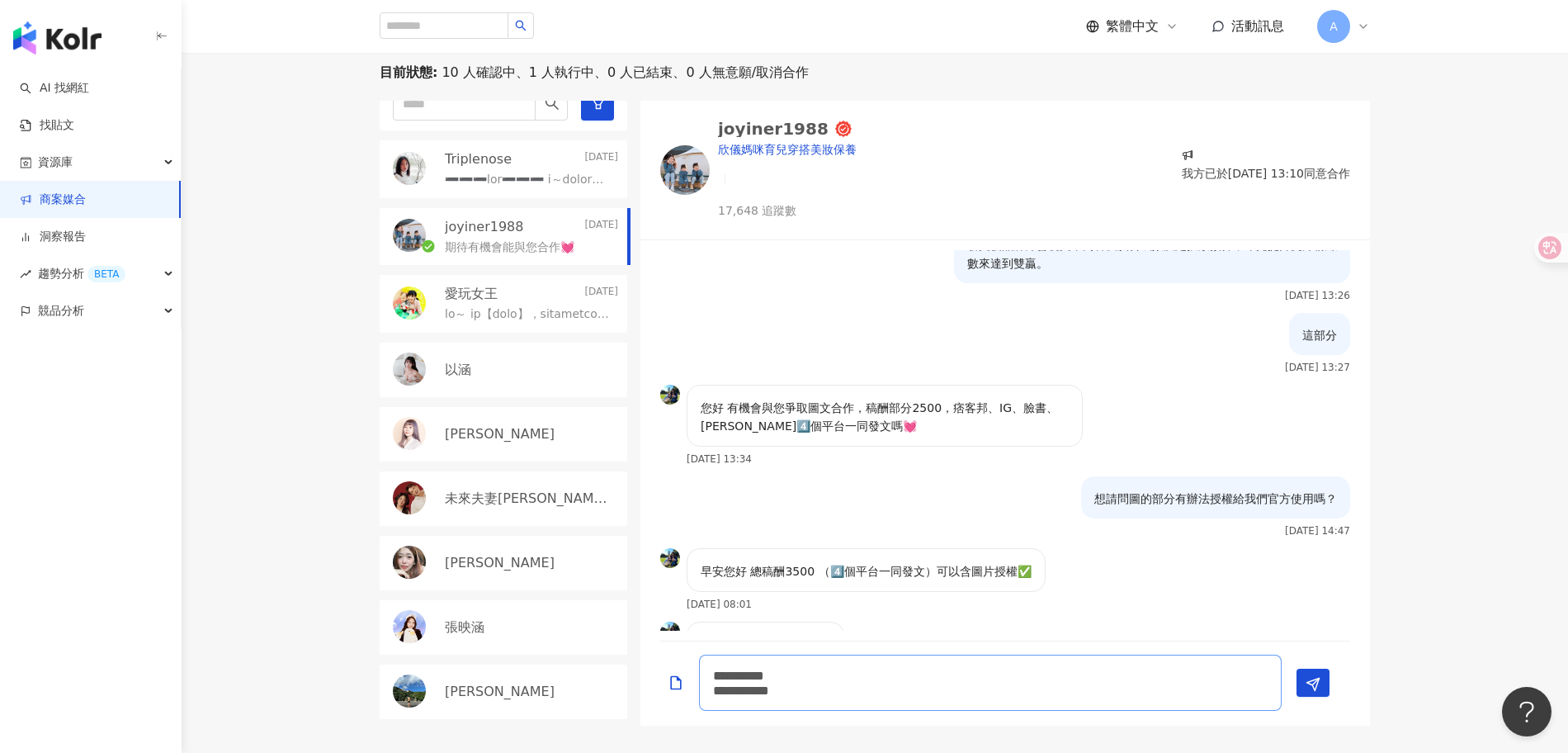
scroll to position [695, 0]
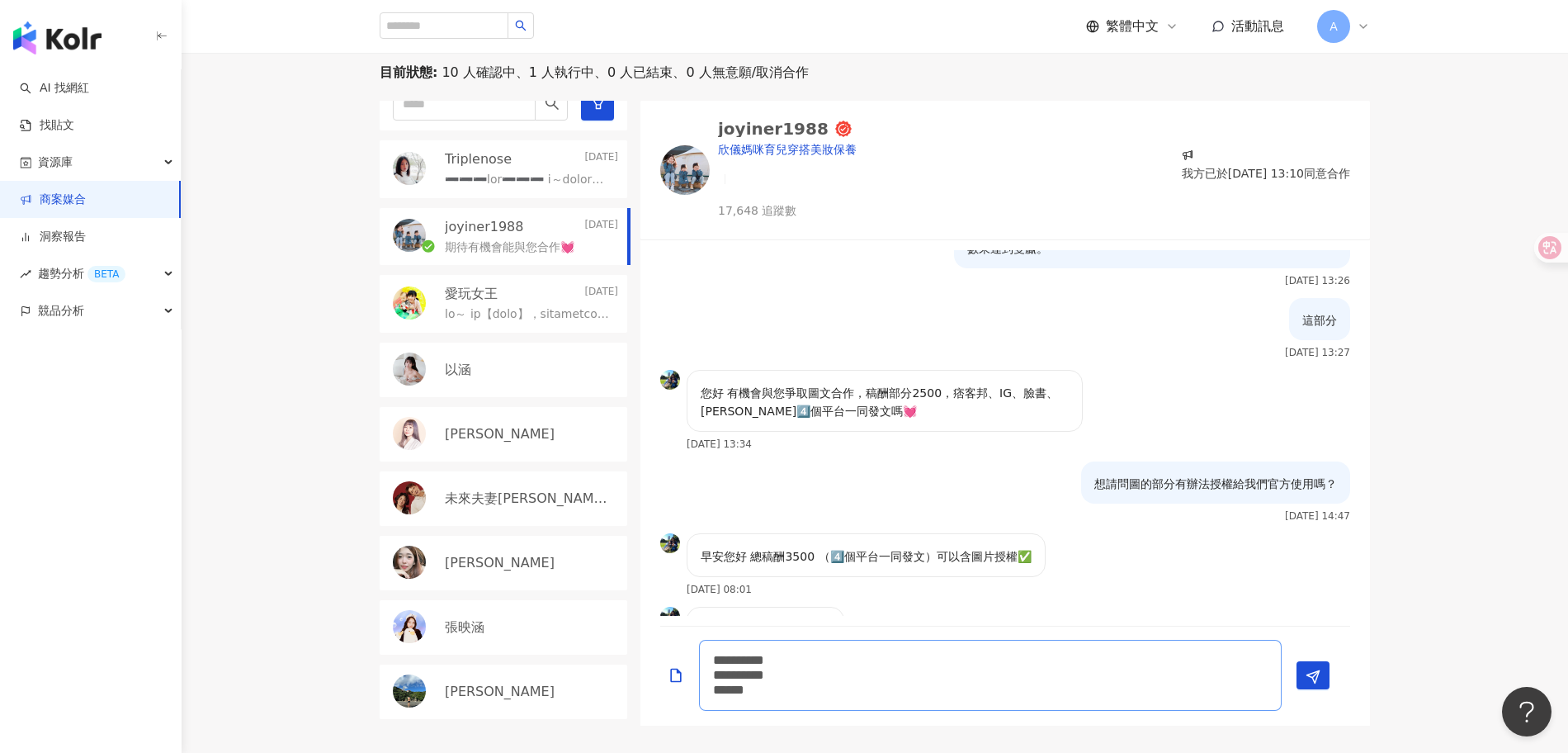
type textarea "**********"
type textarea "*"
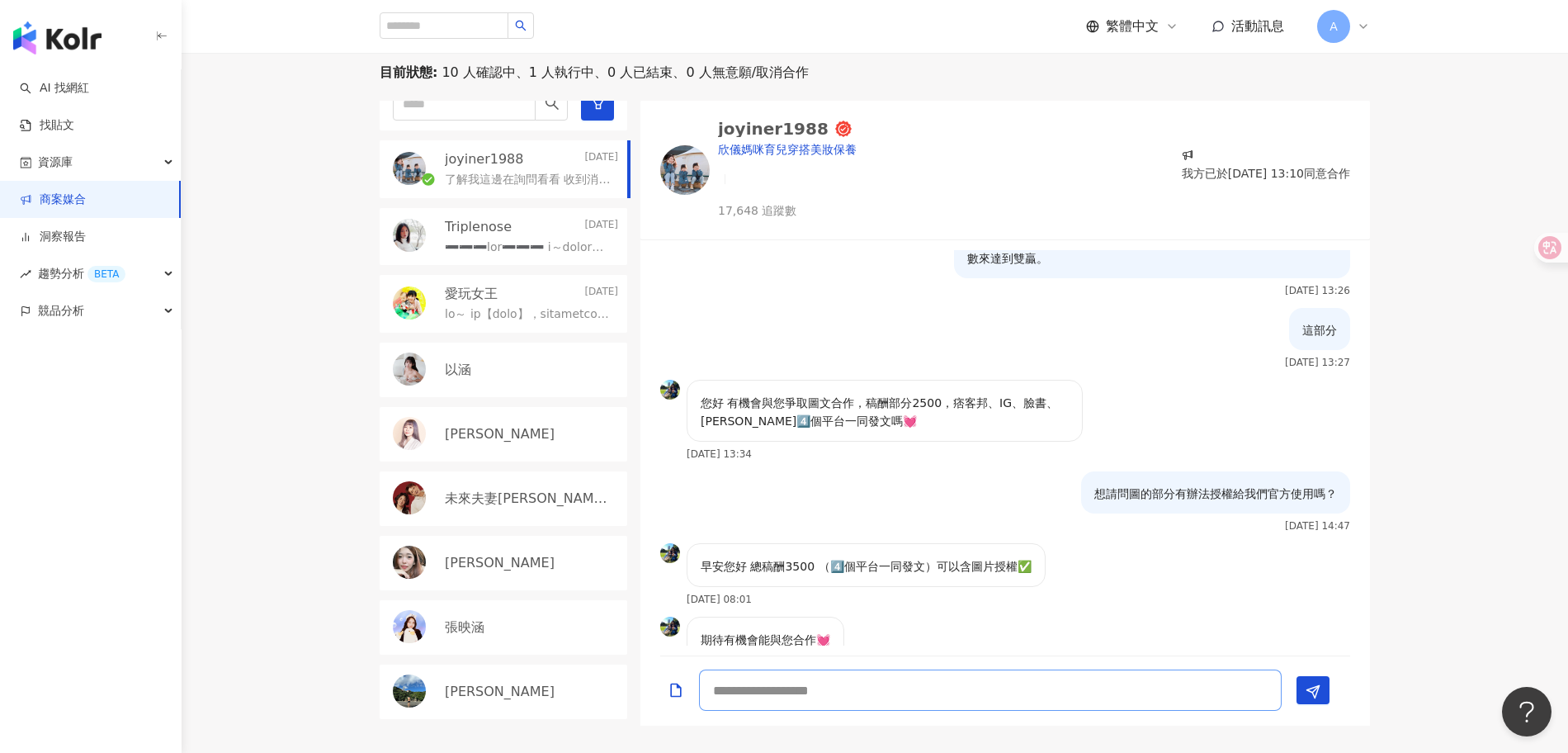
scroll to position [774, 0]
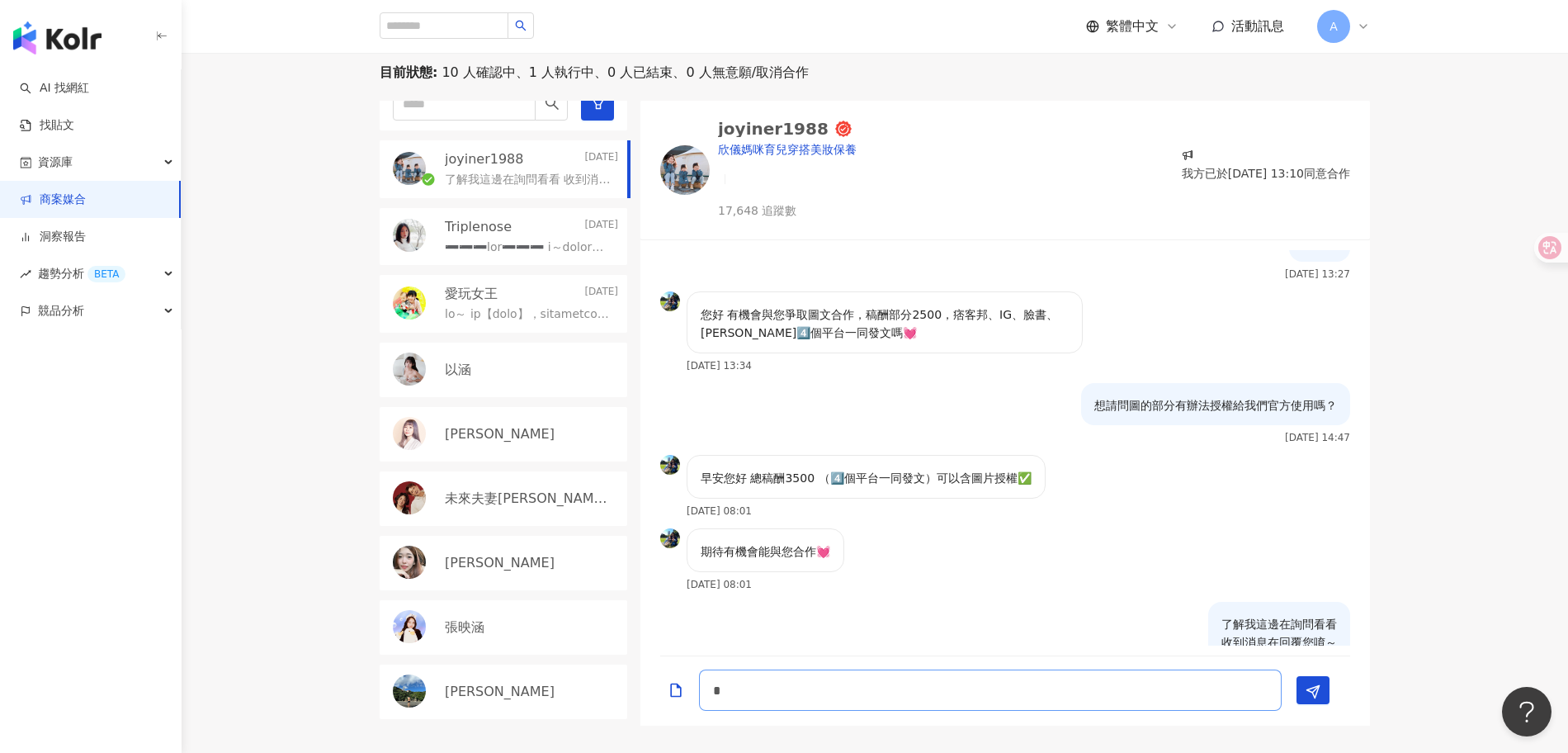
type textarea "*"
click at [1462, 624] on div "目前狀態 : 10 人確認中、1 人執行中、0 人已結束、0 人無意願/取消合作 joyiner1988 Today 了解我這邊在詢問看看 收到消息在回覆您唷…" at bounding box center [874, 395] width 1387 height 663
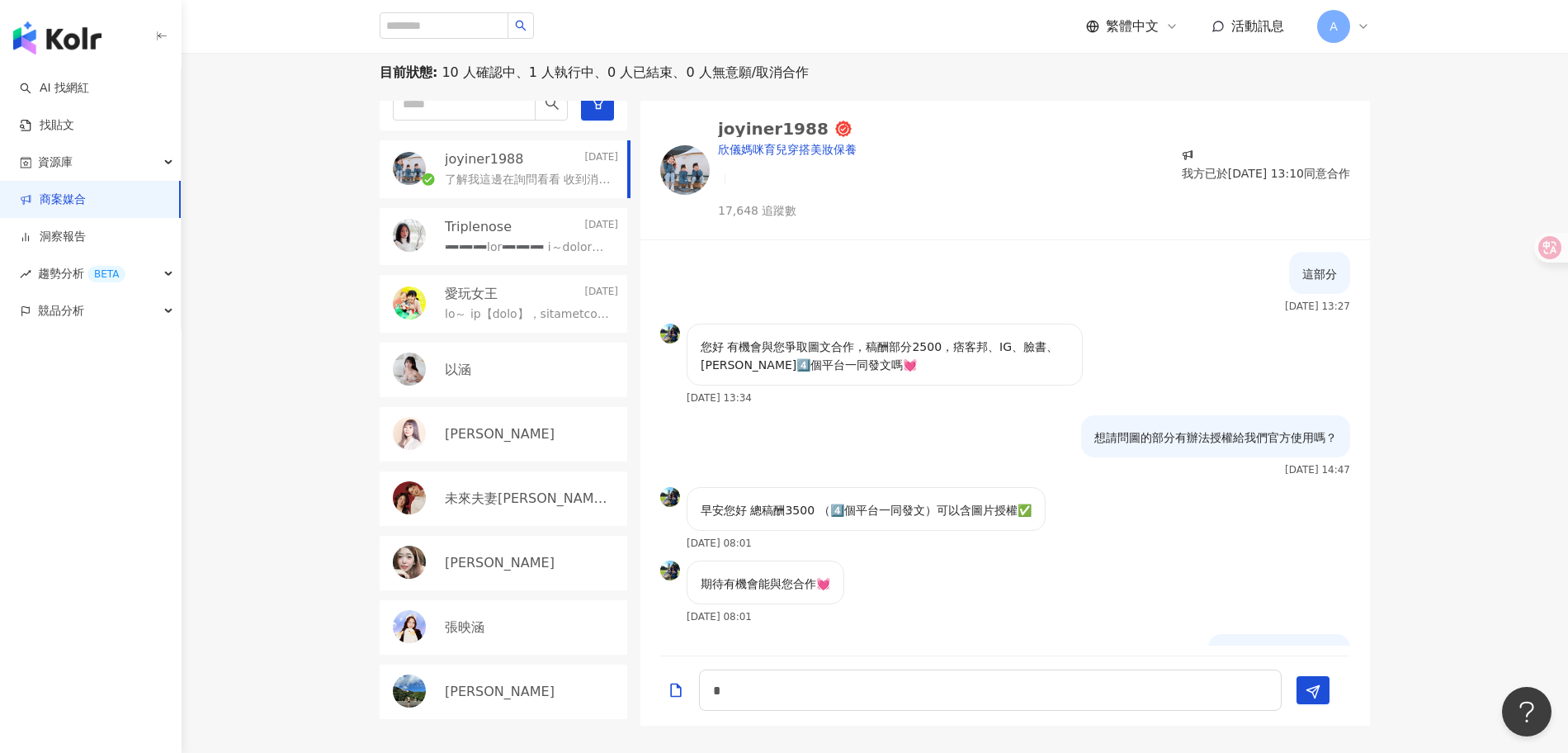
scroll to position [711, 0]
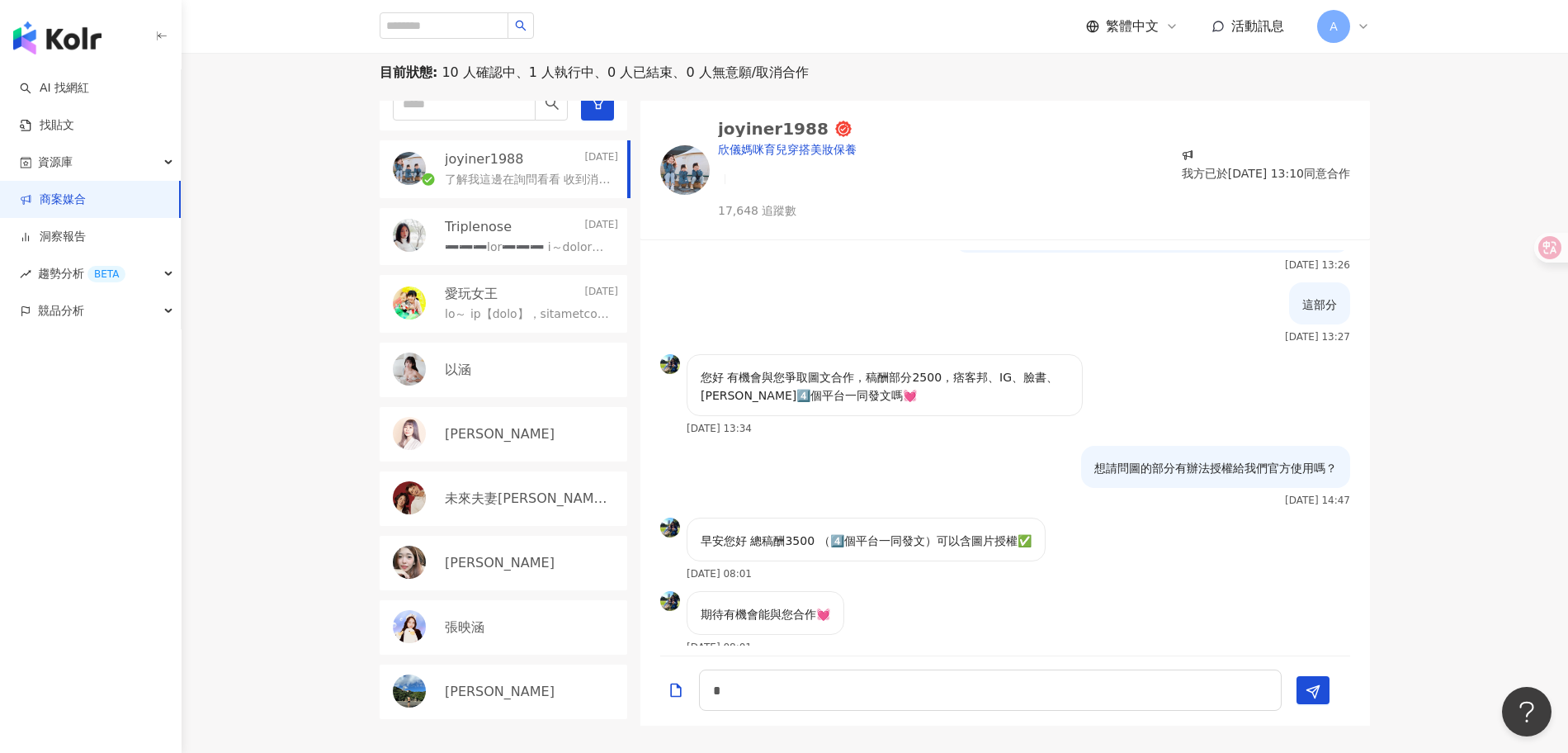
drag, startPoint x: 895, startPoint y: 337, endPoint x: 646, endPoint y: 287, distance: 254.0
click at [646, 287] on div "嗨嗨～您好 我有看到您有合作意願 2025/9/5 13:11 您好 很開心收到您回覆 如何與您合作呢💓 2025/9/5 13:12 合作內容有寫在清單上 …" at bounding box center [1005, 448] width 729 height 396
click at [897, 369] on p "您好 有機會與您爭取圖文合作，稿酬部分2500，痞客邦、IG、臉書、波波黛莉4️⃣個平台一同發文嗎💓" at bounding box center [884, 387] width 368 height 36
click at [866, 369] on p "您好 有機會與您爭取圖文合作，稿酬部分2500，痞客邦、IG、臉書、波波黛莉4️⃣個平台一同發文嗎💓" at bounding box center [884, 387] width 368 height 36
drag, startPoint x: 883, startPoint y: 329, endPoint x: 698, endPoint y: 297, distance: 187.7
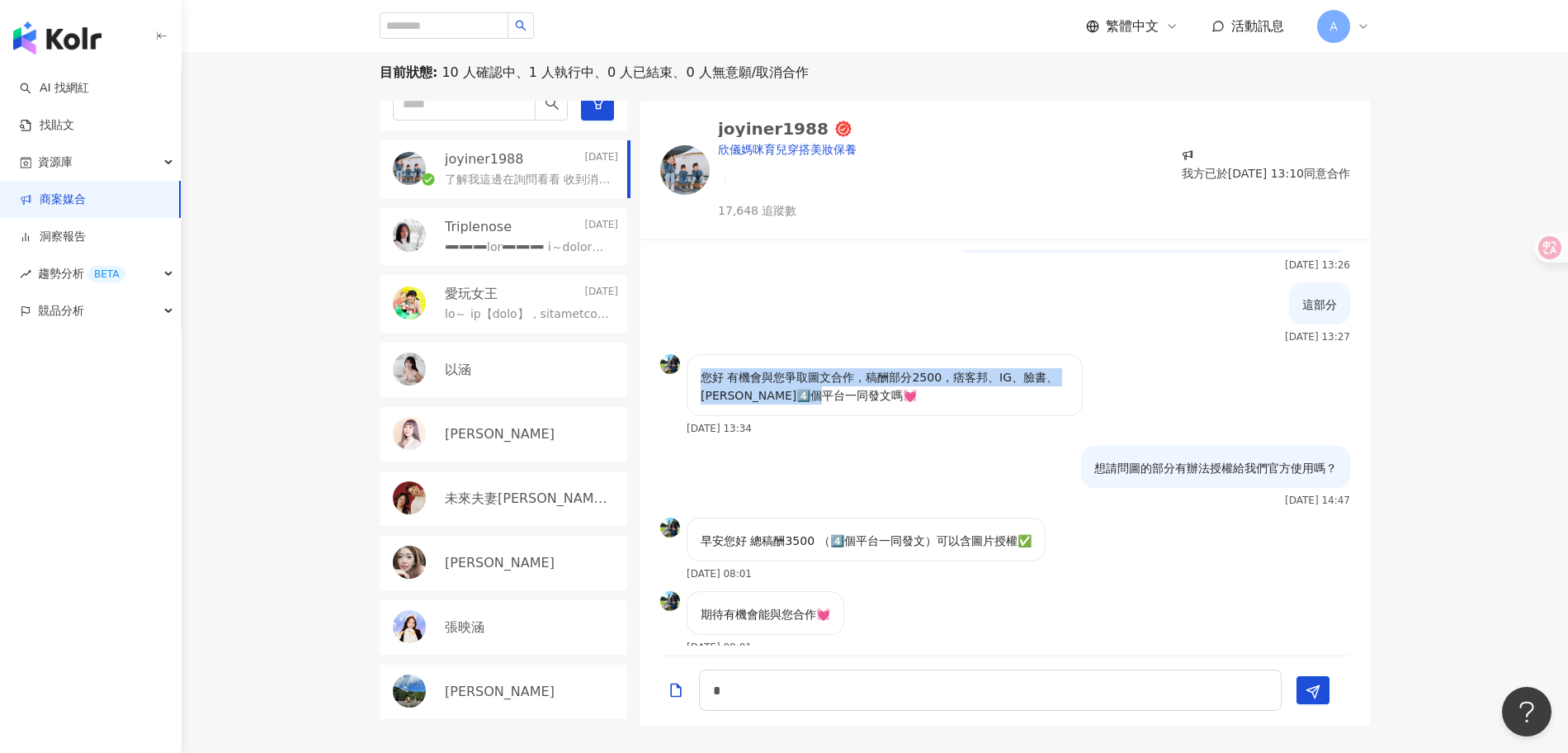
click at [698, 355] on div "您好 有機會與您爭取圖文合作，稿酬部分2500，痞客邦、IG、臉書、波波黛莉4️⃣個平台一同發文嗎💓" at bounding box center [884, 385] width 397 height 62
click at [983, 446] on div "想請問圖的部分有辦法授權給我們官方使用嗎？ 2025/9/5 14:47" at bounding box center [1005, 481] width 729 height 72
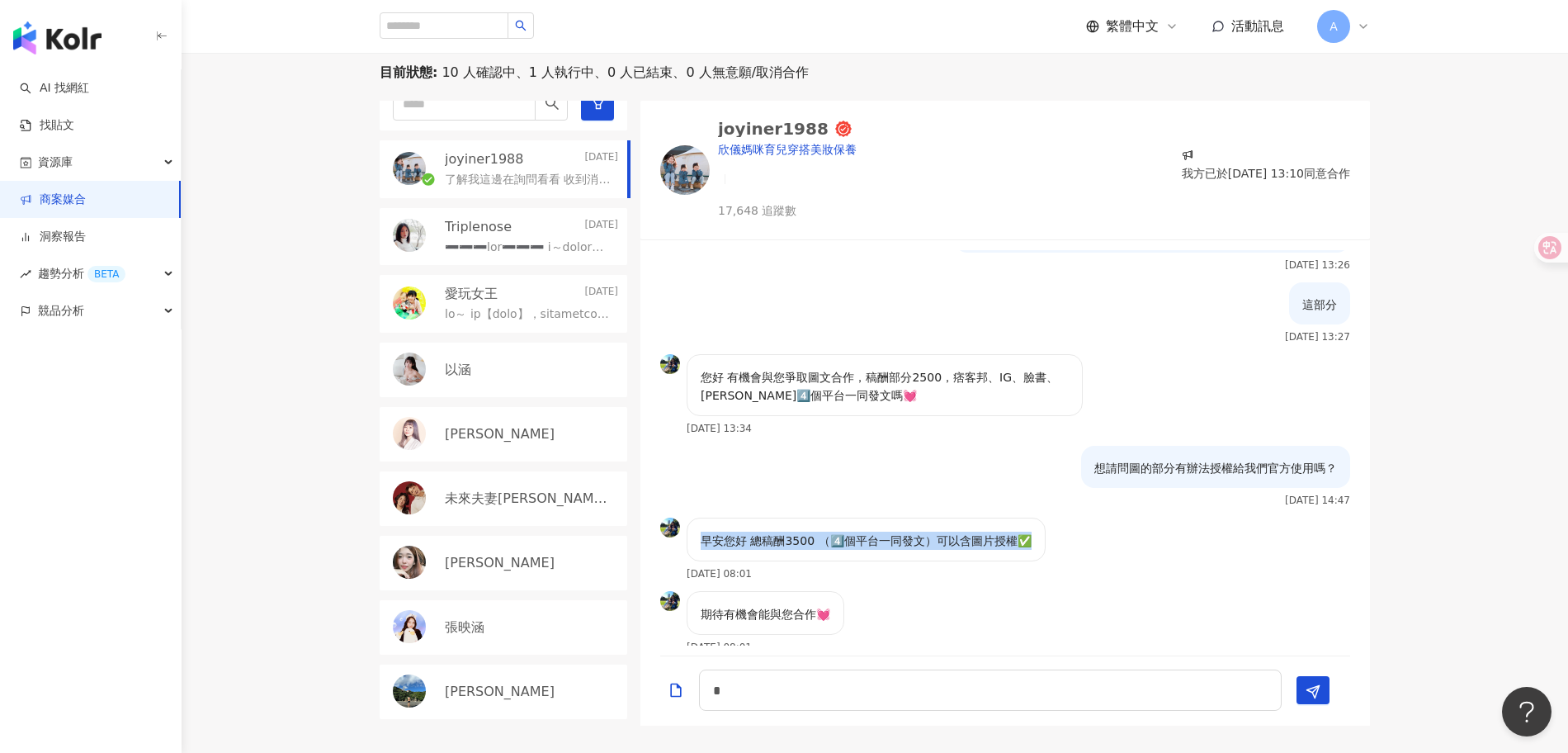
drag, startPoint x: 695, startPoint y: 476, endPoint x: 1056, endPoint y: 485, distance: 361.1
click at [1056, 518] on div "早安您好 總稿酬3500 （4️⃣個平台一同發文）可以含圖片授權✅ 2025/9/6 08:01" at bounding box center [1005, 554] width 729 height 74
click at [1169, 518] on div "早安您好 總稿酬3500 （4️⃣個平台一同發文）可以含圖片授權✅ 2025/9/6 08:01" at bounding box center [1005, 554] width 729 height 74
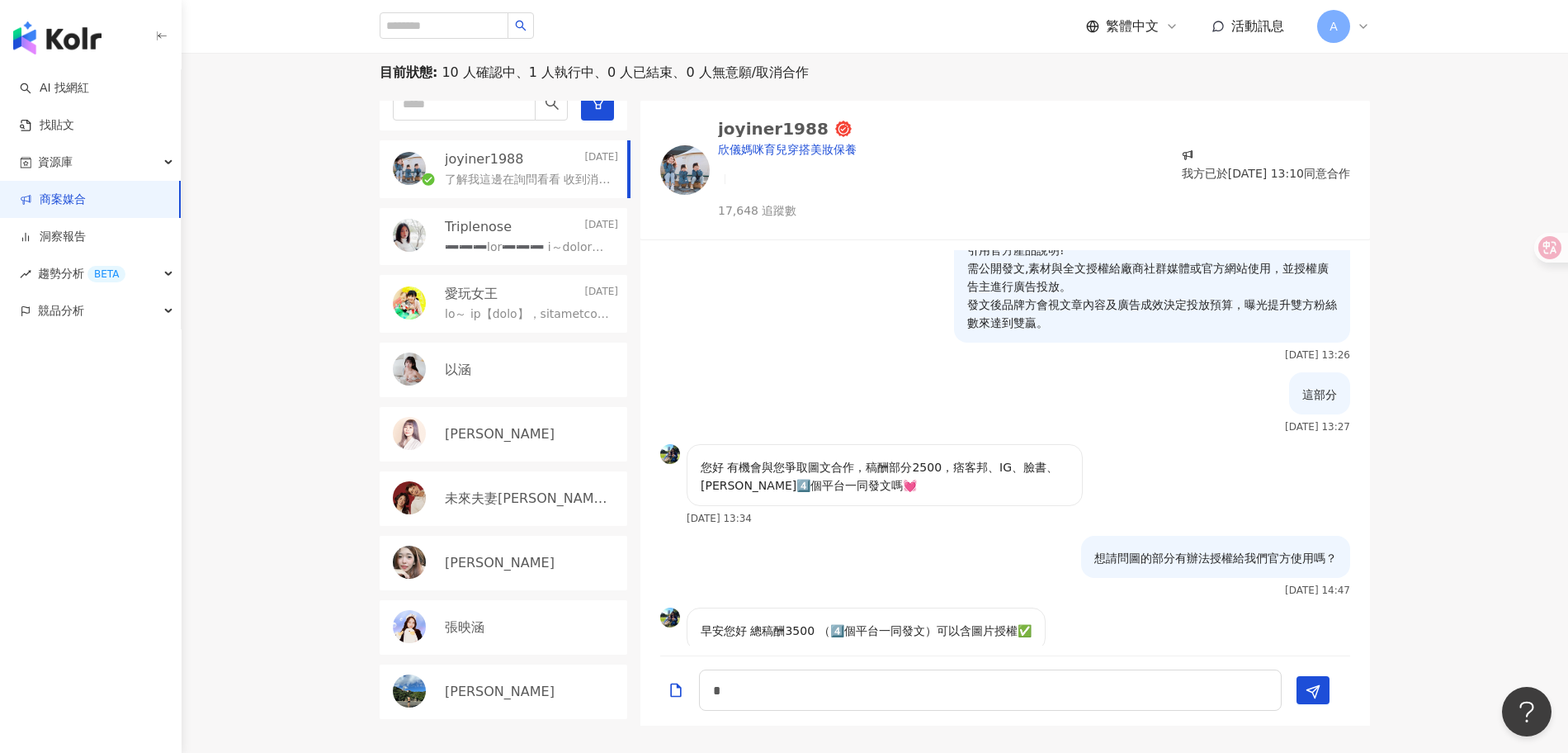
scroll to position [774, 0]
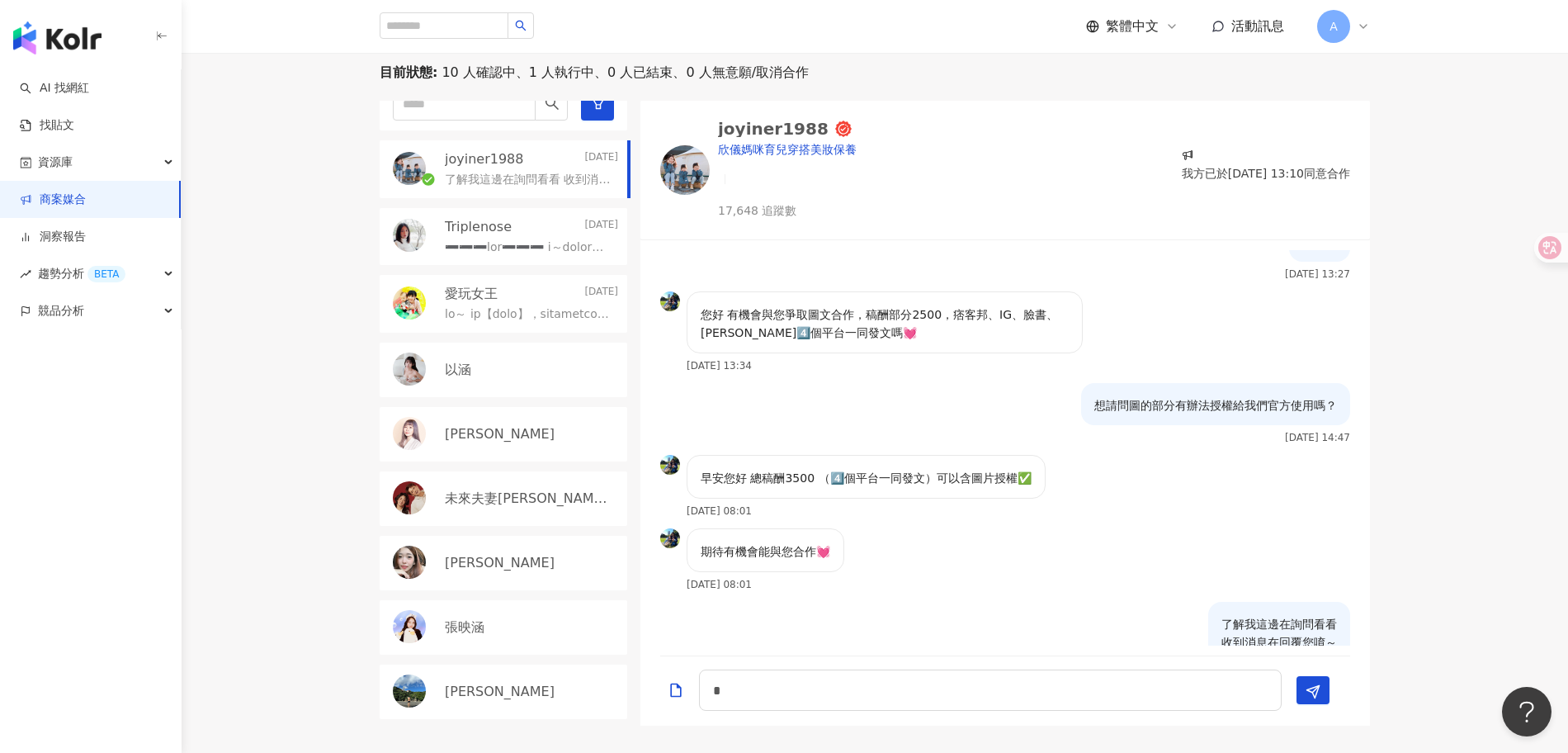
click at [950, 455] on div "早安您好 總稿酬3500 （4️⃣個平台一同發文）可以含圖片授權✅" at bounding box center [866, 476] width 359 height 44
click at [1264, 615] on p "了解我這邊在詢問看看 收到消息在回覆您唷～ 非常感謝" at bounding box center [1279, 643] width 116 height 55
click at [878, 670] on textarea "*" at bounding box center [990, 691] width 583 height 41
click at [855, 678] on textarea "*" at bounding box center [990, 691] width 583 height 41
click at [814, 690] on textarea "*" at bounding box center [990, 691] width 583 height 41
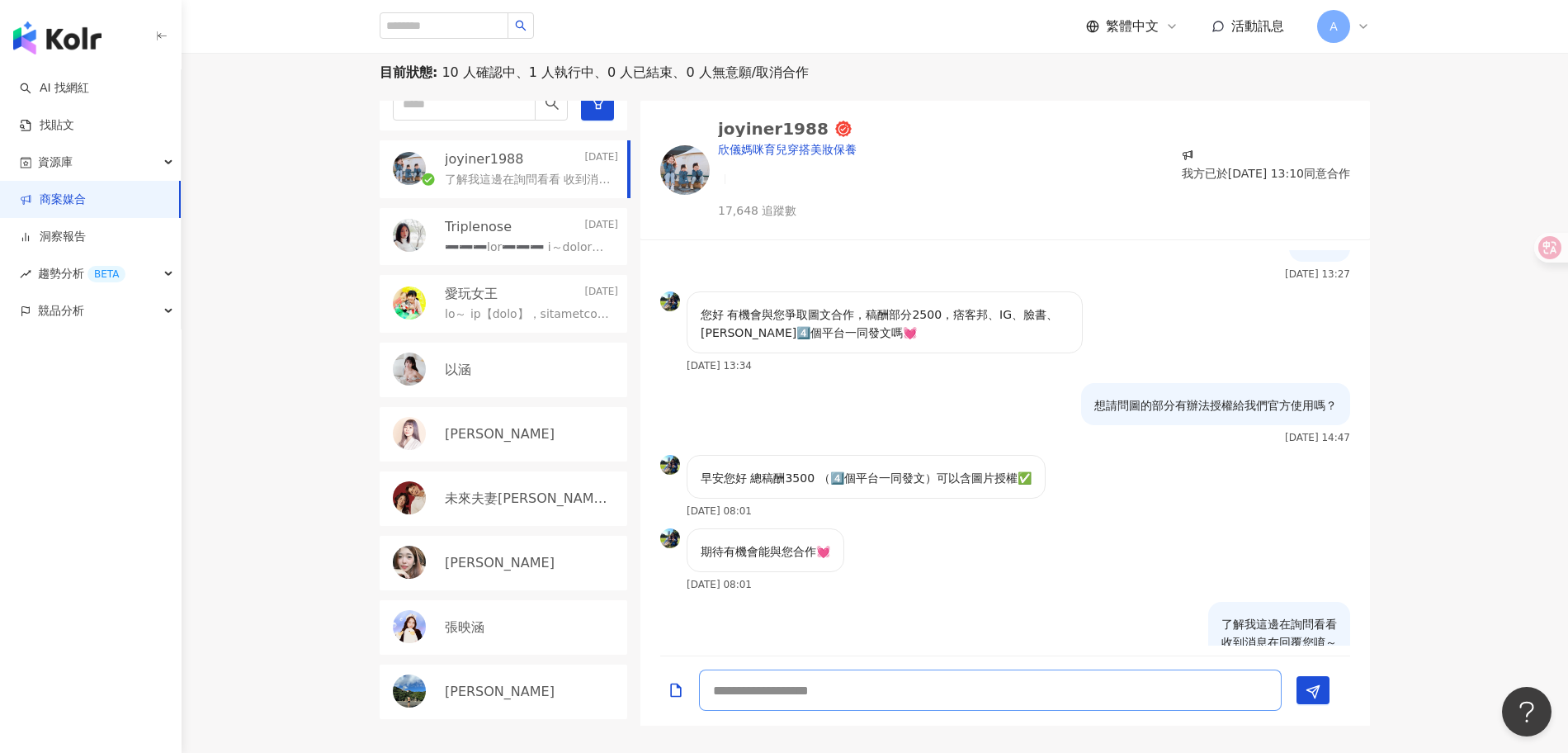
paste textarea "**********"
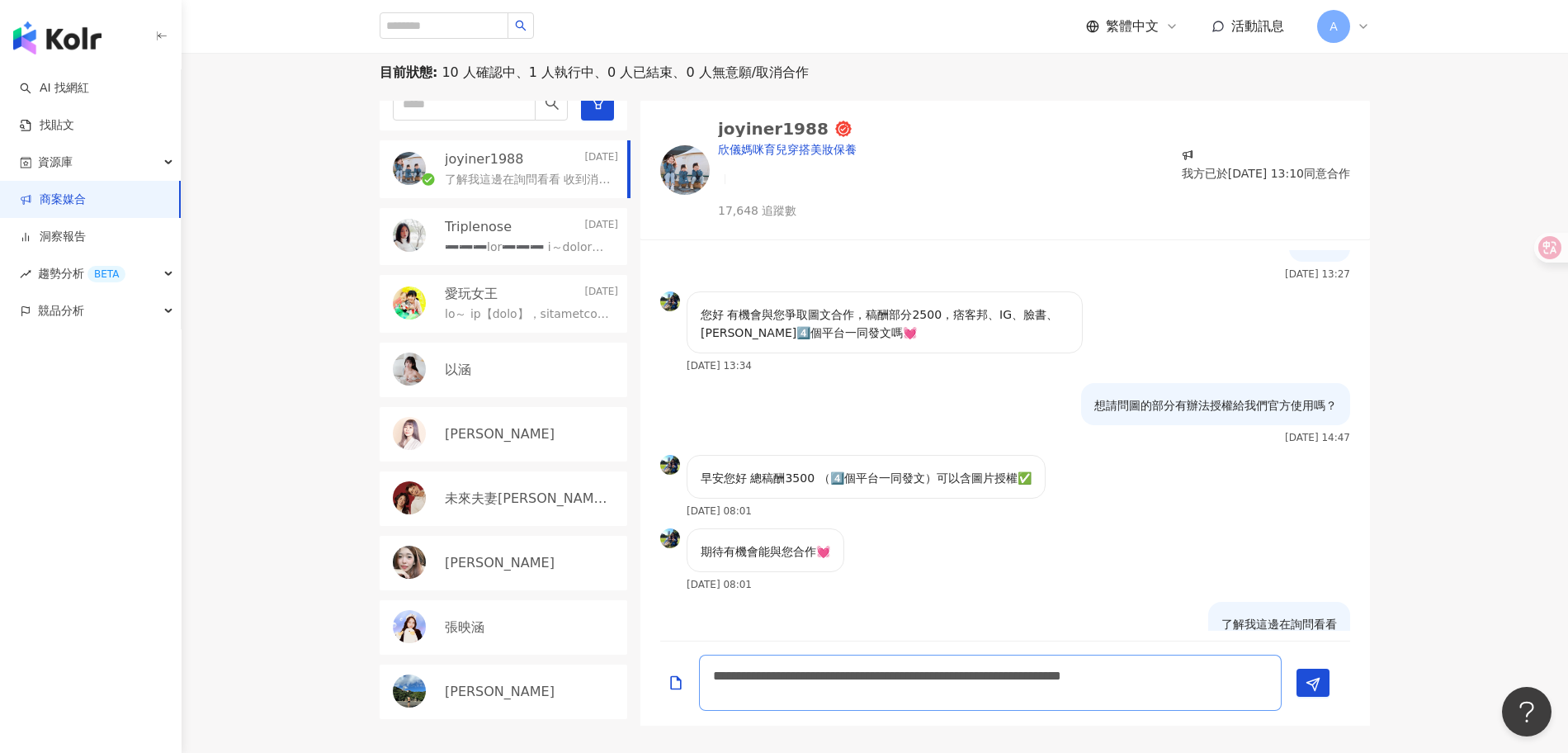
scroll to position [789, 0]
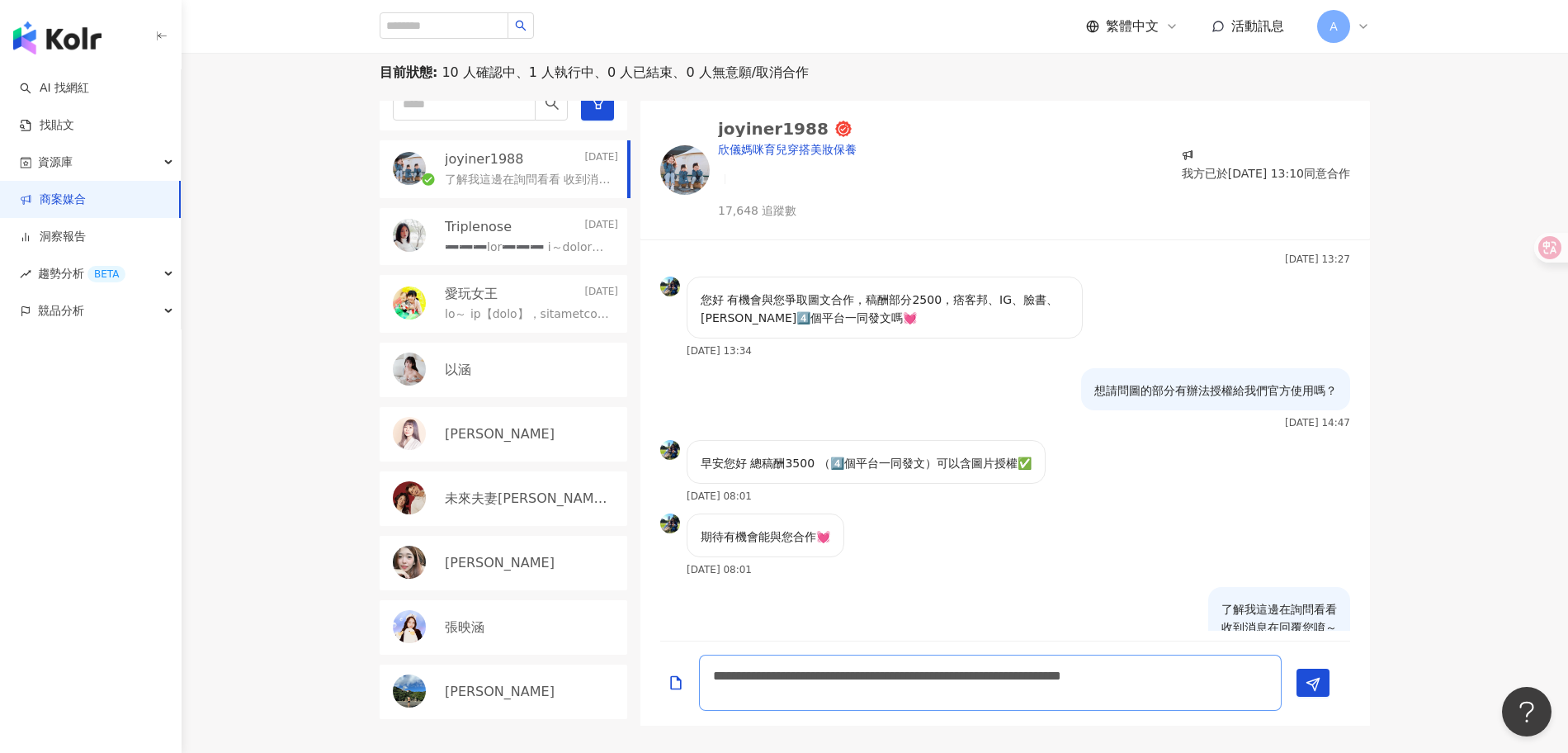
click at [993, 678] on textarea "**********" at bounding box center [990, 683] width 583 height 56
click at [1001, 673] on textarea "**********" at bounding box center [990, 683] width 583 height 56
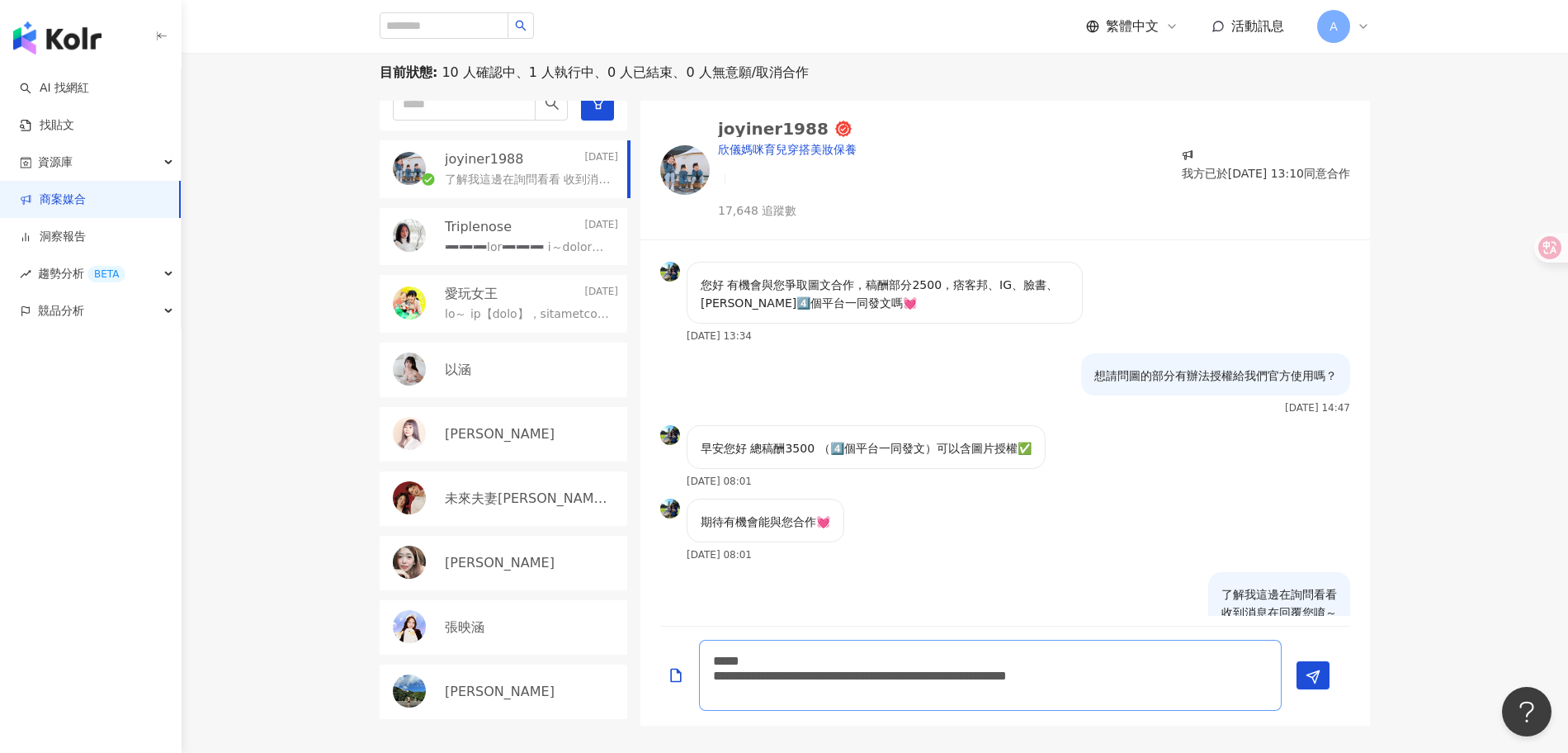
type textarea "**********"
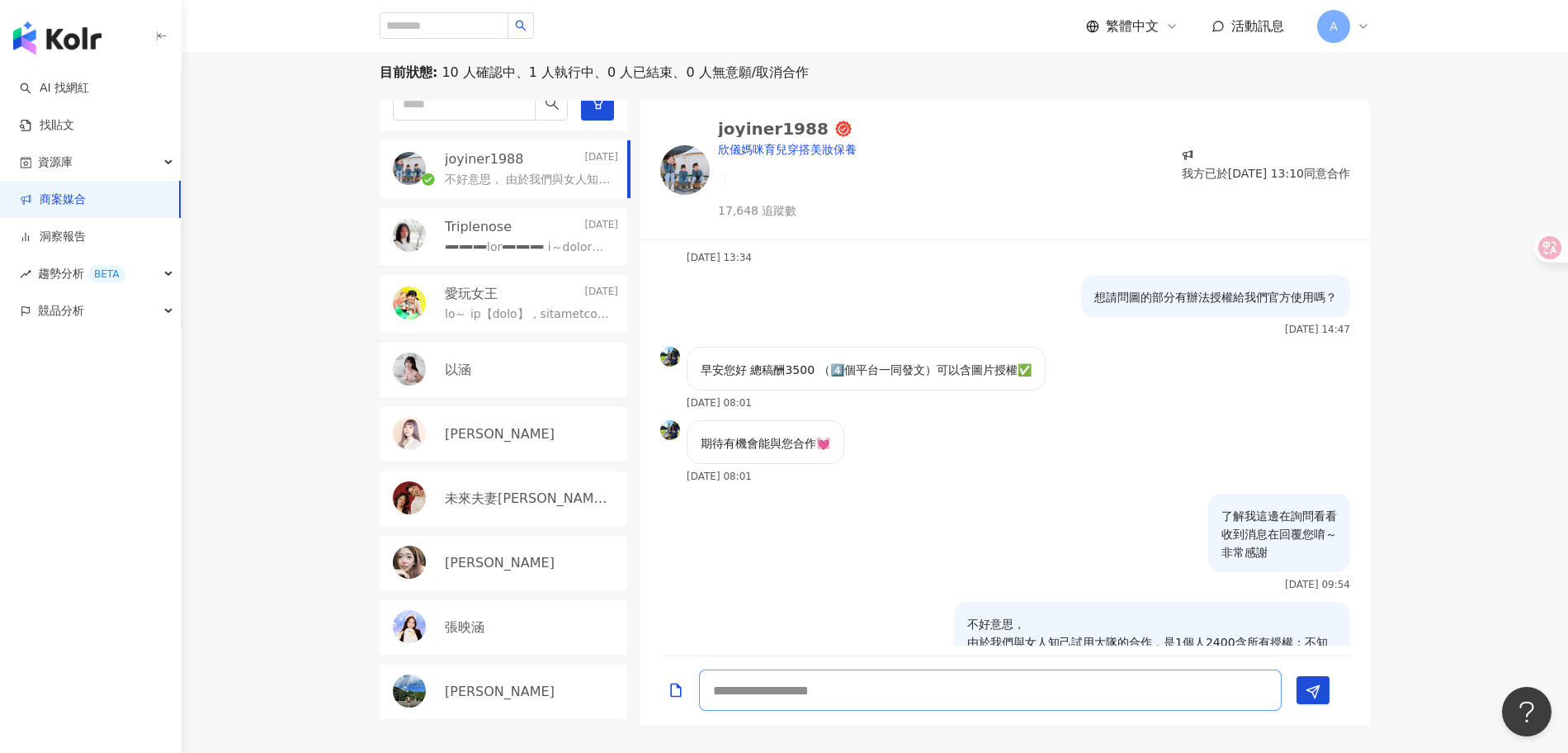
type textarea "*"
click at [556, 262] on div "Triplenose Yesterday" at bounding box center [503, 237] width 248 height 58
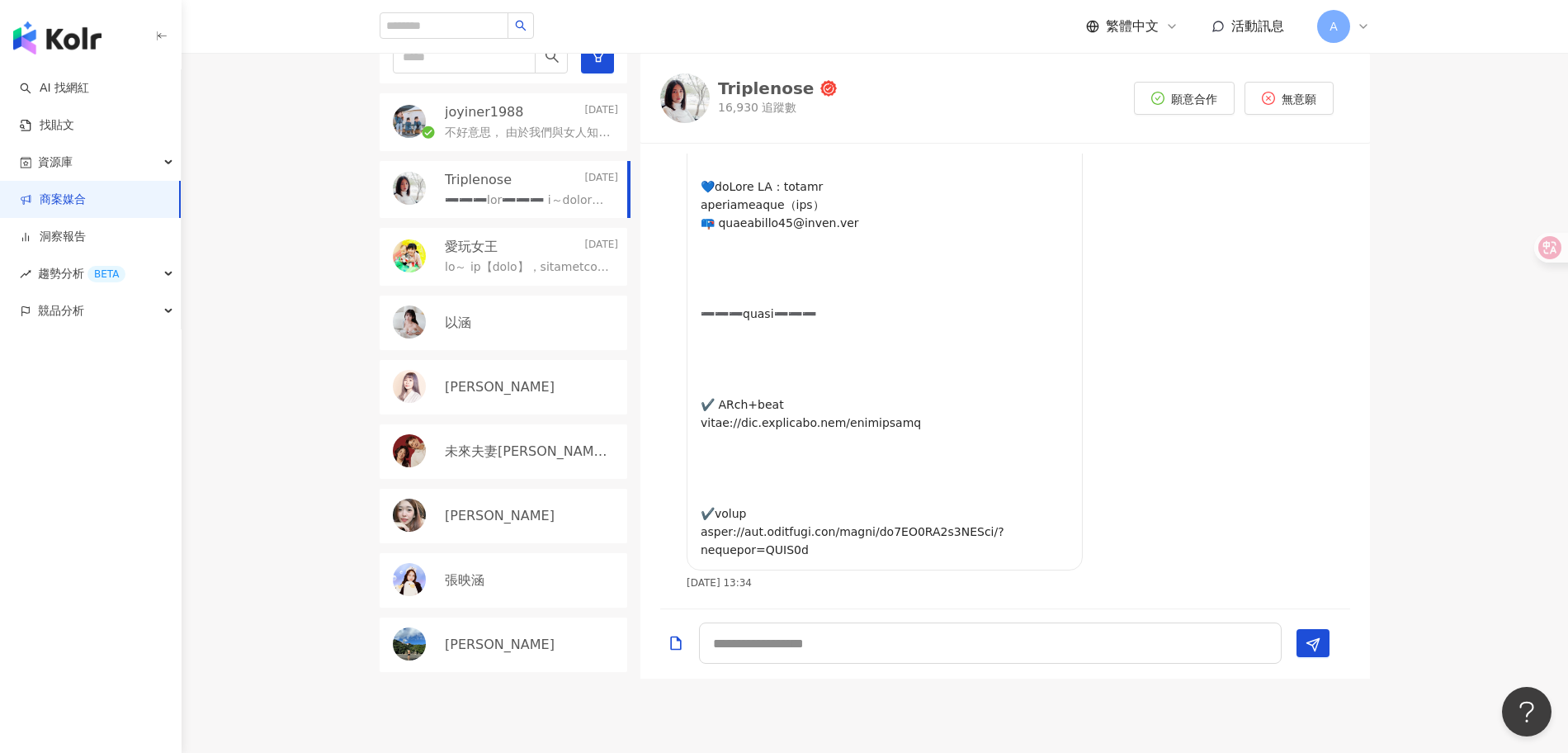
scroll to position [495, 0]
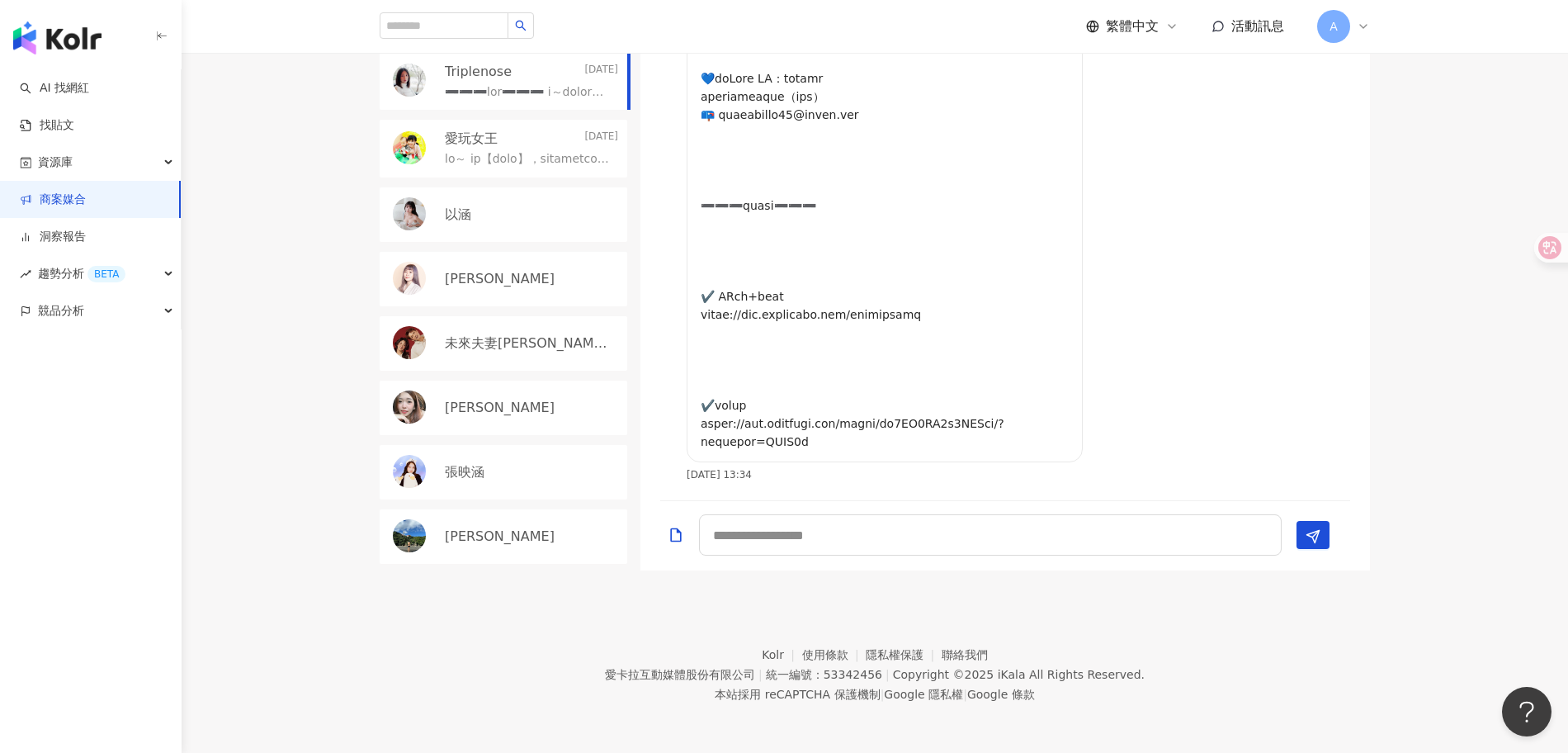
click at [1482, 350] on div "目前狀態 : 10 人確認中、1 人執行中、0 人已結束、0 人無意願/取消合作 joyiner1988 Today 不好意思， 由於我們與女人知己試用大隊的…" at bounding box center [874, 239] width 1387 height 663
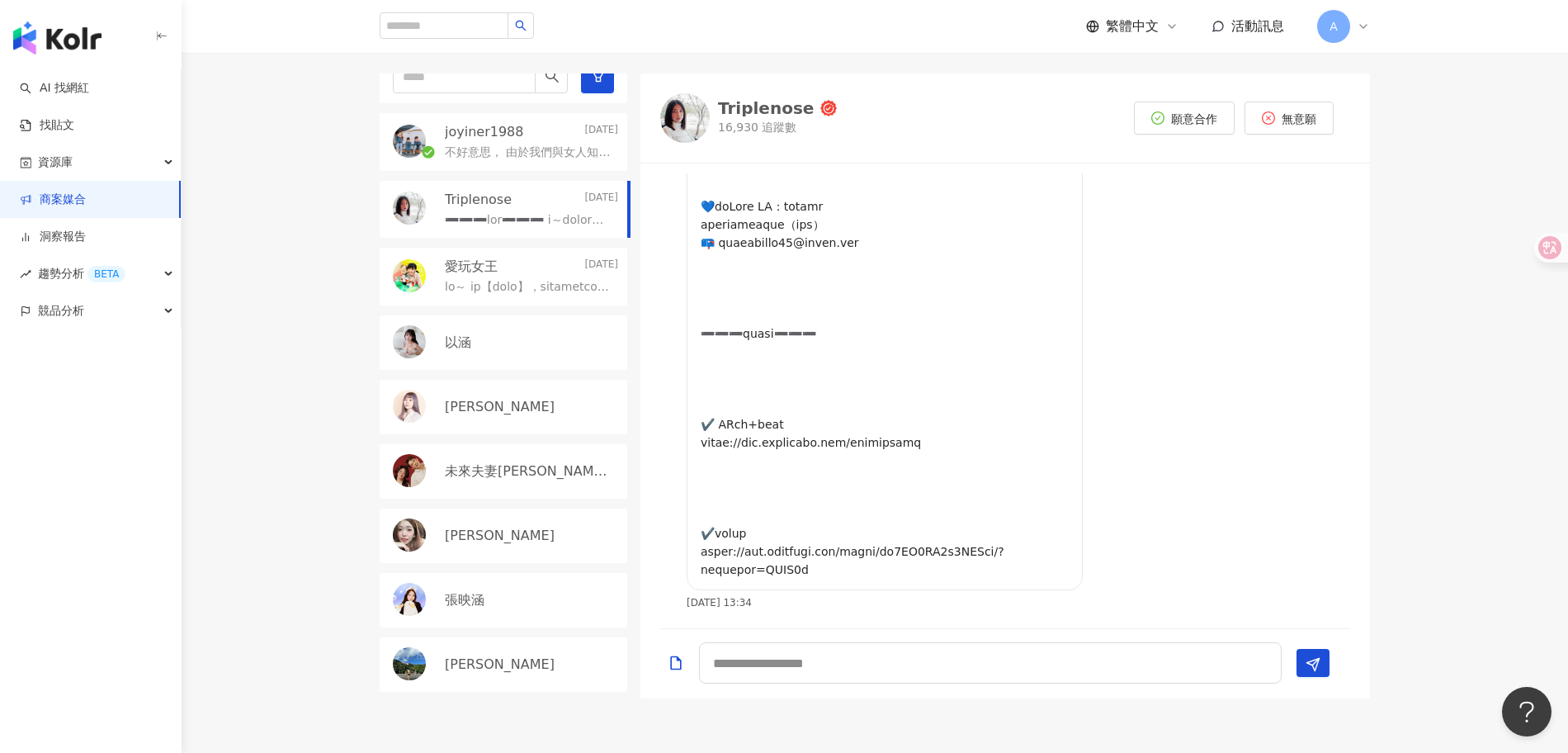
scroll to position [374, 0]
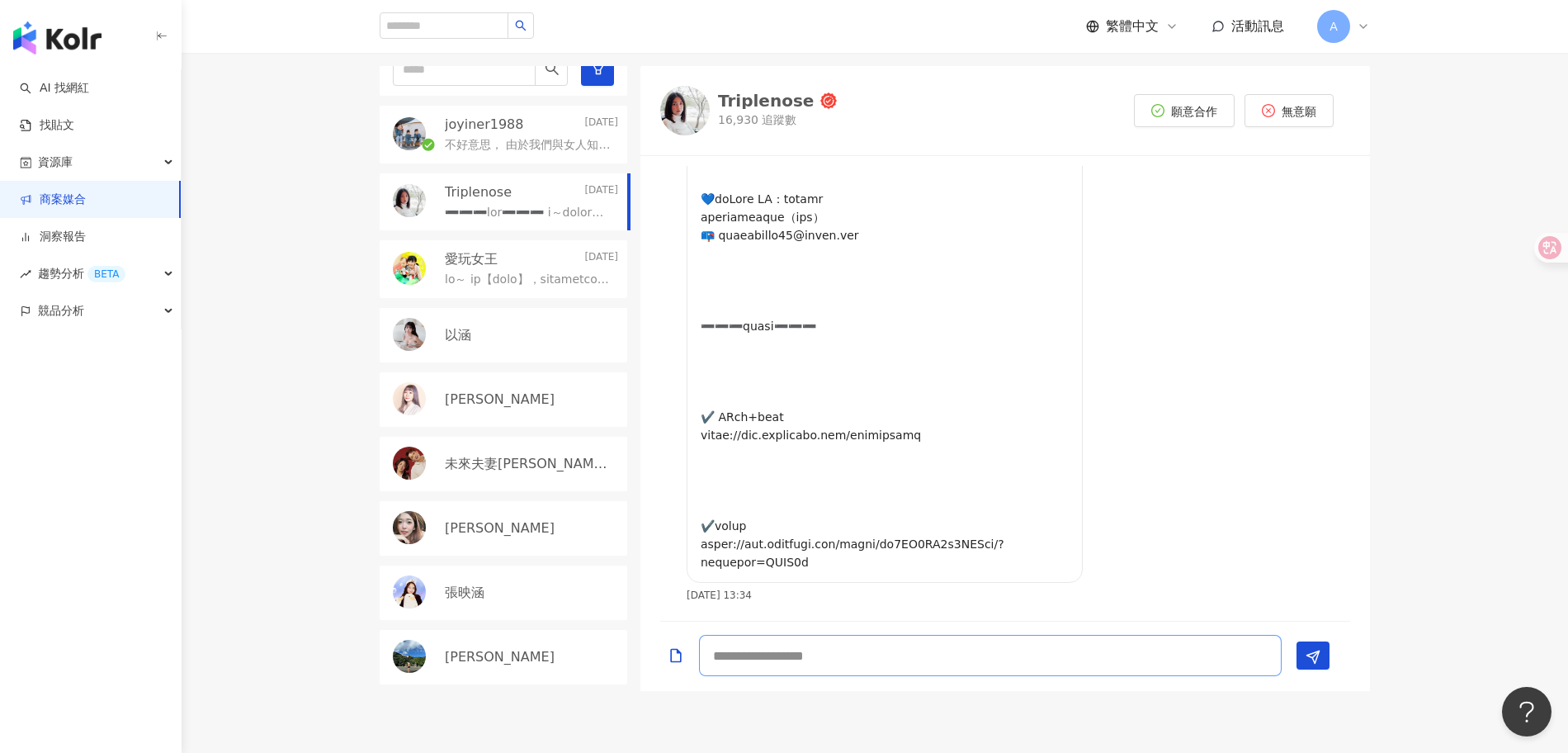
click at [883, 672] on textarea at bounding box center [990, 656] width 583 height 41
type textarea "*"
click at [815, 663] on textarea at bounding box center [990, 656] width 583 height 41
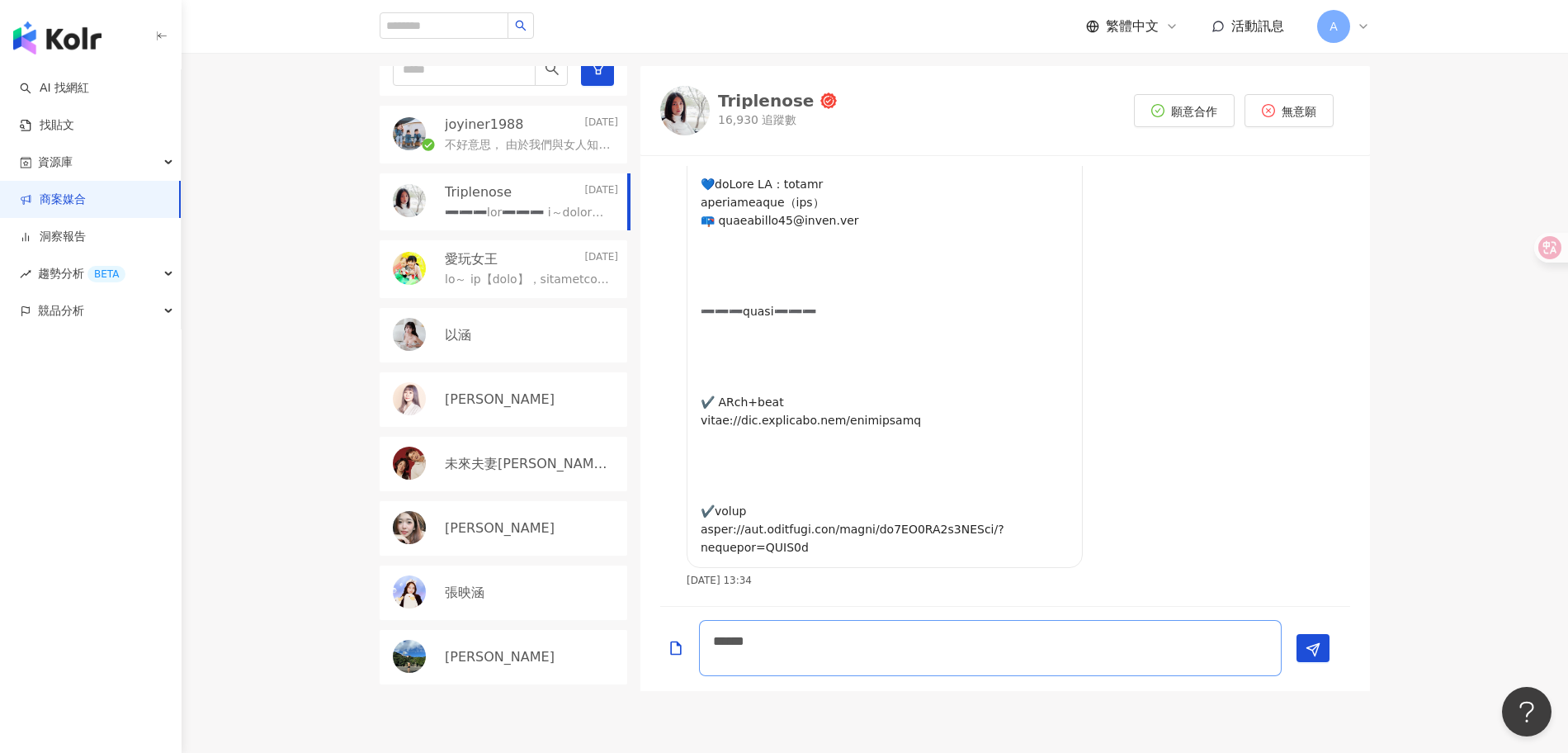
scroll to position [0, 0]
type textarea "*****"
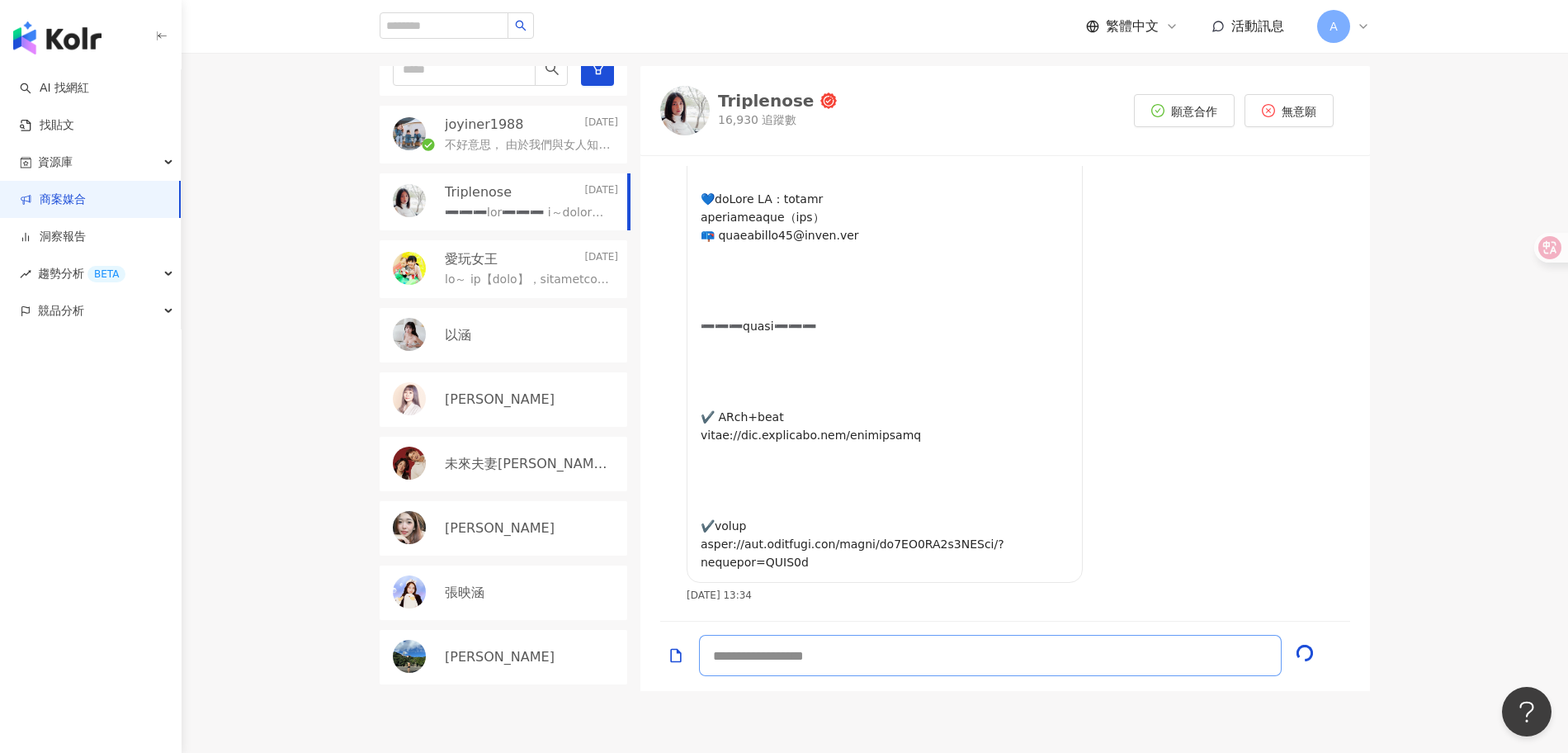
scroll to position [935, 0]
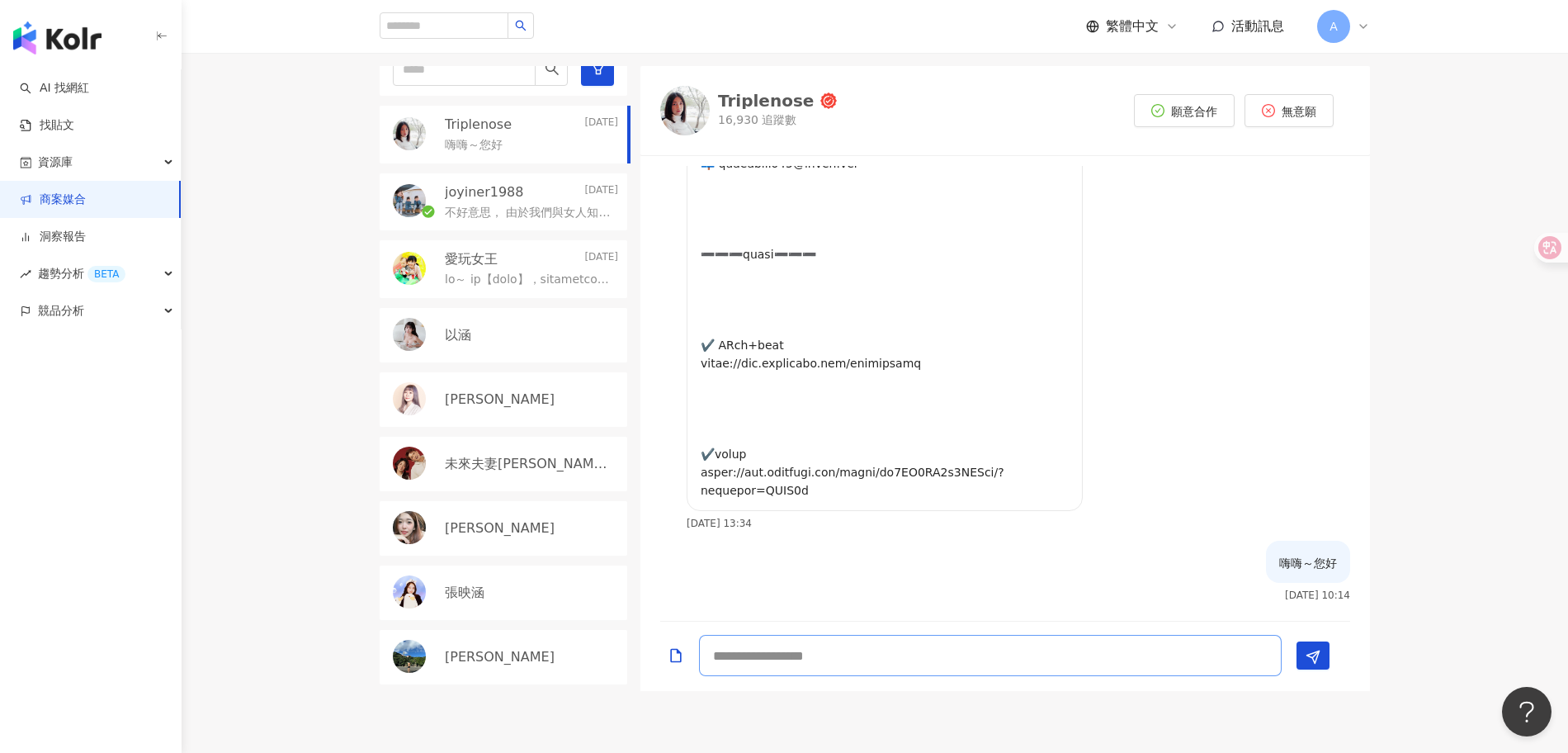
type textarea "*"
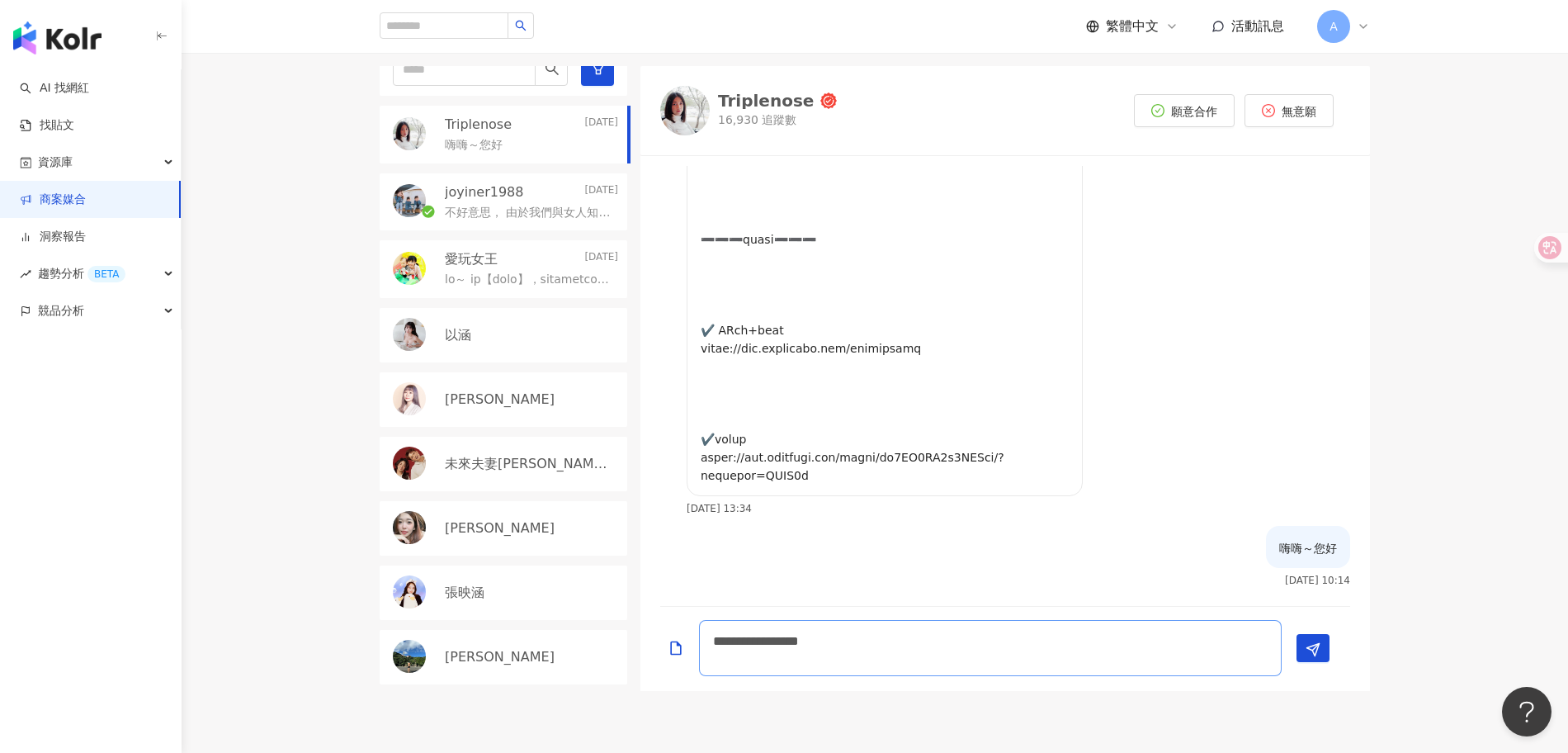
scroll to position [0, 0]
type textarea "**********"
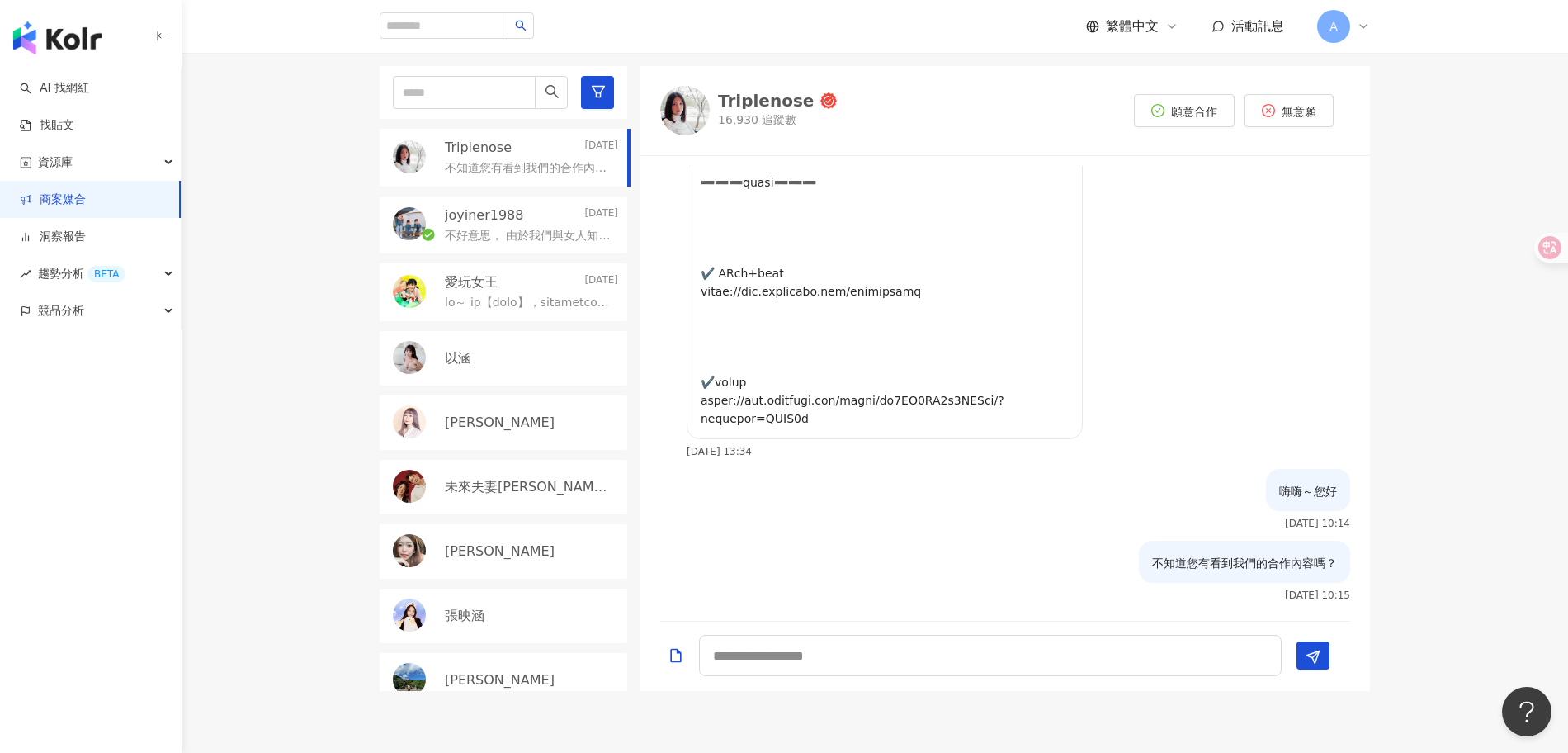
click at [534, 218] on div "joyiner1988 Today" at bounding box center [531, 215] width 173 height 18
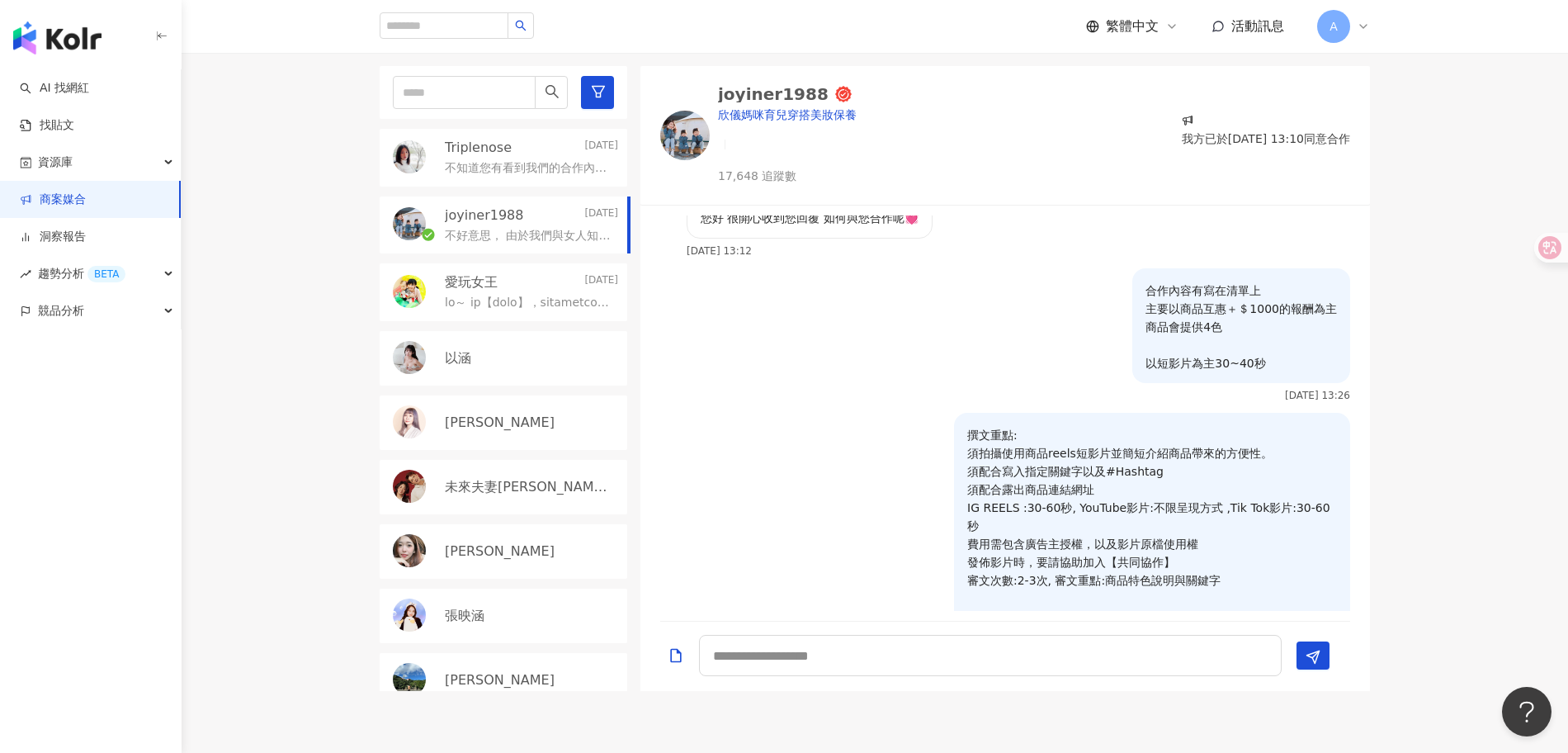
scroll to position [108, 0]
click at [517, 152] on div "Triplenose Today" at bounding box center [531, 147] width 173 height 18
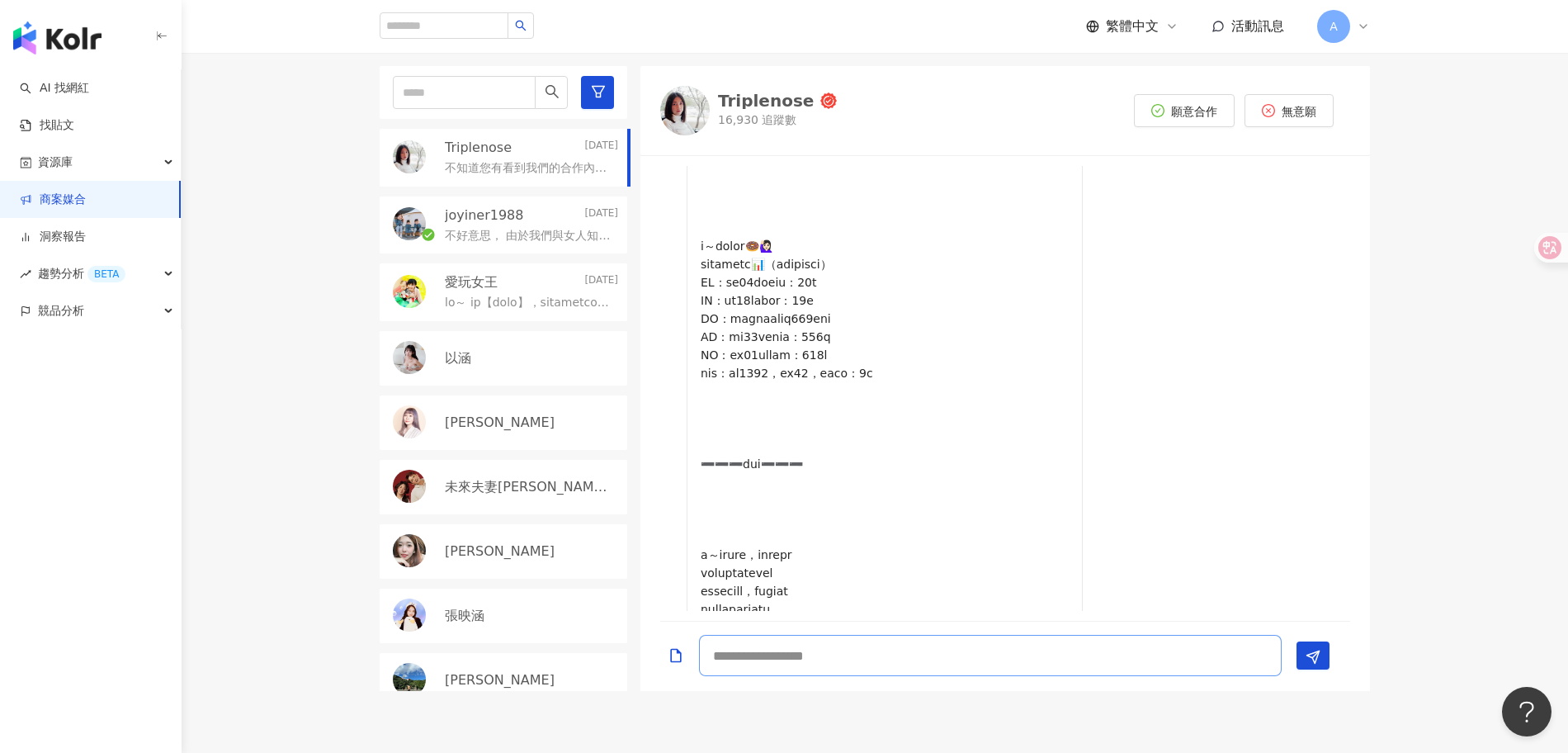
click at [883, 673] on textarea at bounding box center [990, 656] width 583 height 41
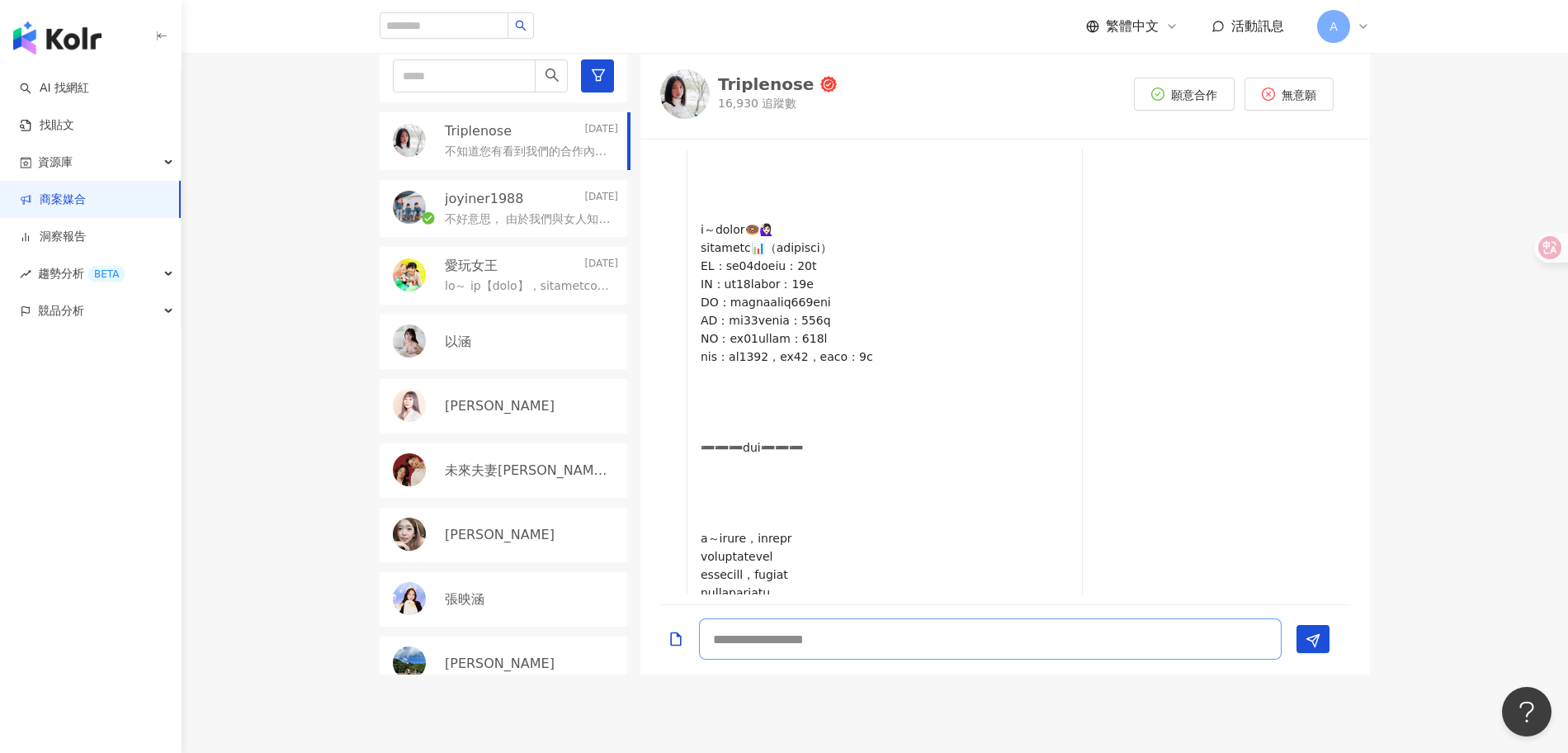
scroll to position [495, 0]
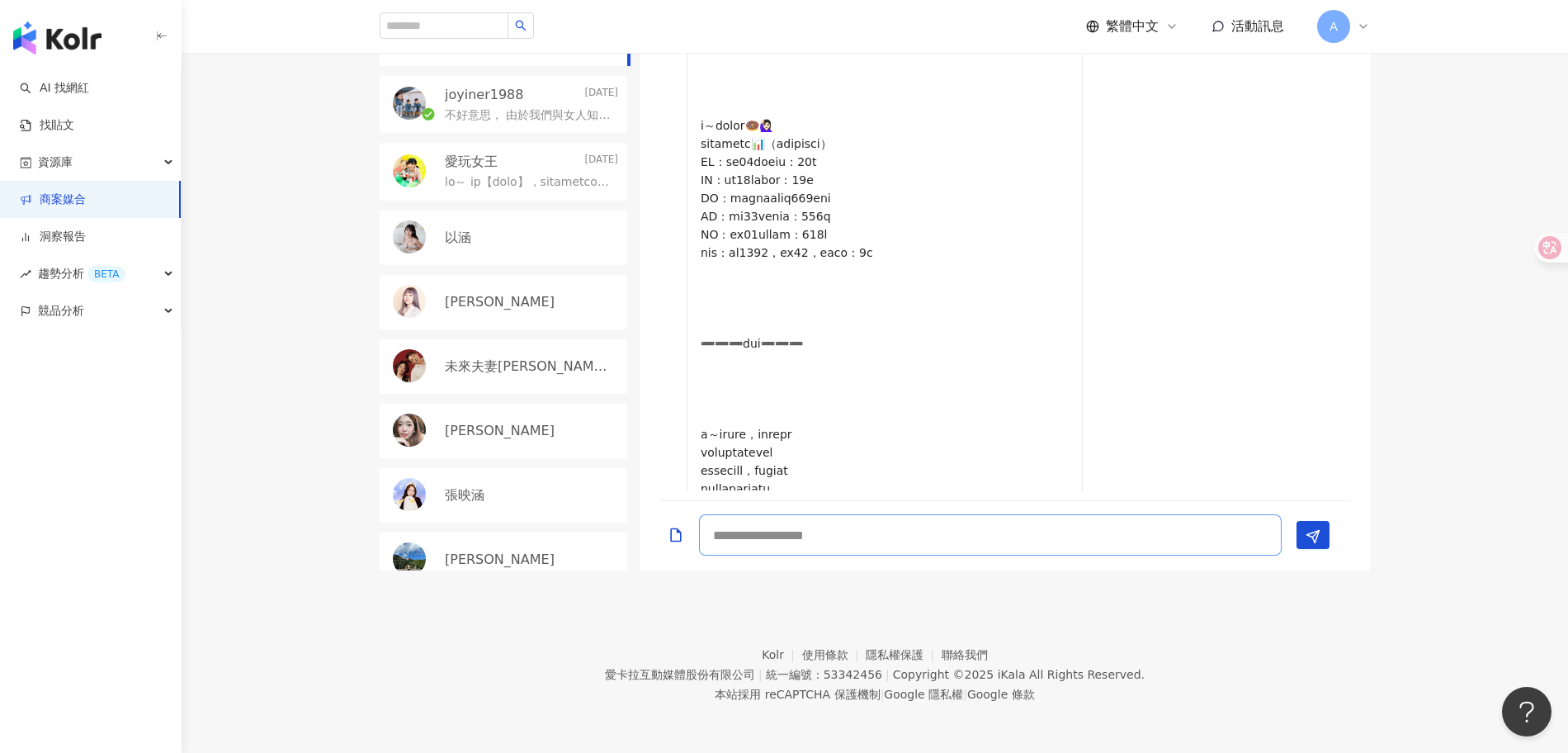
click at [952, 521] on textarea at bounding box center [990, 535] width 583 height 41
type textarea "******"
type textarea "*"
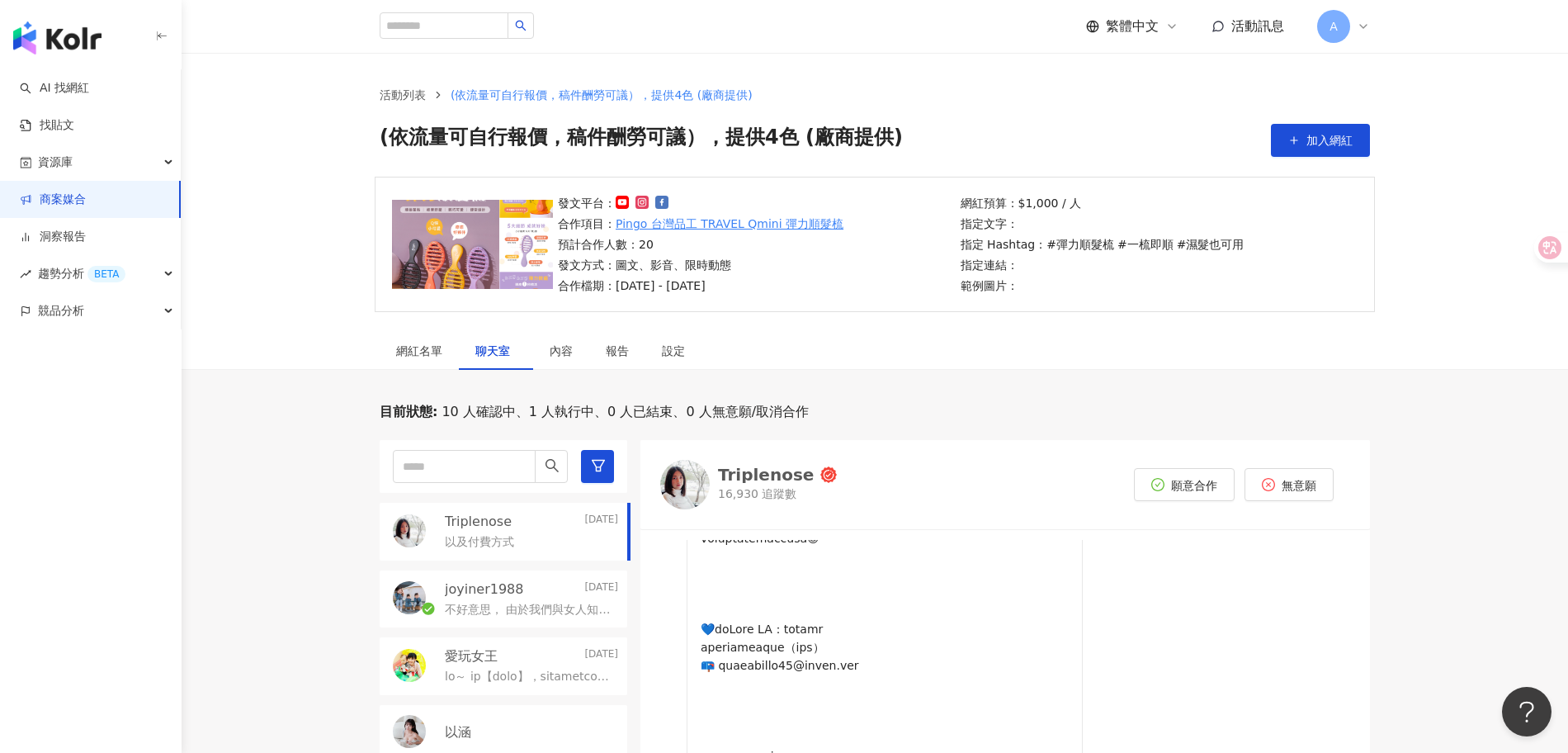
scroll to position [140, 0]
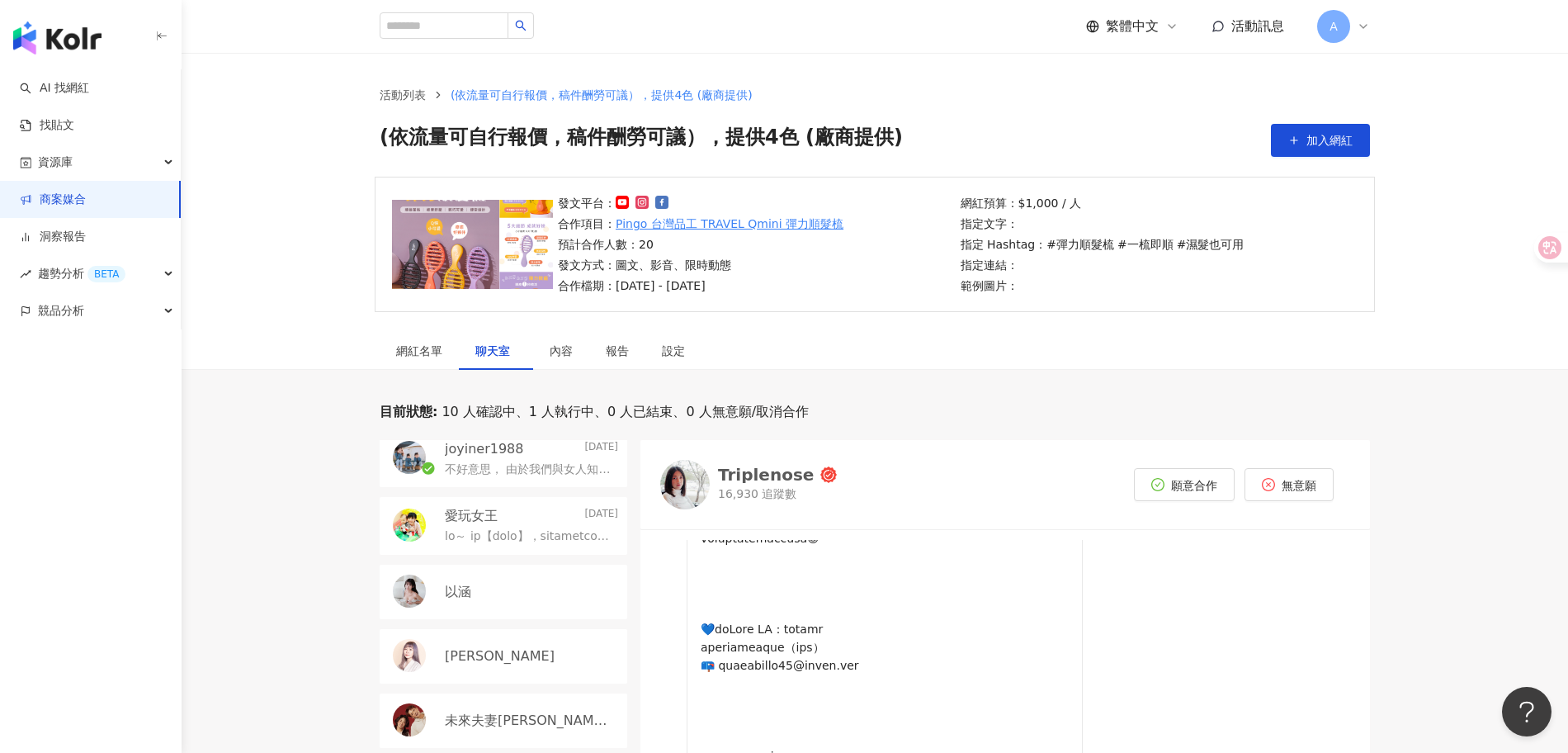
click at [492, 585] on div "以涵" at bounding box center [531, 592] width 173 height 18
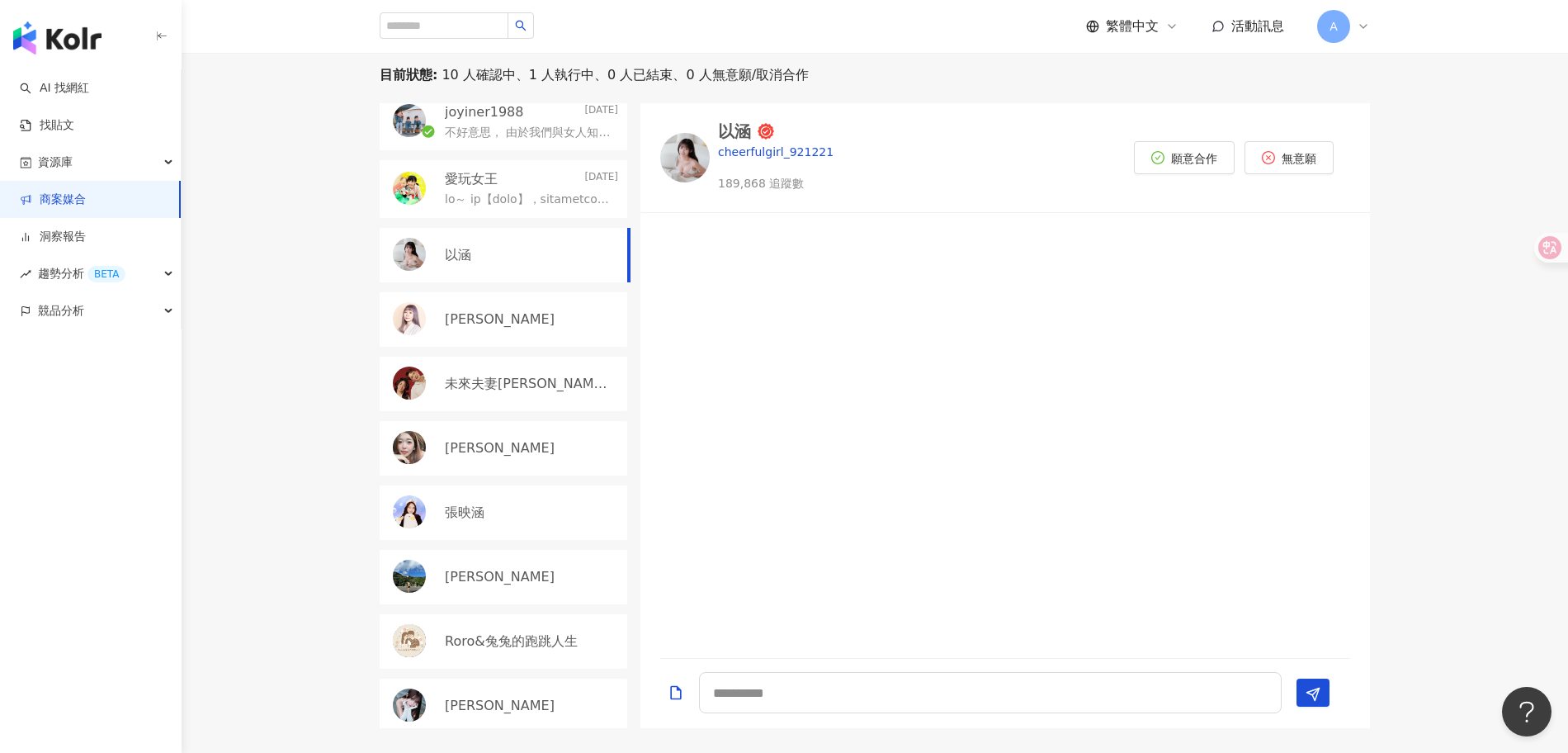
scroll to position [335, 0]
click at [746, 140] on div "以涵" at bounding box center [734, 134] width 33 height 17
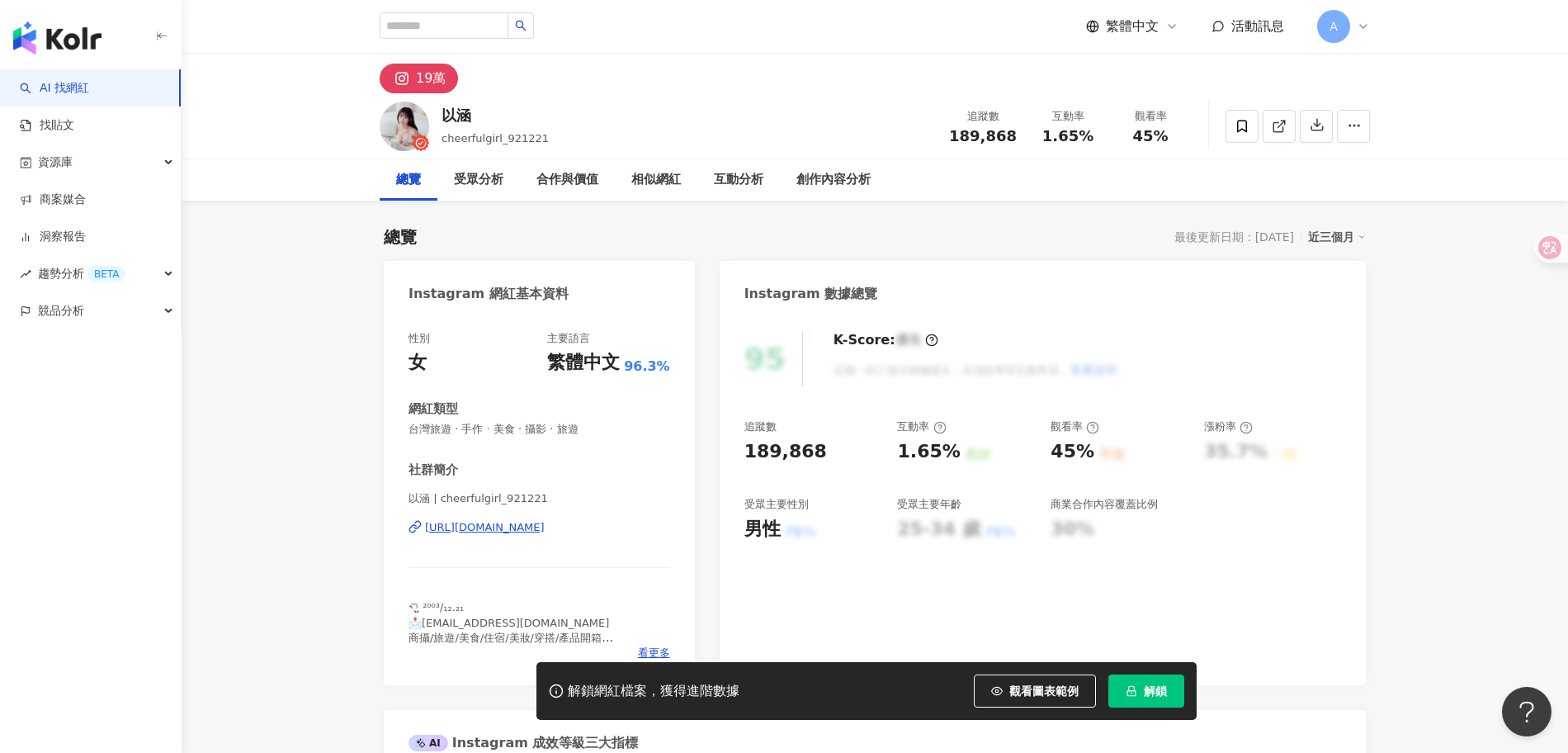
click at [1133, 683] on button "解鎖" at bounding box center [1147, 692] width 76 height 33
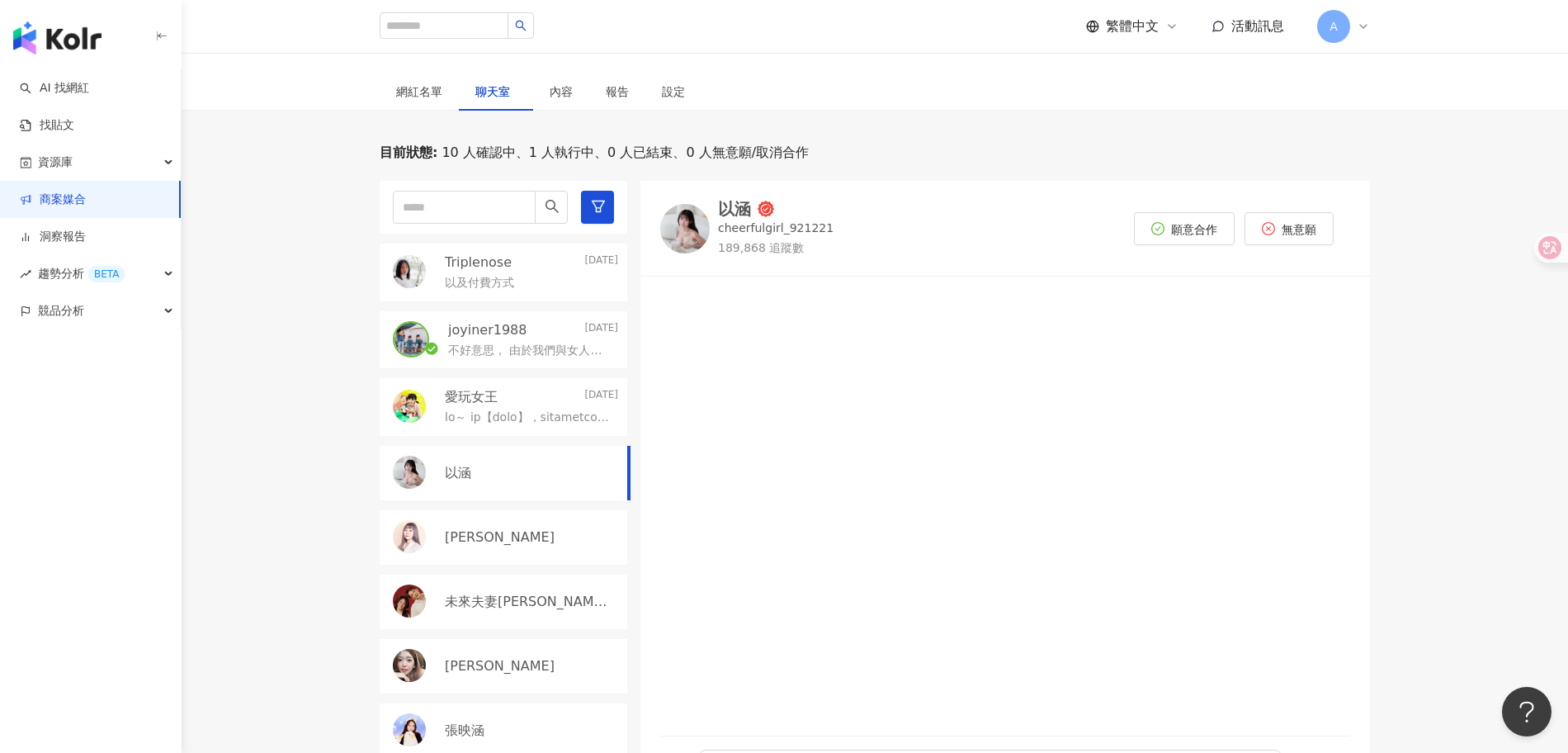
scroll to position [268, 0]
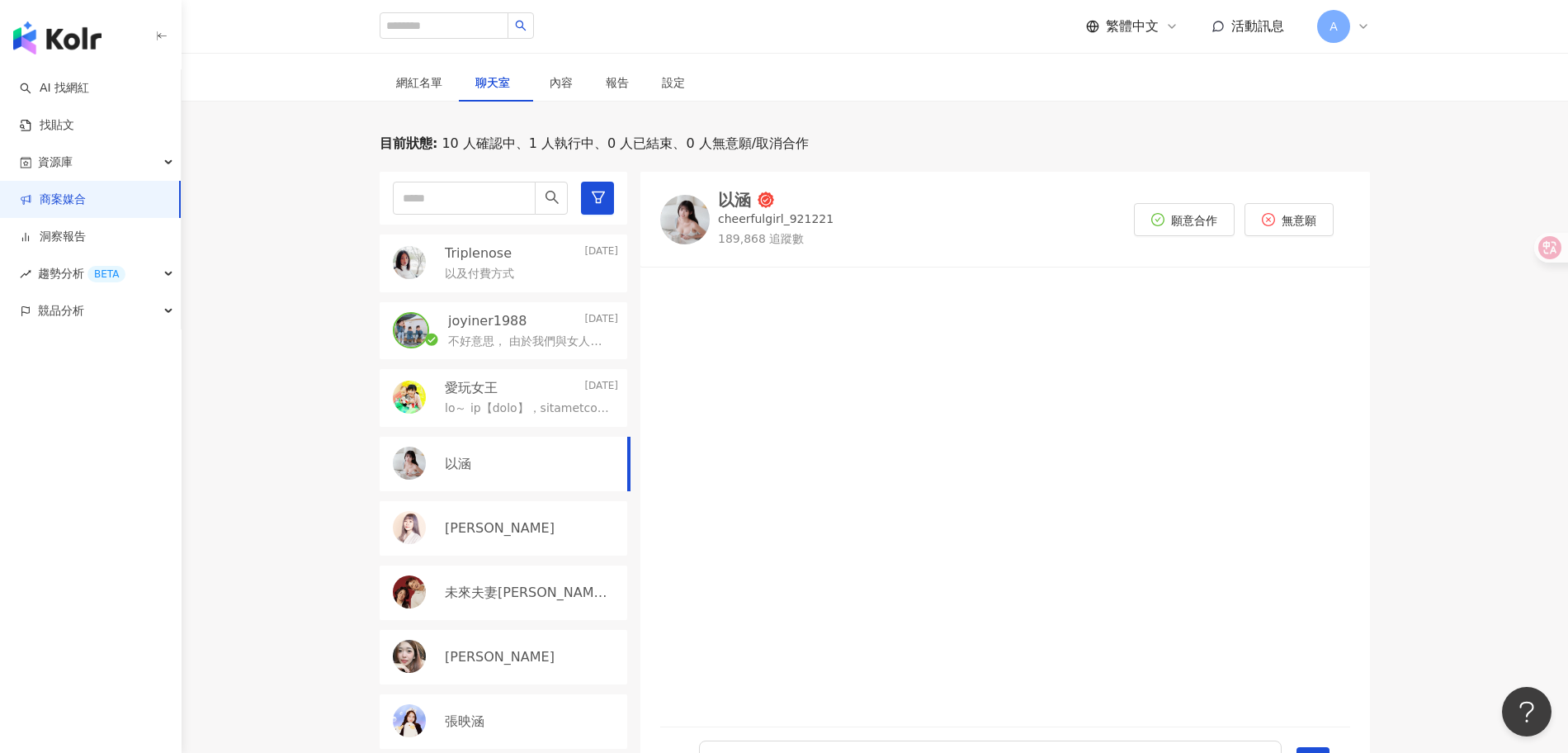
click at [536, 285] on div "Triplenose Today 以及付費方式" at bounding box center [503, 263] width 248 height 58
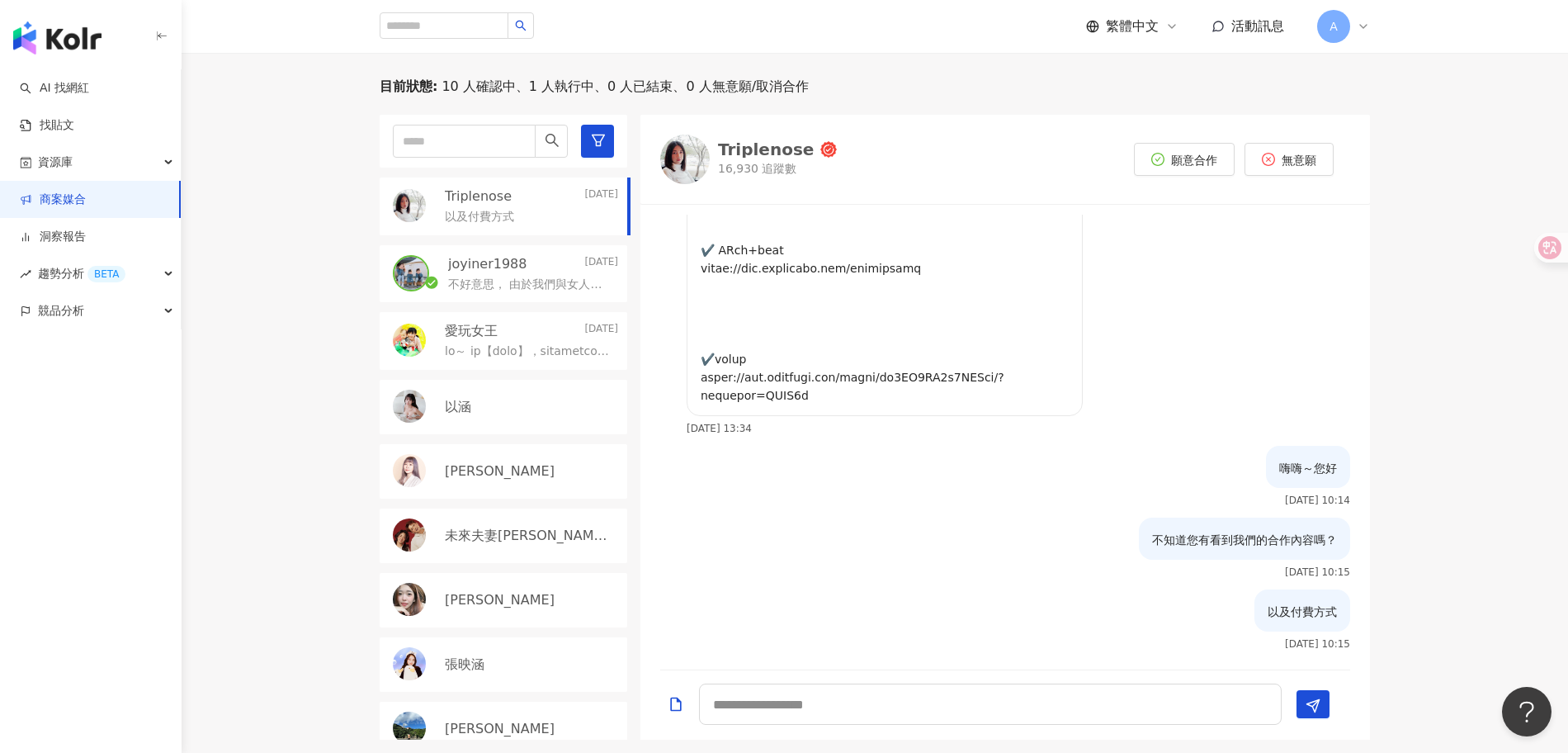
scroll to position [332, 0]
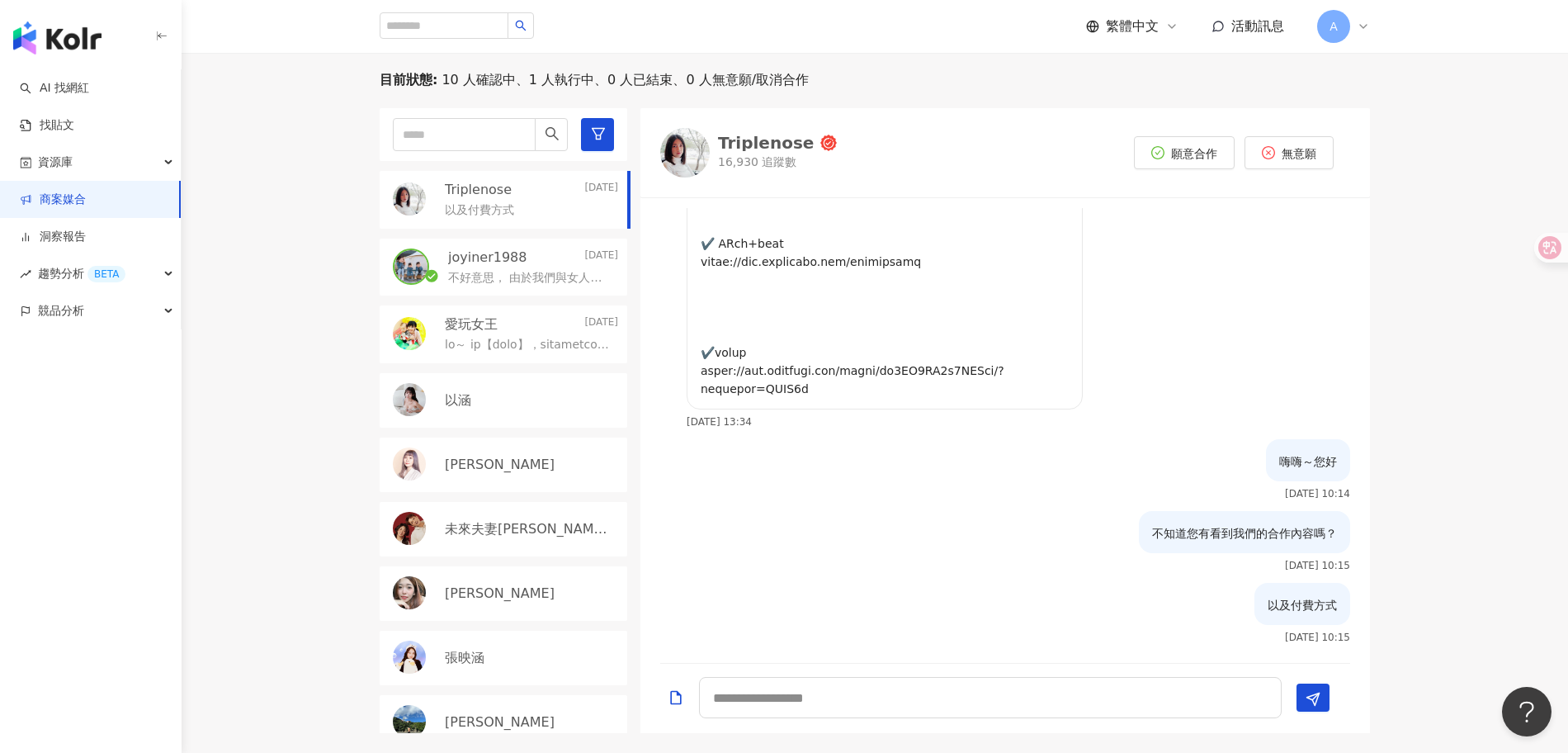
click at [512, 456] on div "[PERSON_NAME]" at bounding box center [531, 465] width 173 height 18
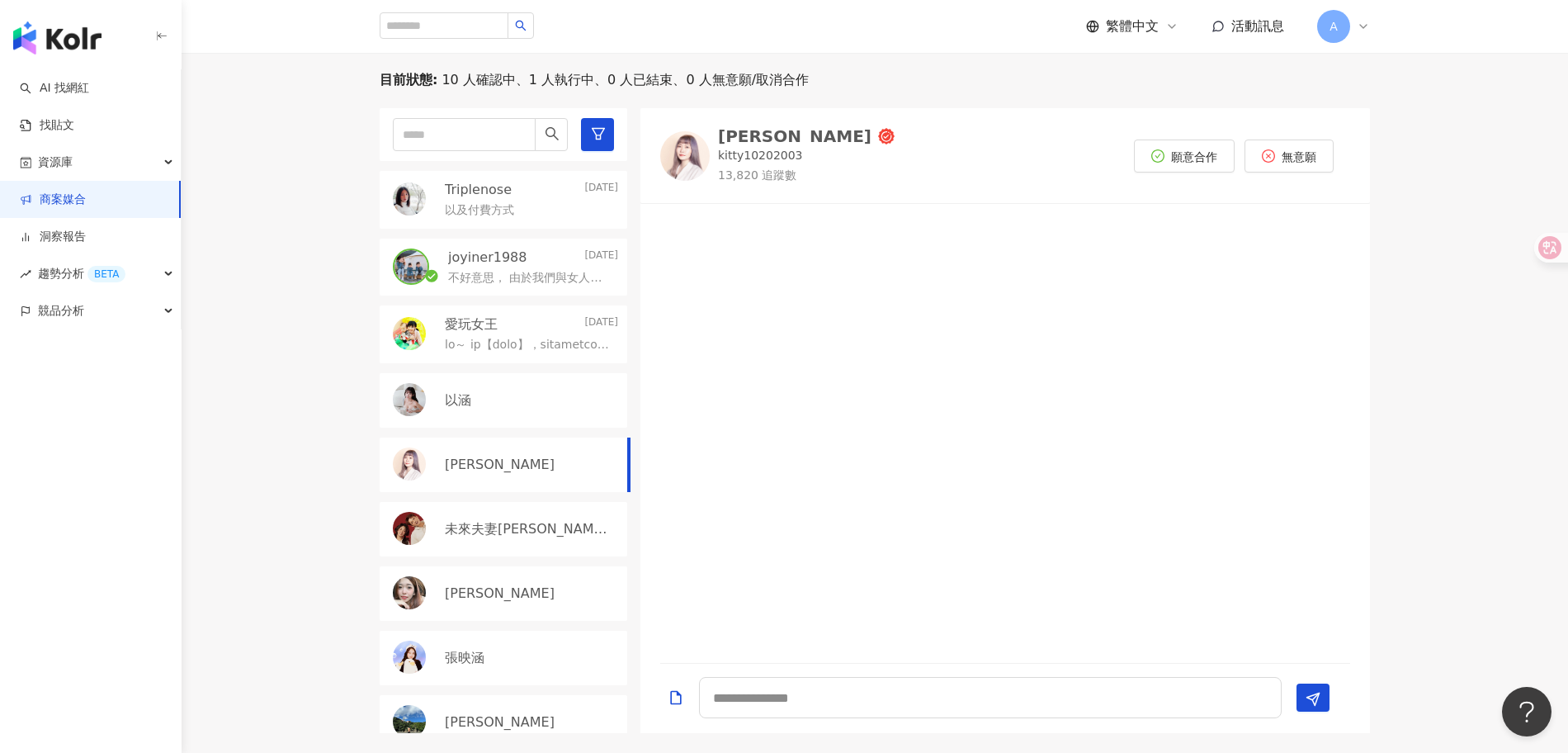
click at [514, 424] on div "以涵" at bounding box center [503, 401] width 248 height 55
click at [526, 209] on div "以及付費方式" at bounding box center [531, 209] width 173 height 20
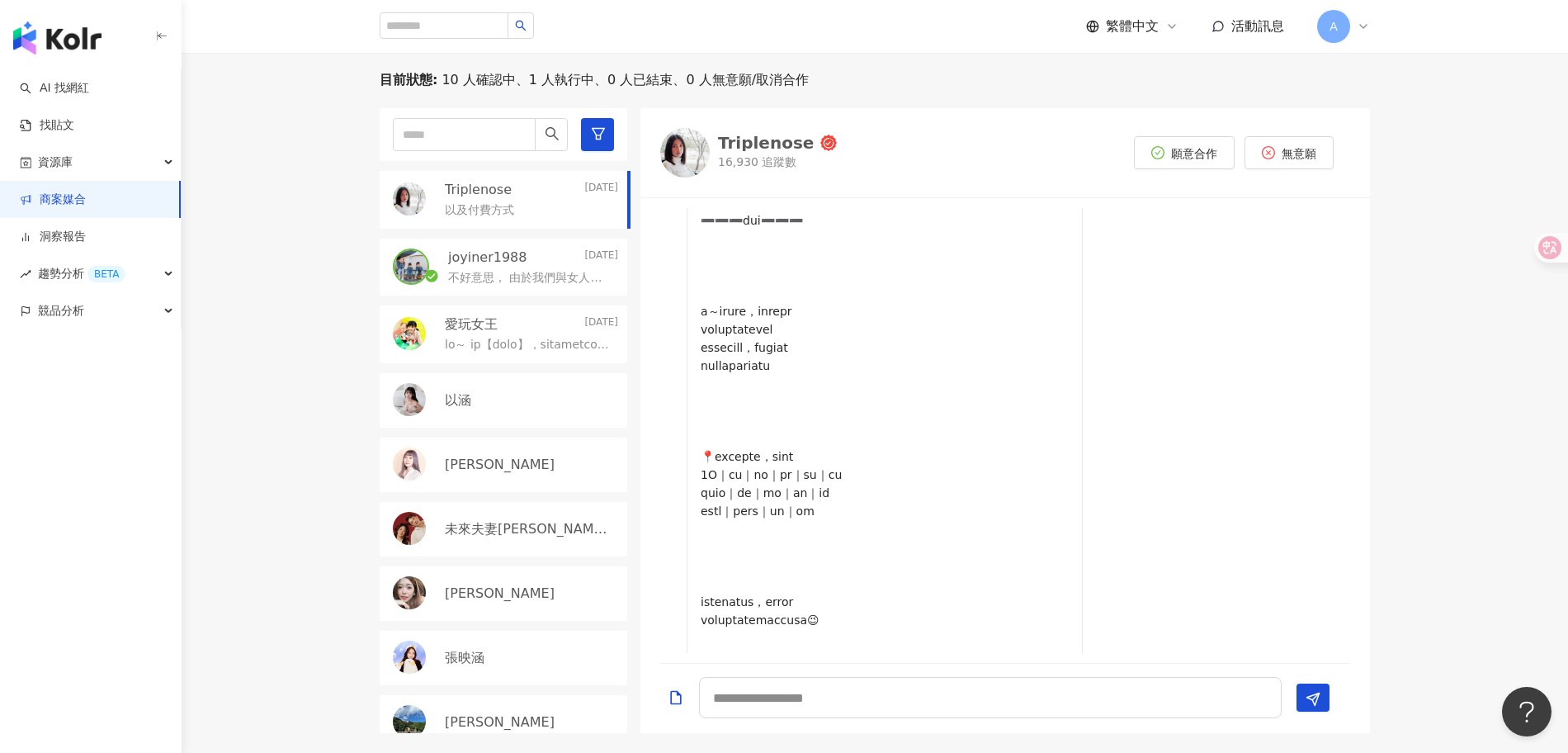
scroll to position [390, 0]
click at [536, 281] on p "不好意思， 由於我們與女人知己試用大隊的合作，是1個人2400含所有授權；不知道同樣的合作條件能不能以$3000元的方式與你合作呢？" at bounding box center [529, 278] width 163 height 17
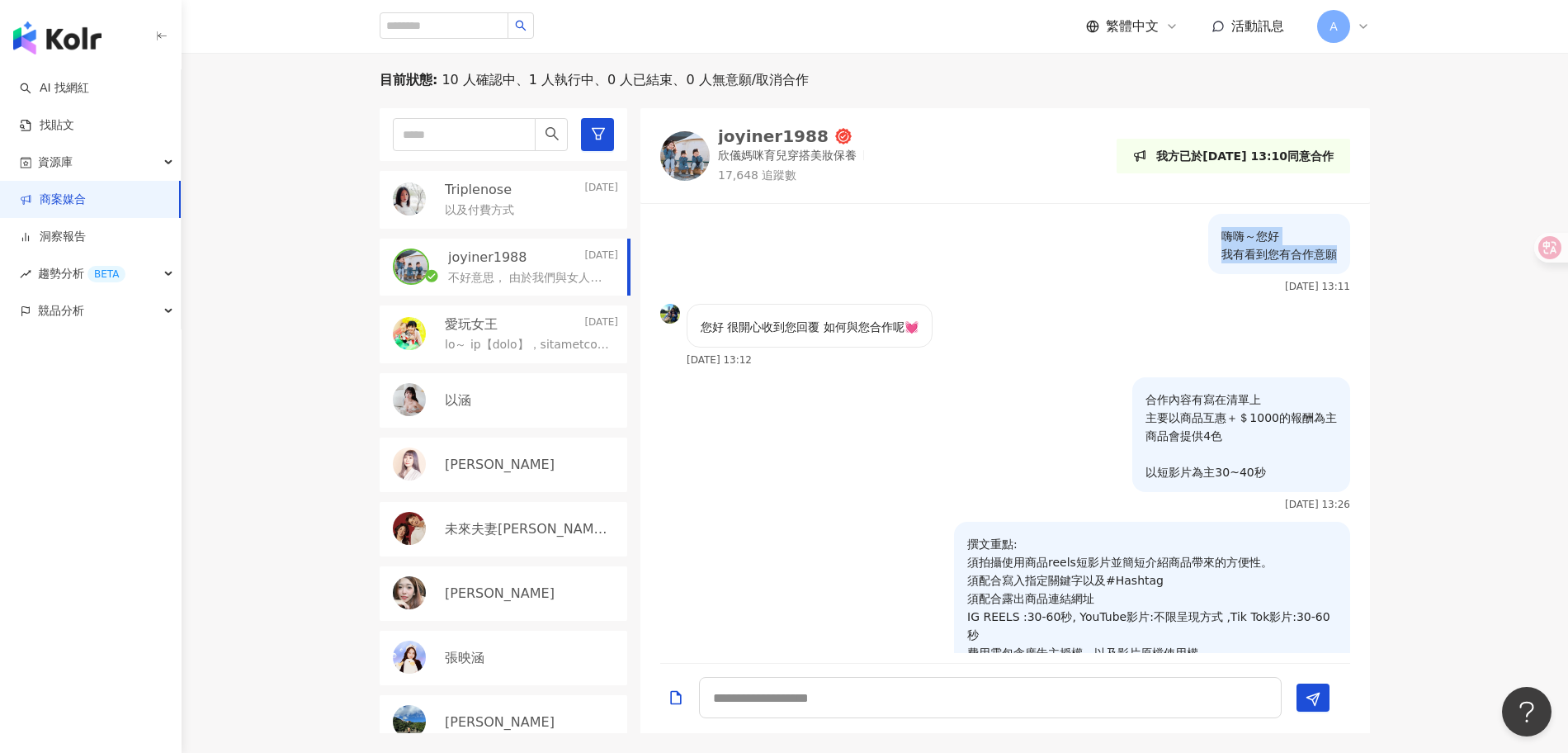
drag, startPoint x: 1204, startPoint y: 234, endPoint x: 1329, endPoint y: 257, distance: 127.1
click at [1329, 257] on div "嗨嗨～您好 我有看到您有合作意願" at bounding box center [1279, 244] width 142 height 60
copy p "嗨嗨～您好 我有看到您有合作意願"
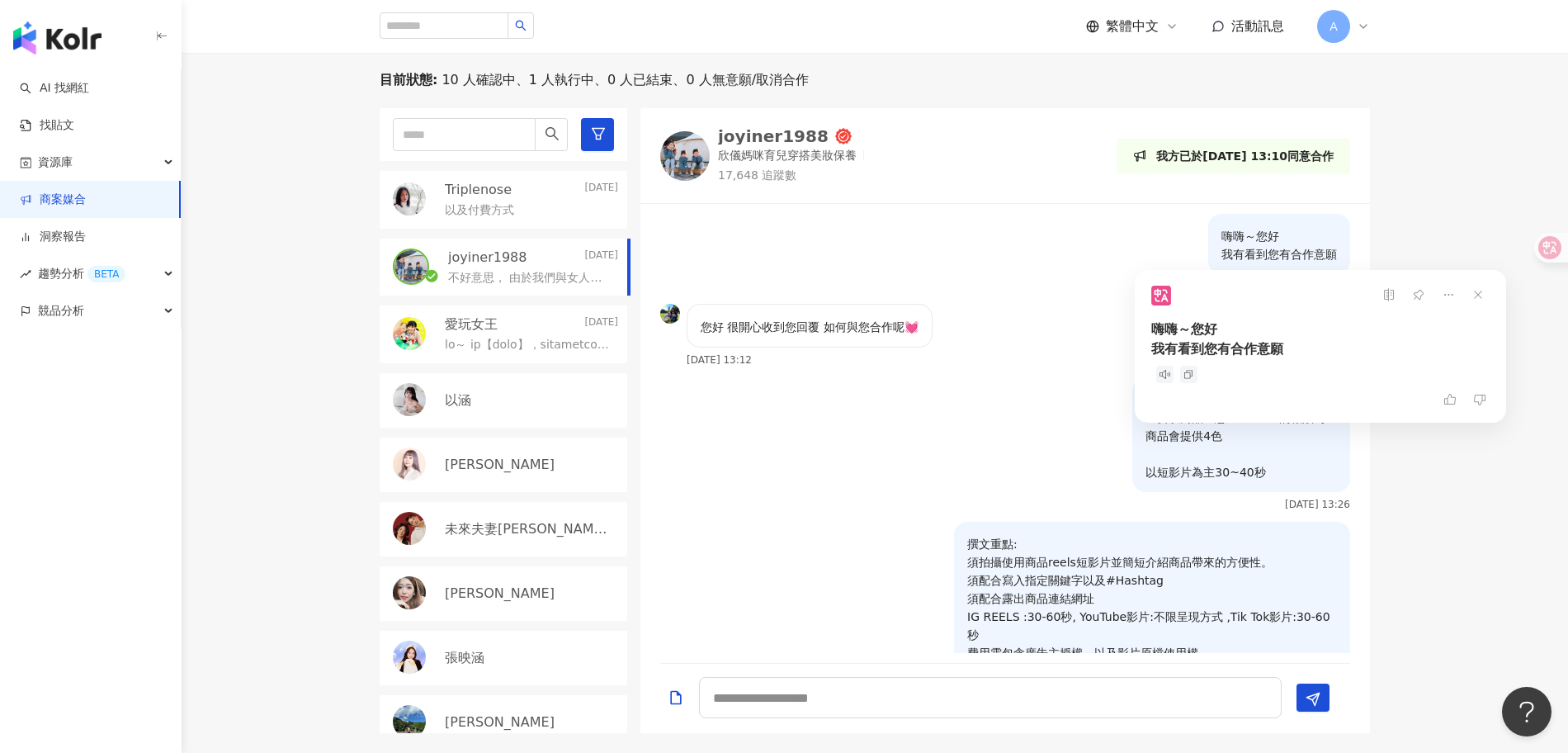
click at [500, 387] on div "以涵" at bounding box center [503, 401] width 248 height 55
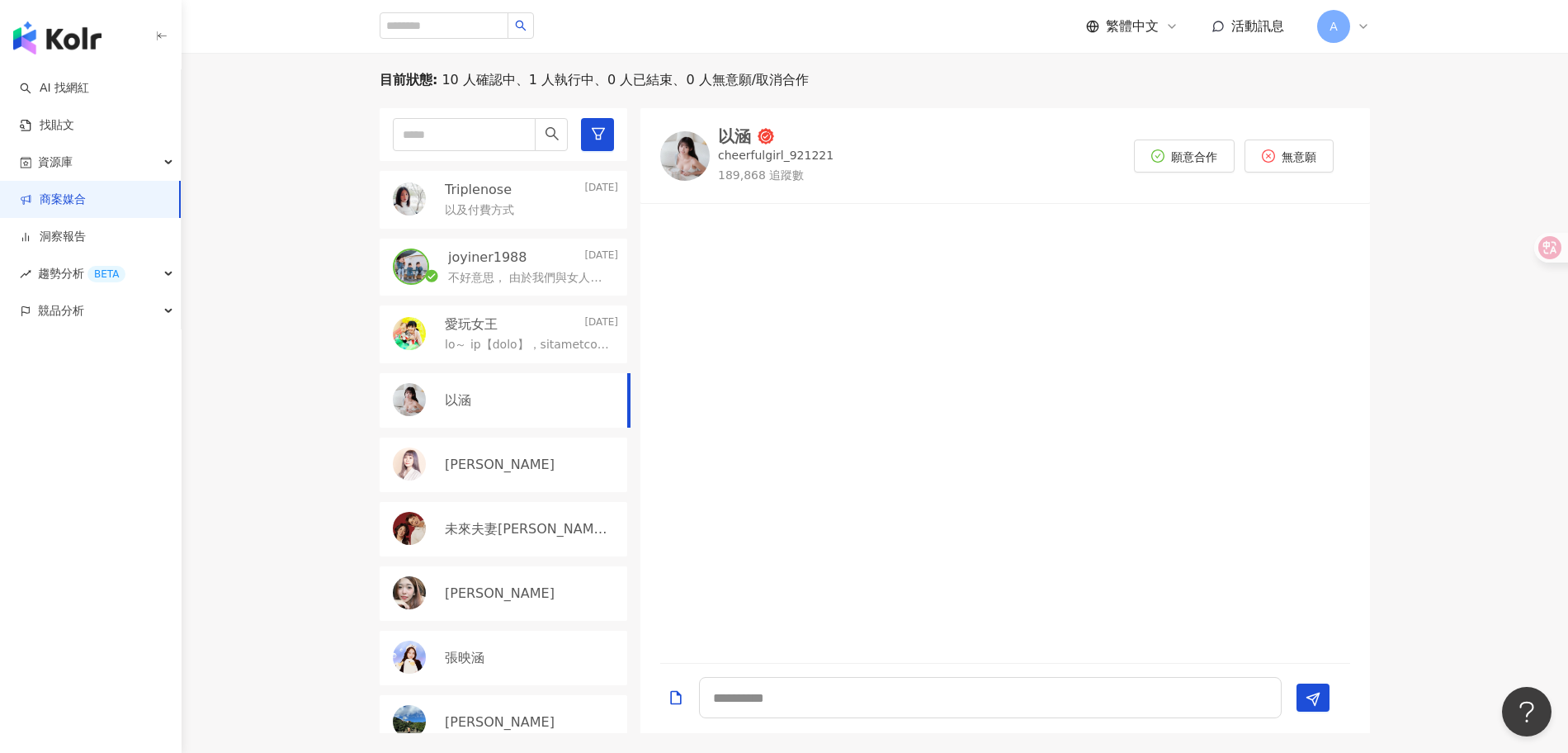
click at [902, 333] on div at bounding box center [1005, 433] width 729 height 439
click at [843, 698] on textarea at bounding box center [990, 698] width 583 height 41
paste textarea "**********"
click at [495, 274] on p "不好意思， 由於我們與女人知己試用大隊的合作，是1個人2400含所有授權；不知道同樣的合作條件能不能以$3000元的方式與你合作呢？" at bounding box center [529, 278] width 163 height 17
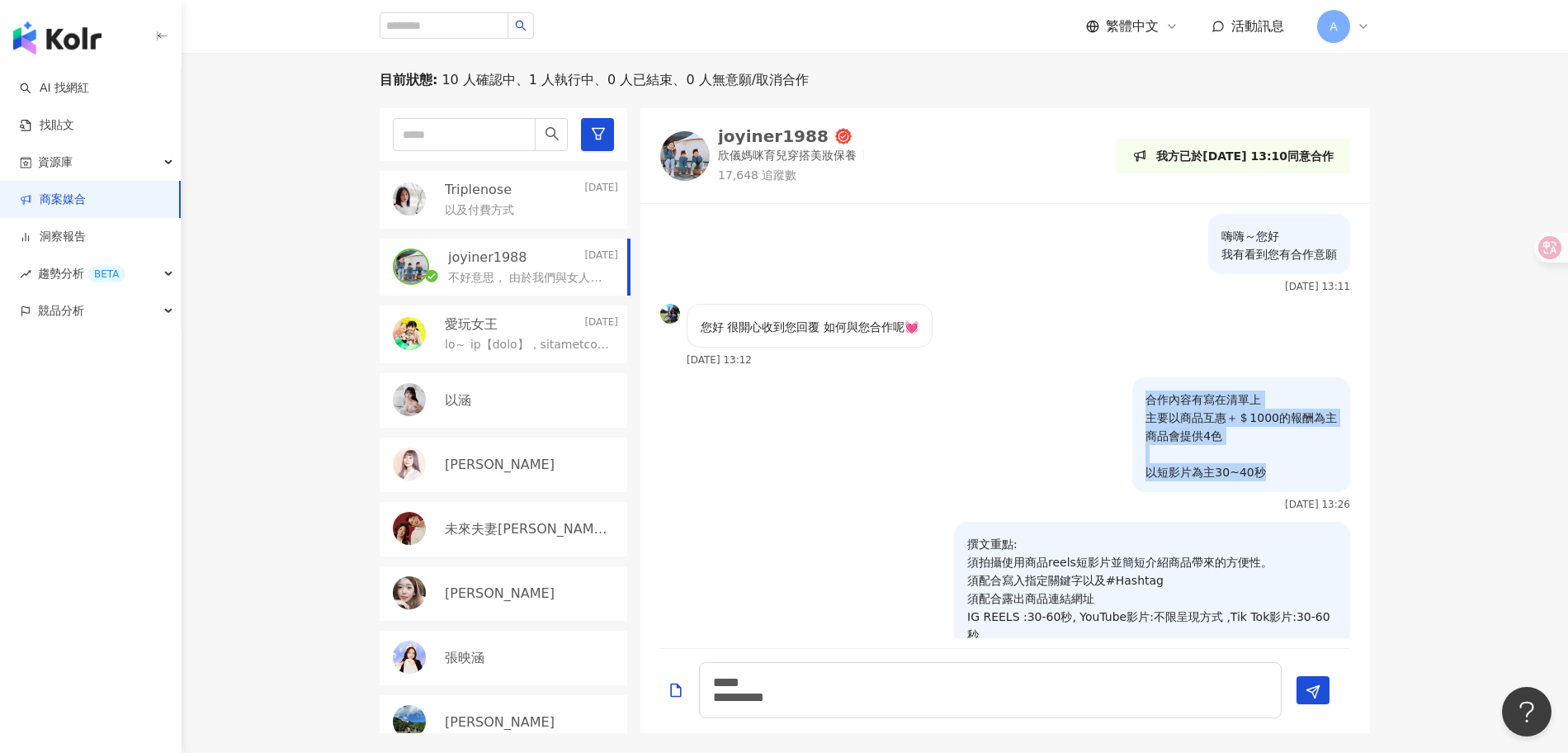
drag, startPoint x: 1137, startPoint y: 402, endPoint x: 1299, endPoint y: 470, distance: 175.7
click at [1299, 470] on p "合作內容有寫在清單上 主要以商品互惠＋＄1000的報酬為主 商品會提供4色 以短影片為主30~40秒" at bounding box center [1241, 437] width 191 height 91
copy p "合作內容有寫在清單上 主要以商品互惠＋＄1000的報酬為主 商品會提供4色 以短影片為主30~40秒"
click at [506, 403] on div "以涵" at bounding box center [531, 401] width 173 height 18
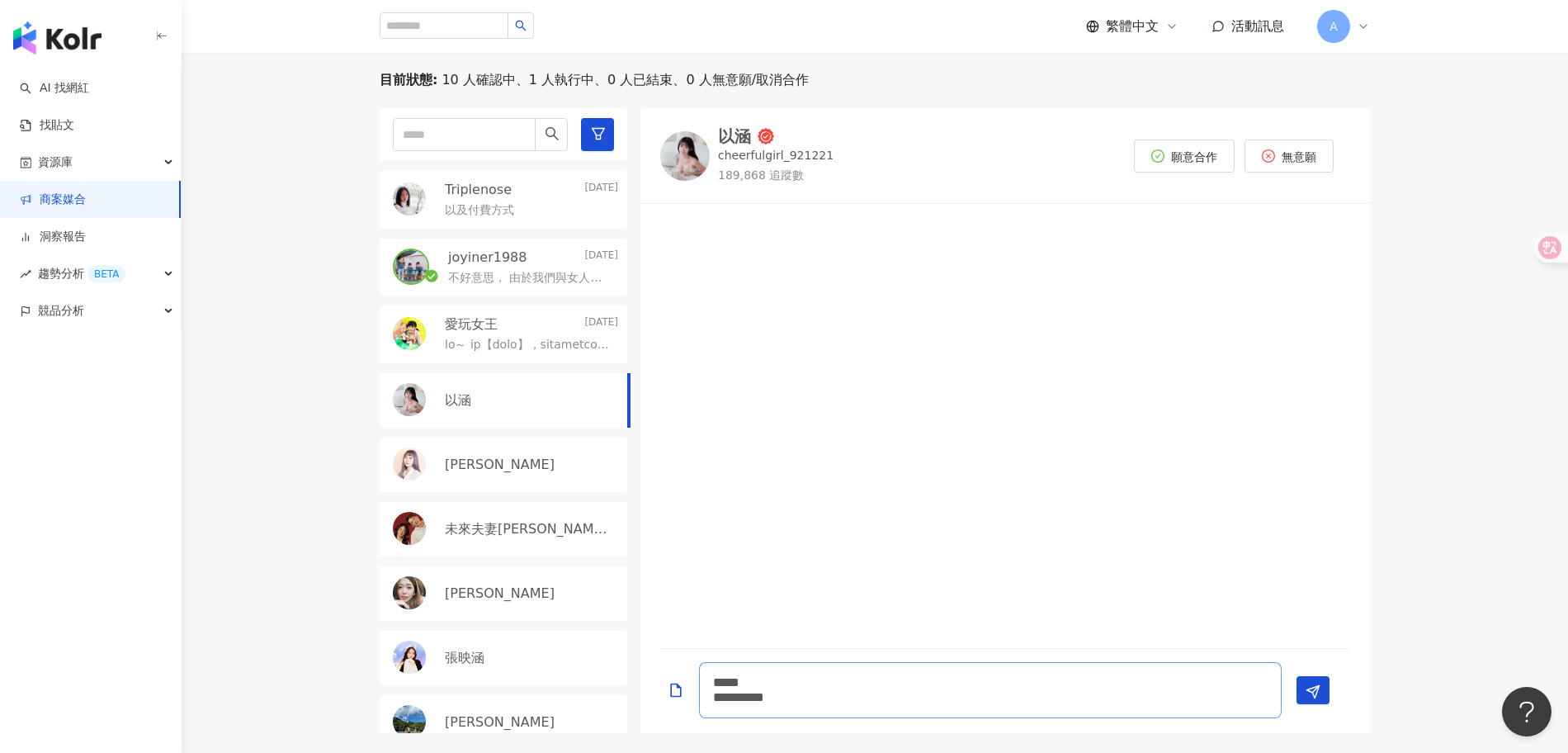
click at [969, 682] on textarea "**********" at bounding box center [990, 691] width 583 height 56
click at [968, 696] on textarea "**********" at bounding box center [990, 691] width 583 height 56
paste textarea "**********"
click at [919, 693] on textarea "**********" at bounding box center [990, 645] width 583 height 145
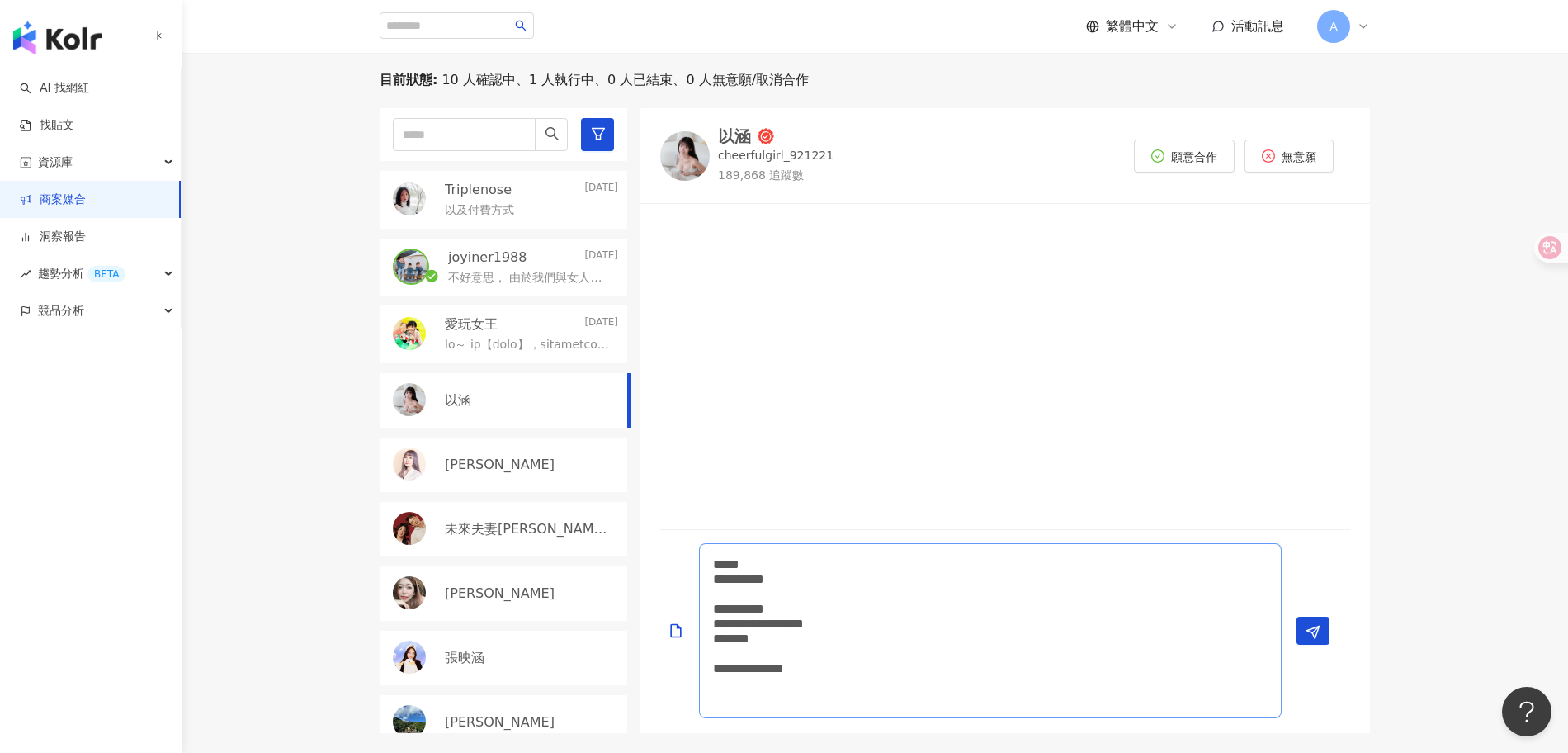
scroll to position [0, 0]
click at [714, 611] on textarea "**********" at bounding box center [990, 630] width 583 height 175
click at [1012, 615] on textarea "**********" at bounding box center [990, 630] width 583 height 175
click at [997, 611] on textarea "**********" at bounding box center [990, 630] width 583 height 175
drag, startPoint x: 832, startPoint y: 671, endPoint x: 631, endPoint y: 660, distance: 201.3
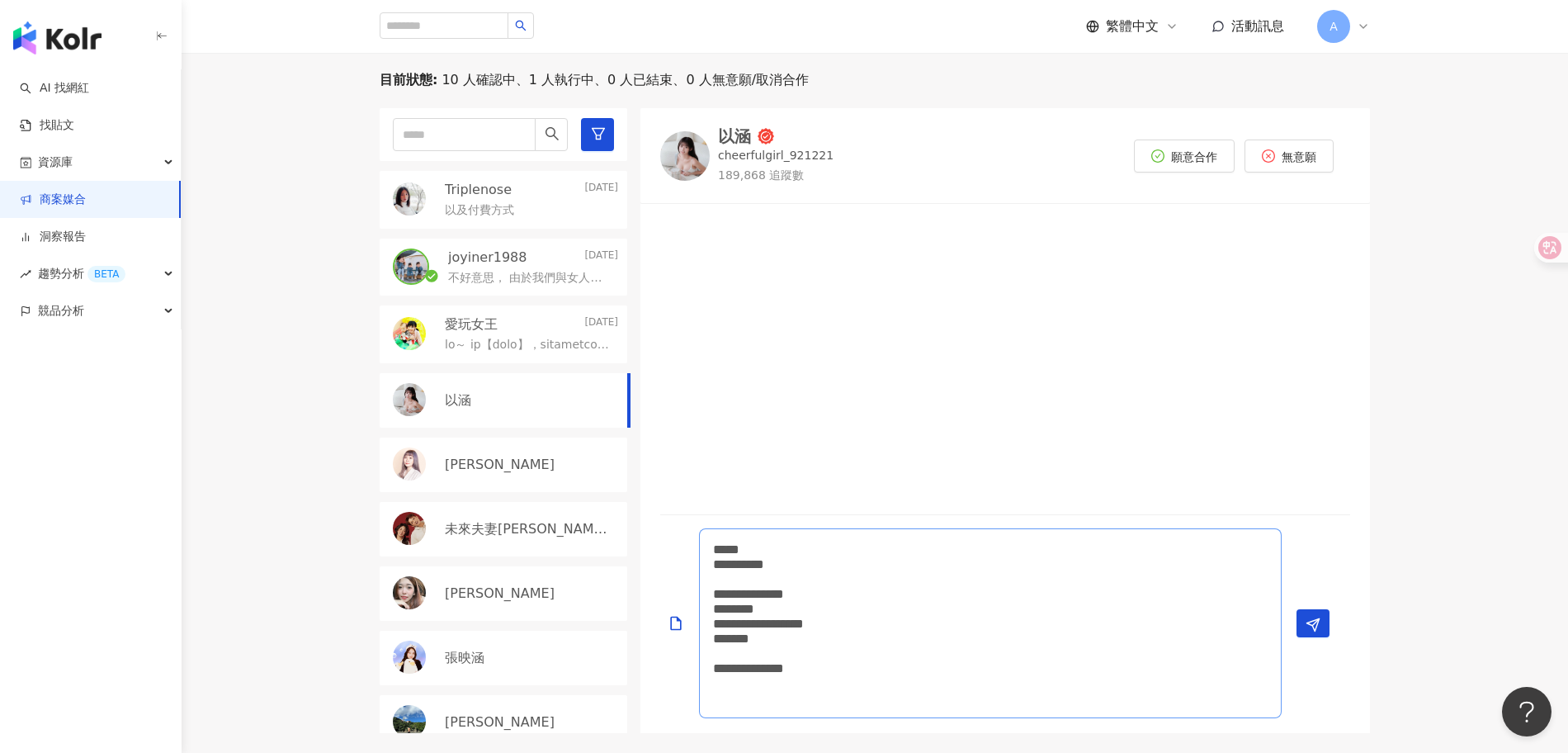
click at [631, 660] on div "**********" at bounding box center [875, 421] width 990 height 625
type textarea "**********"
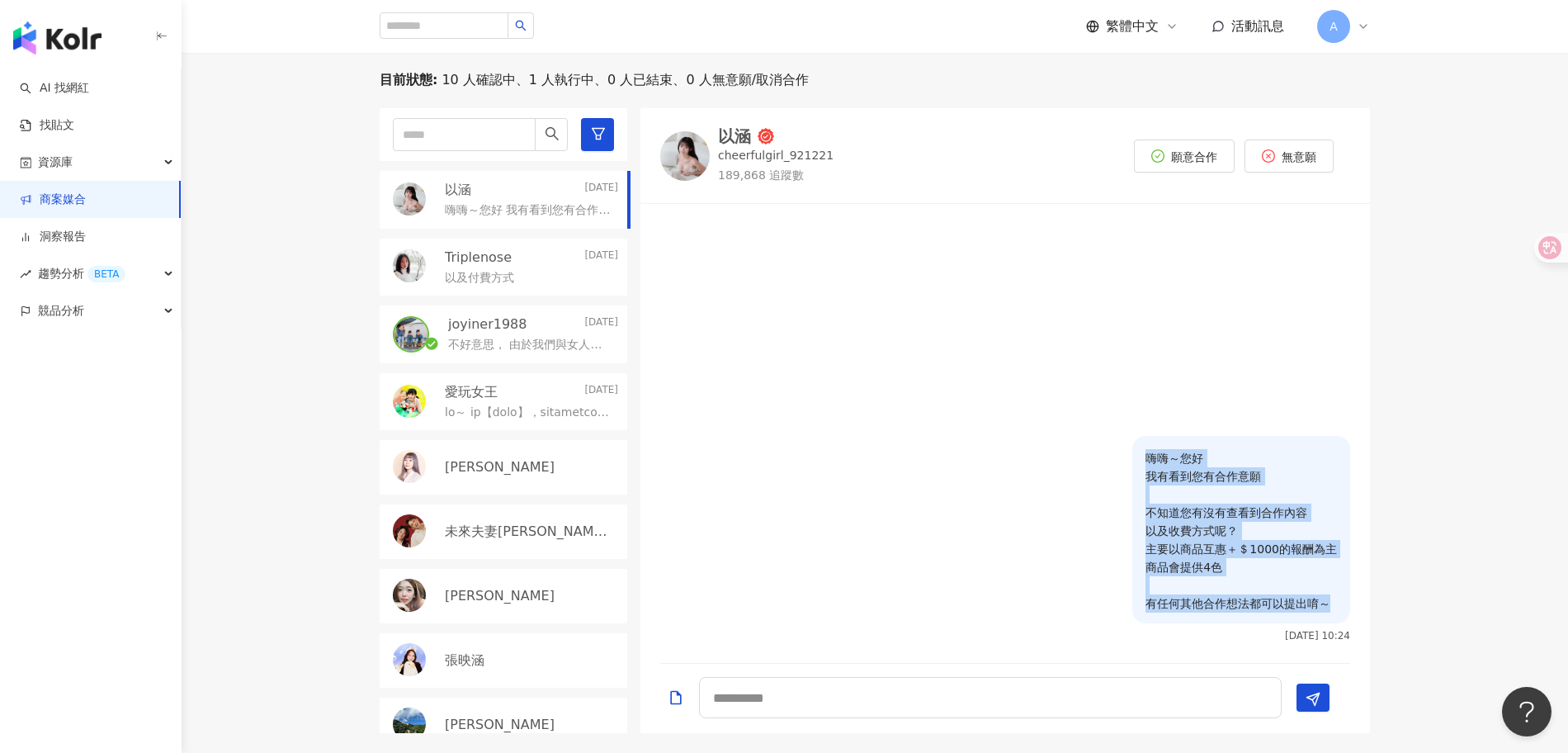
drag, startPoint x: 1340, startPoint y: 586, endPoint x: 1150, endPoint y: 439, distance: 240.2
click at [1150, 439] on div "嗨嗨～您好 我有看到您有合作意願 不知道您有沒有查看到合作內容 以及收費方式呢？ 主要以商品互惠＋＄1000的報酬為主 商品會提供4色 有任何其他合作想法都可…" at bounding box center [1241, 529] width 218 height 187
copy p "嗨嗨～您好 我有看到您有合作意願 不知道您有沒有查看到合作內容 以及收費方式呢？ 主要以商品互惠＋＄1000的報酬為主 商品會提供4色 有任何其他合作想法都可…"
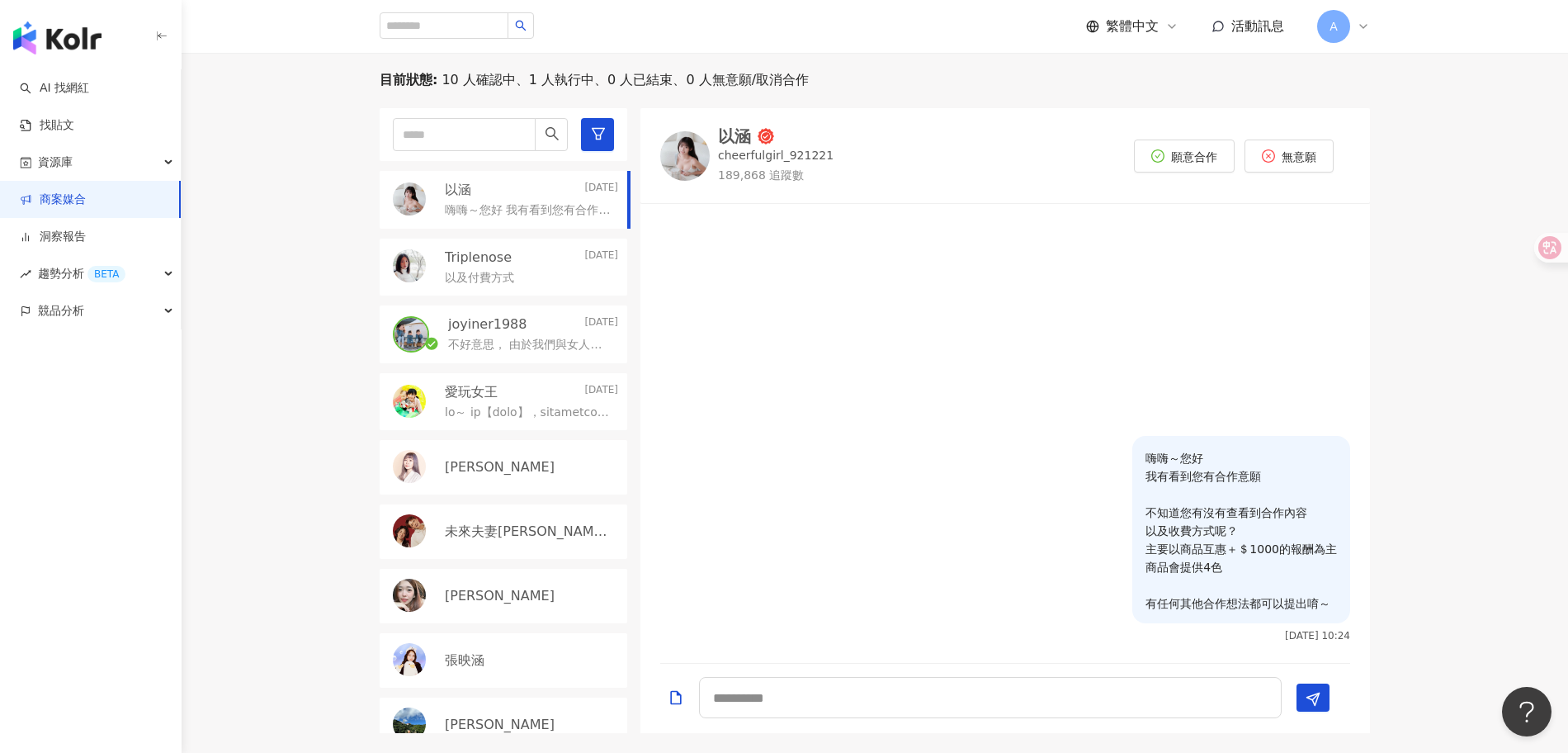
click at [501, 478] on div "黃靜靜Ivy" at bounding box center [503, 467] width 248 height 55
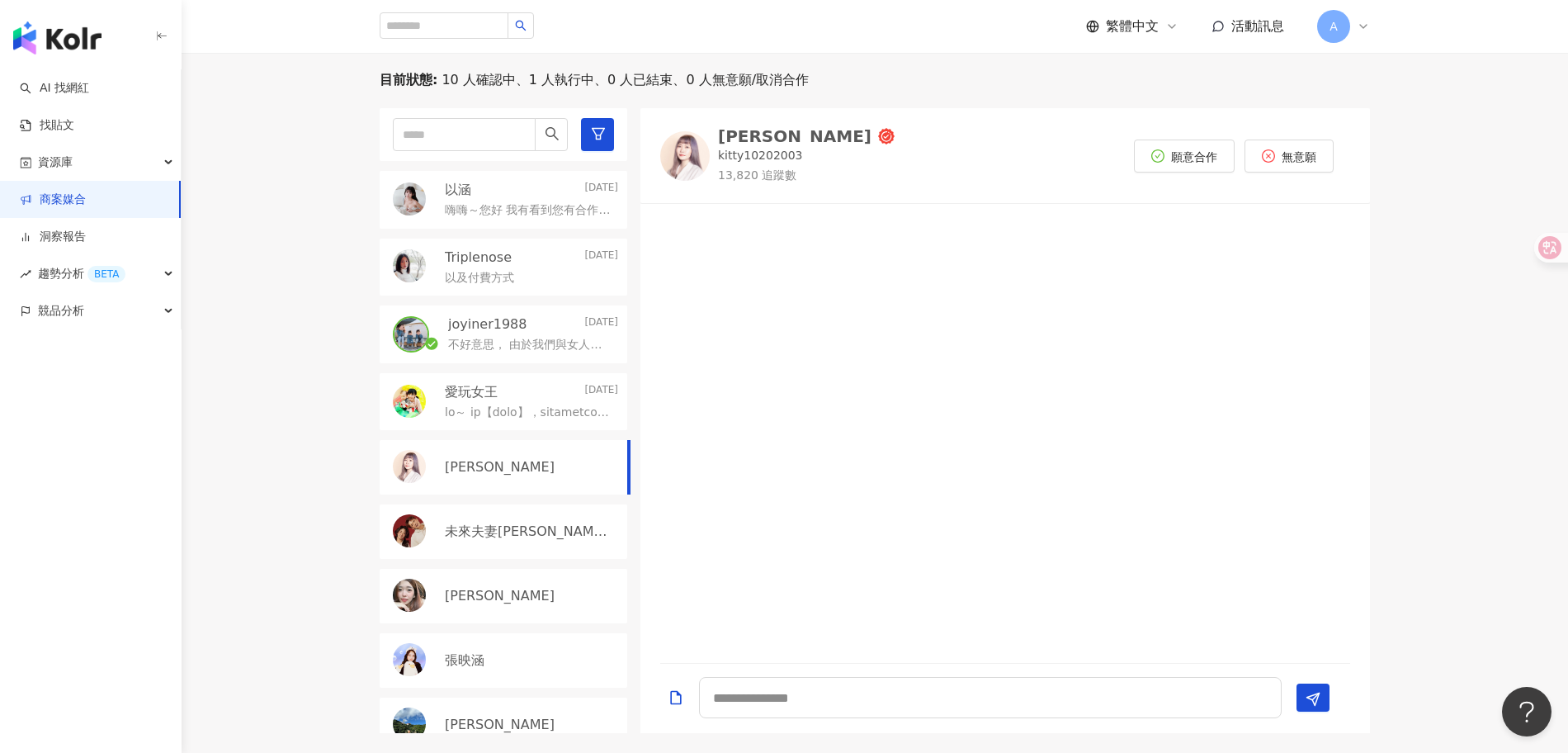
click at [732, 136] on div "黃靜靜Ivy" at bounding box center [794, 137] width 153 height 17
click at [800, 694] on textarea at bounding box center [990, 698] width 583 height 41
paste textarea "**********"
type textarea "**********"
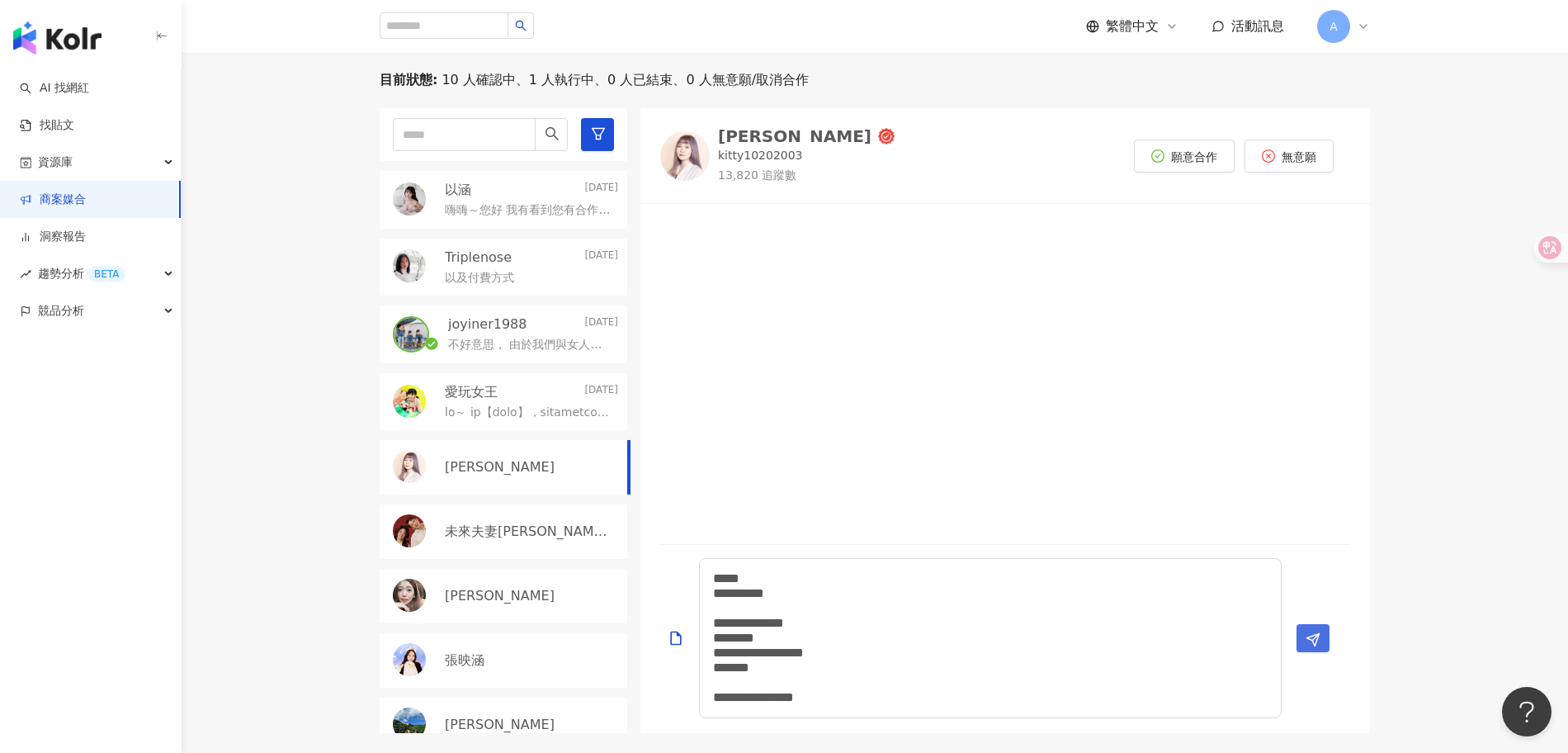
click at [1325, 632] on button "Send" at bounding box center [1313, 639] width 33 height 28
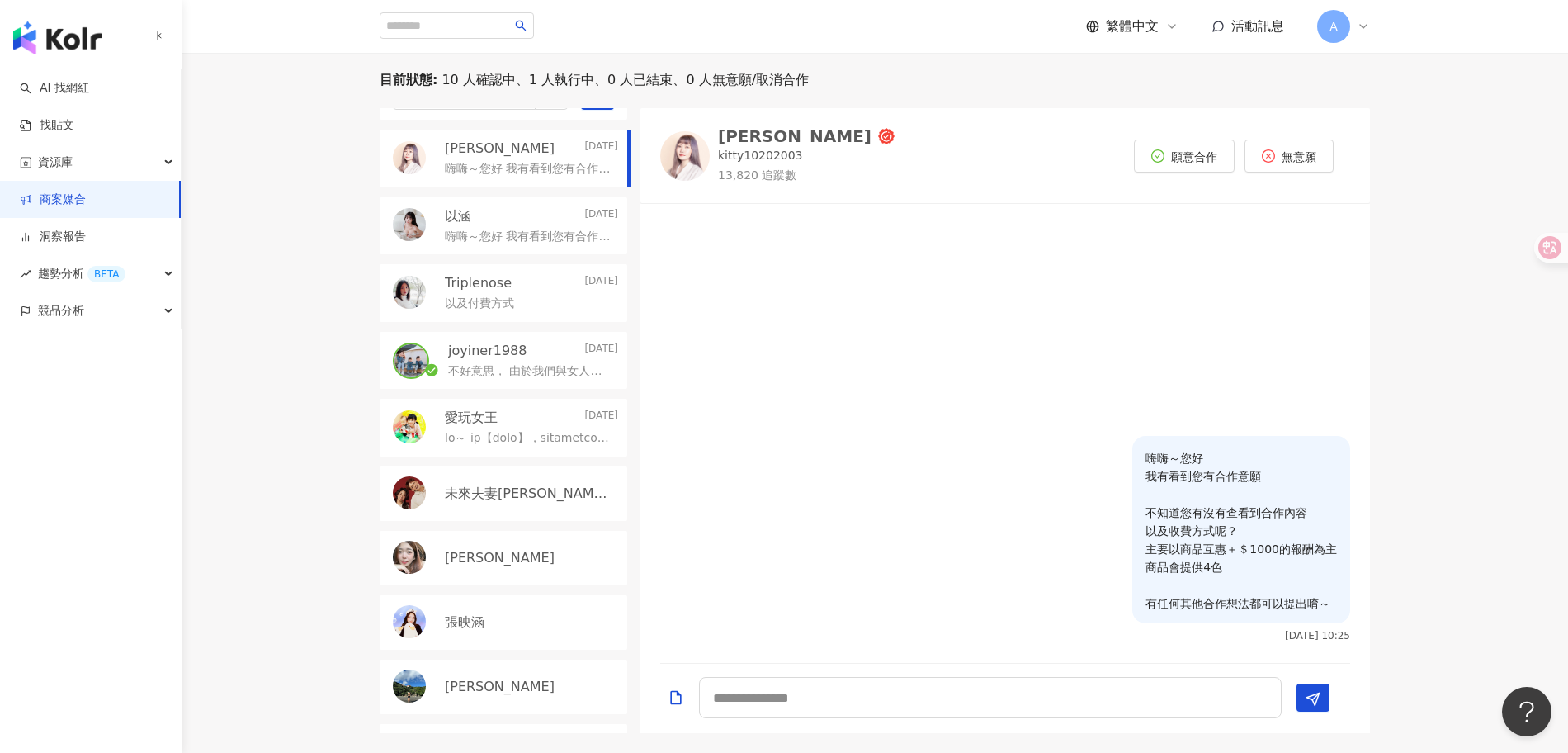
scroll to position [0, 0]
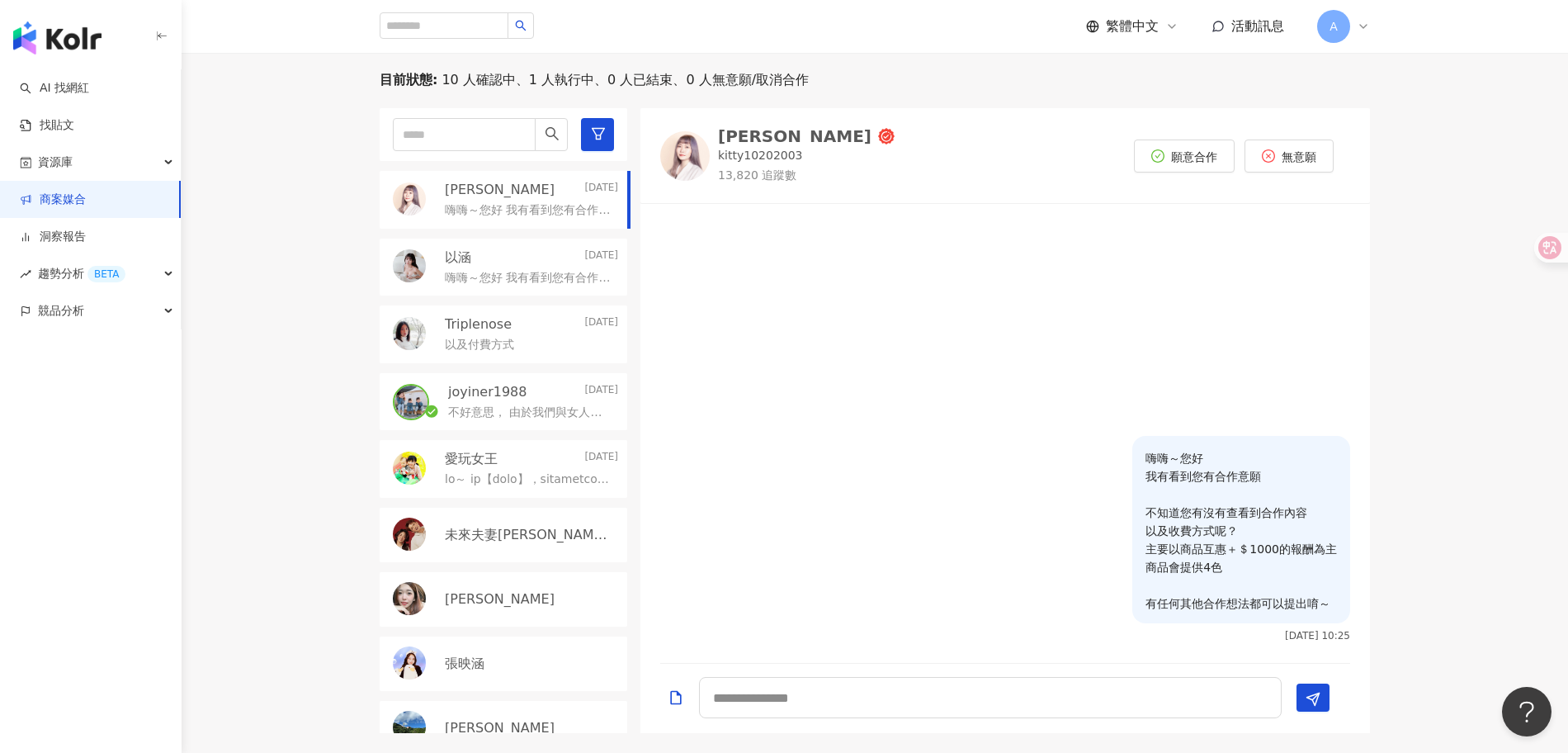
click at [514, 534] on p "未來夫妻Monica & Kim" at bounding box center [529, 535] width 170 height 18
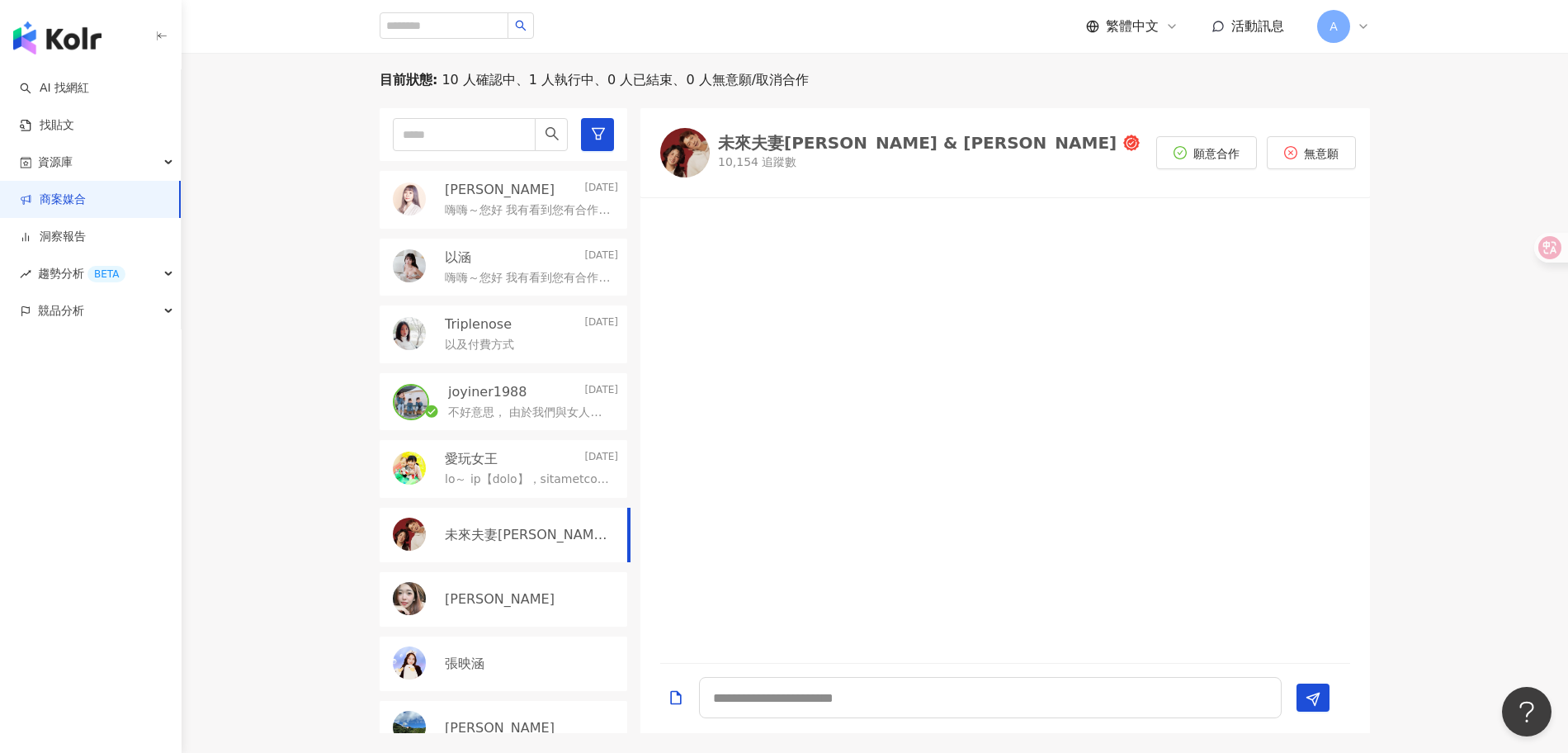
click at [802, 146] on div "未來夫妻Monica & Kim" at bounding box center [917, 143] width 399 height 17
click at [799, 695] on textarea at bounding box center [990, 698] width 583 height 41
paste textarea "**********"
type textarea "**********"
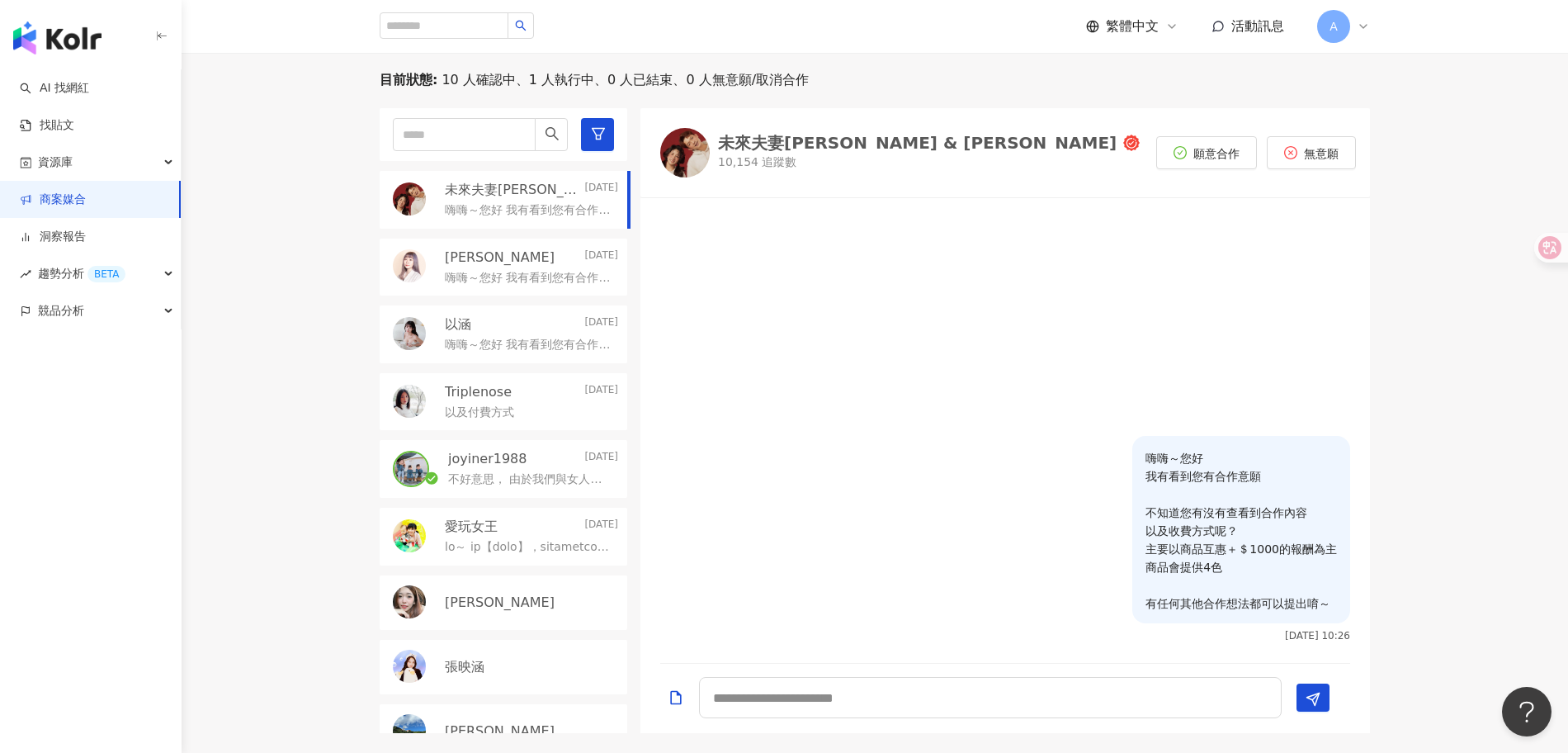
click at [894, 384] on div at bounding box center [1005, 321] width 729 height 228
click at [876, 341] on div at bounding box center [1005, 321] width 729 height 228
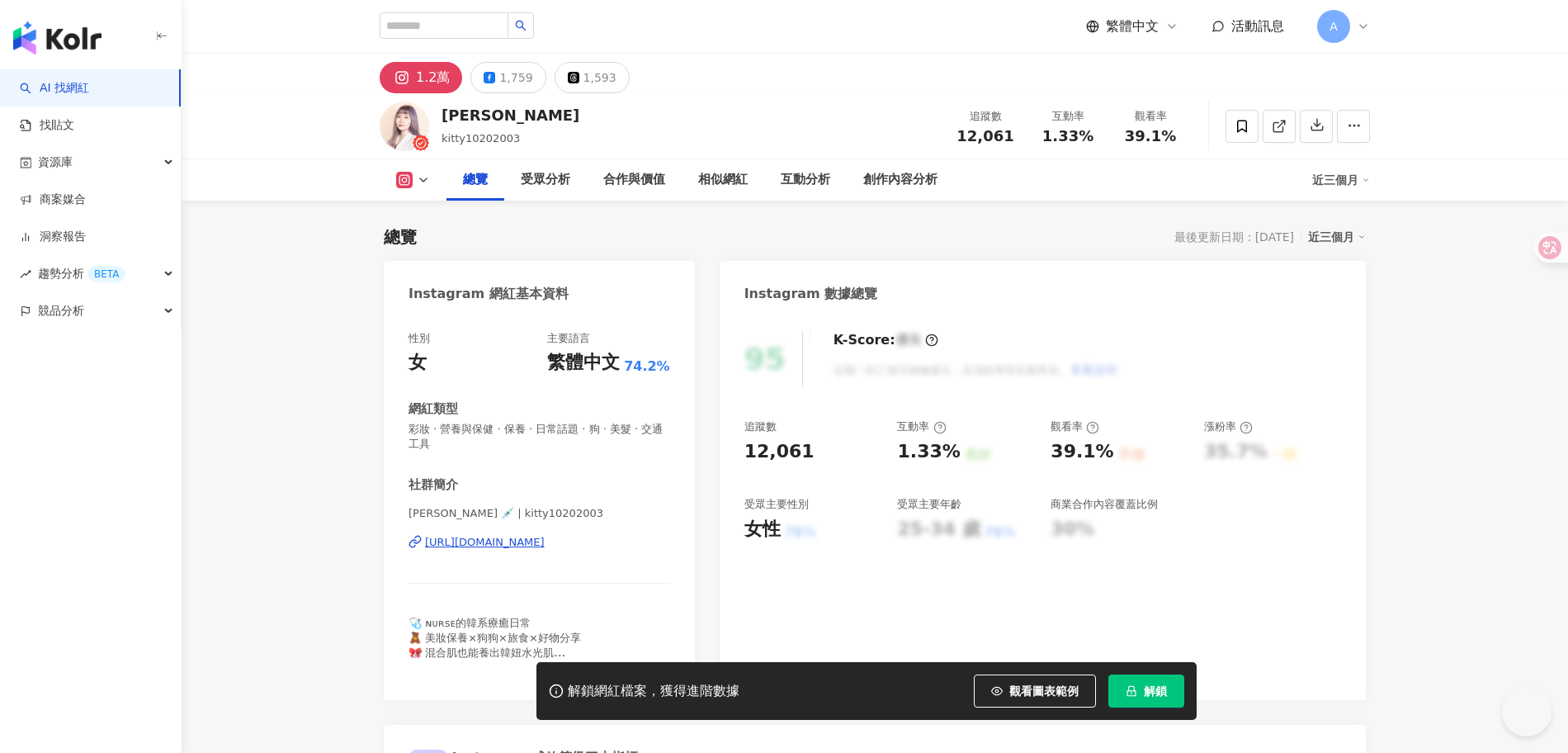
scroll to position [86, 0]
click at [545, 545] on div "[URL][DOMAIN_NAME]" at bounding box center [484, 543] width 120 height 15
